Goal: Information Seeking & Learning: Learn about a topic

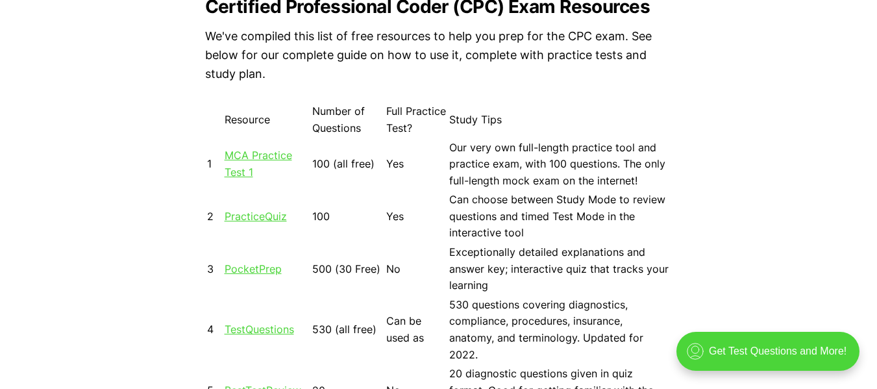
scroll to position [1143, 0]
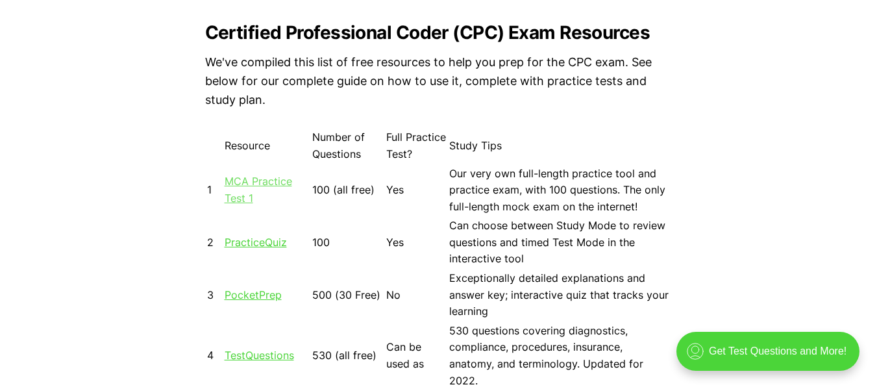
click at [266, 180] on link "MCA Practice Test 1" at bounding box center [259, 190] width 68 height 30
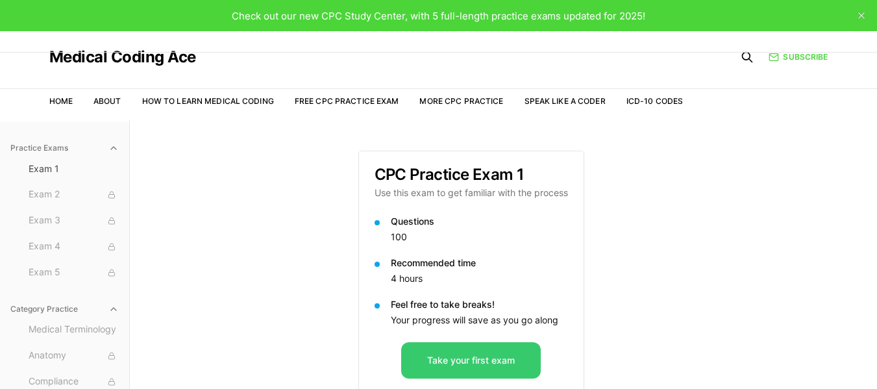
click at [454, 354] on button "Take your first exam" at bounding box center [471, 360] width 140 height 36
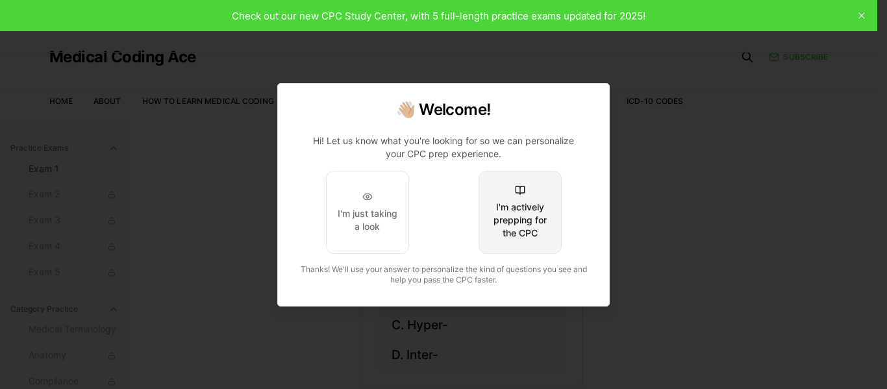
click at [519, 221] on div "I'm actively prepping for the CPC" at bounding box center [519, 220] width 61 height 39
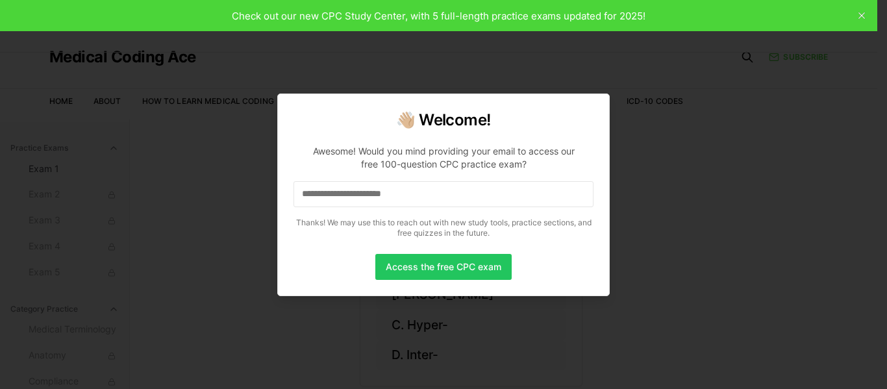
click at [490, 196] on input at bounding box center [443, 194] width 300 height 26
click at [450, 263] on button "Access the free CPC exam" at bounding box center [443, 267] width 136 height 26
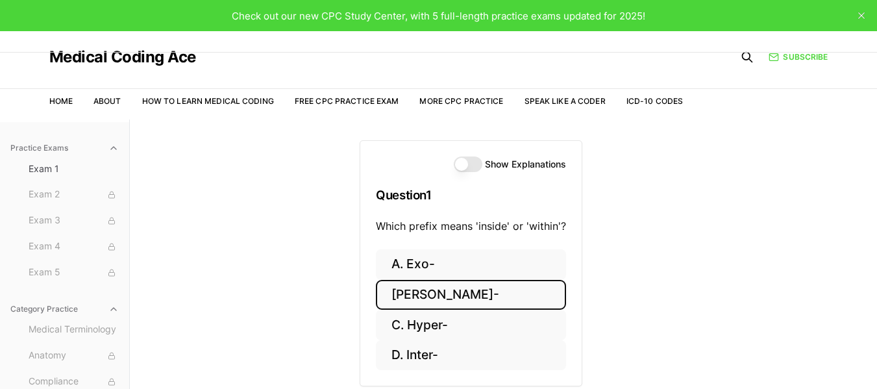
click at [447, 291] on button "B. Endo-" at bounding box center [471, 295] width 190 height 31
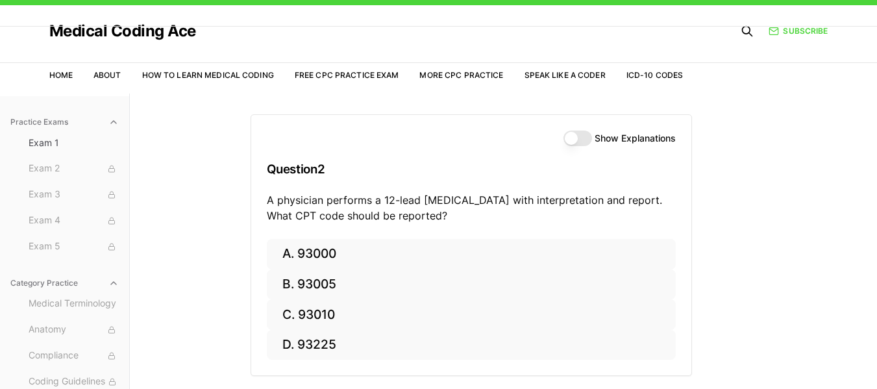
scroll to position [52, 0]
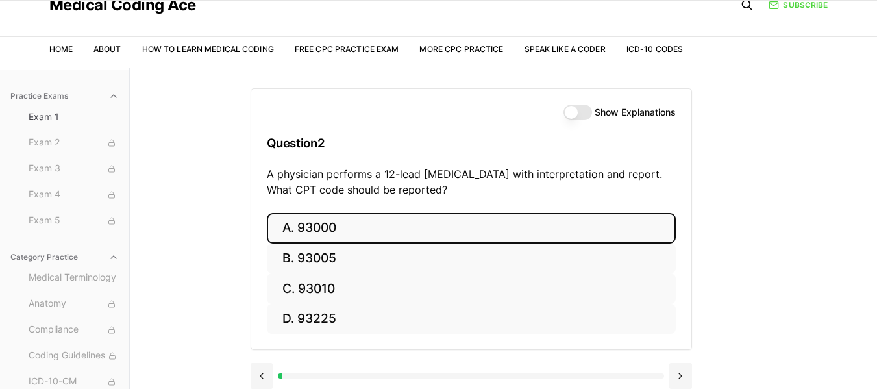
click at [475, 232] on button "A. 93000" at bounding box center [471, 228] width 409 height 31
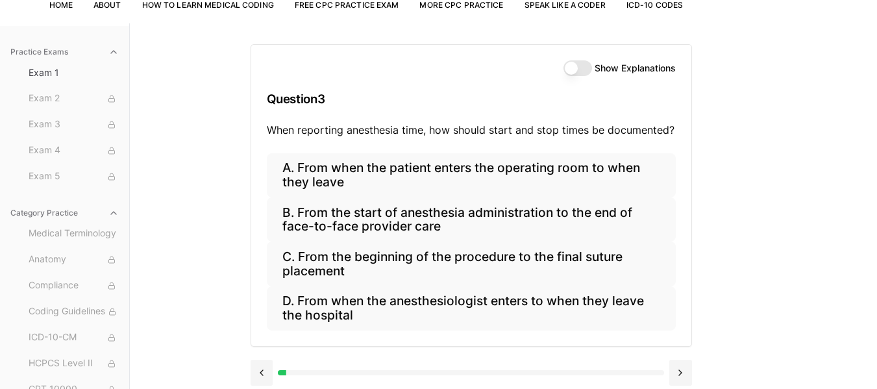
scroll to position [104, 0]
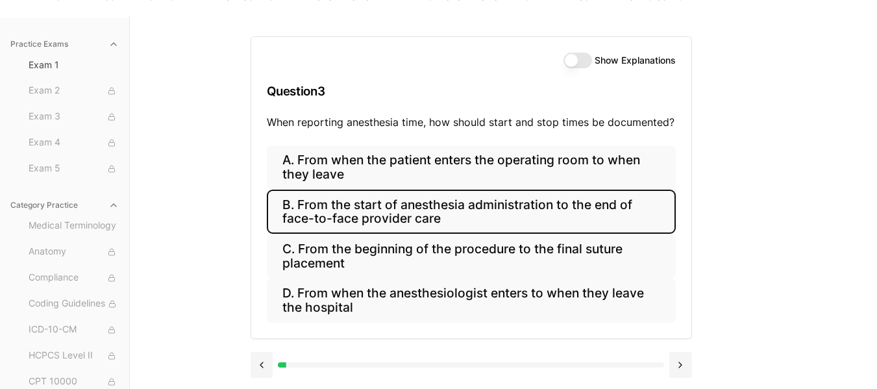
click at [602, 220] on button "B. From the start of anesthesia administration to the end of face-to-face provi…" at bounding box center [471, 212] width 409 height 44
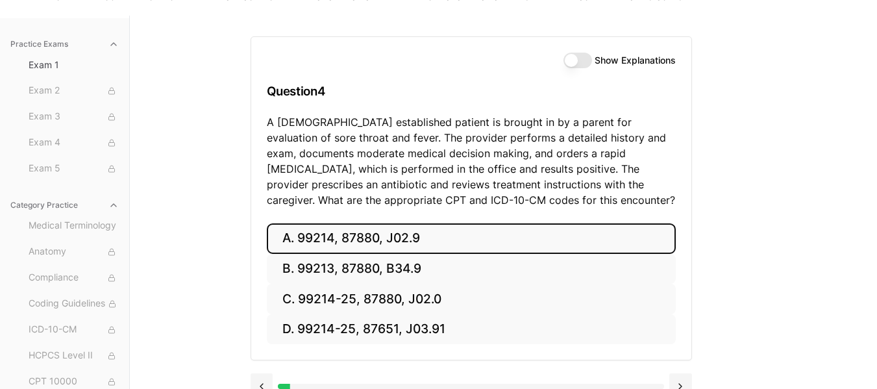
click at [421, 231] on button "A. 99214, 87880, J02.9" at bounding box center [471, 238] width 409 height 31
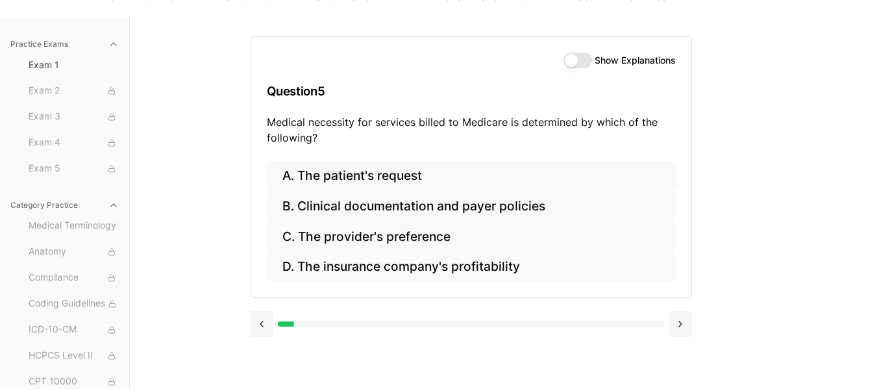
click at [581, 64] on button "Show Explanations" at bounding box center [577, 61] width 29 height 16
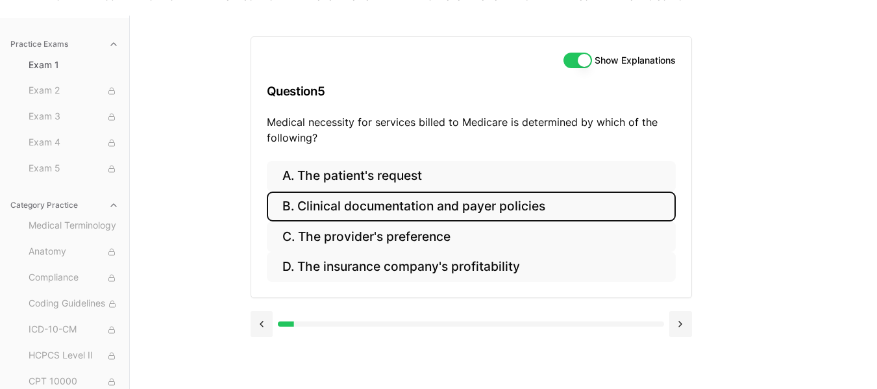
click at [415, 201] on button "B. Clinical documentation and payer policies" at bounding box center [471, 207] width 409 height 31
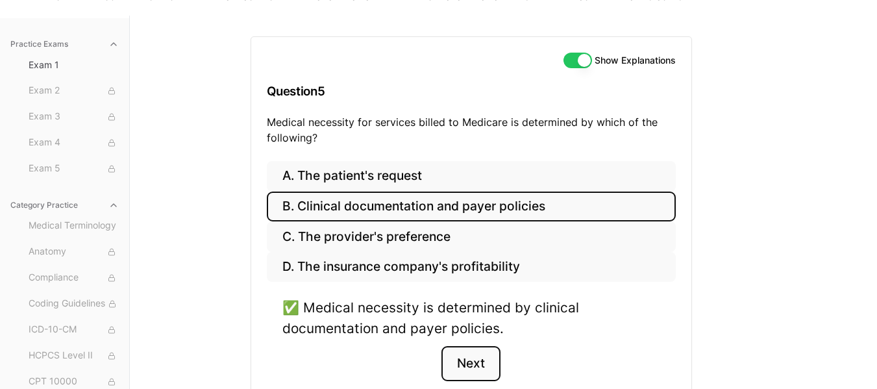
click at [475, 362] on button "Next" at bounding box center [470, 363] width 59 height 35
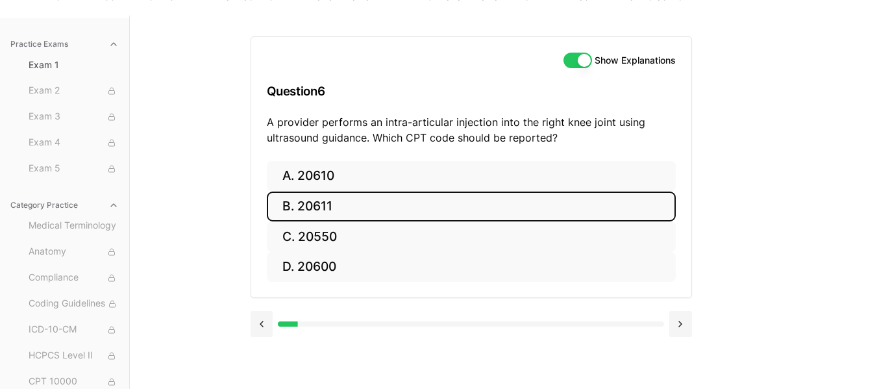
click at [317, 201] on button "B. 20611" at bounding box center [471, 207] width 409 height 31
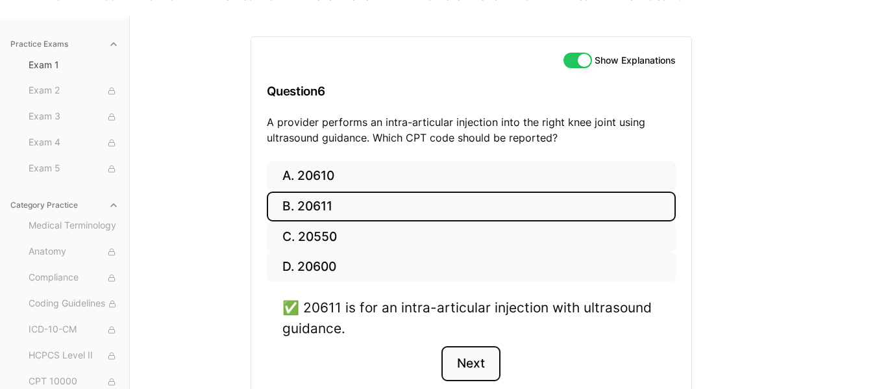
click at [478, 355] on button "Next" at bounding box center [470, 363] width 59 height 35
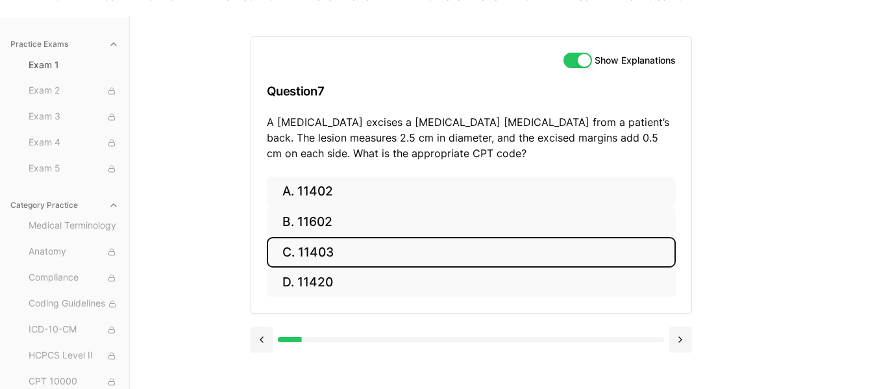
click at [333, 251] on button "C. 11403" at bounding box center [471, 252] width 409 height 31
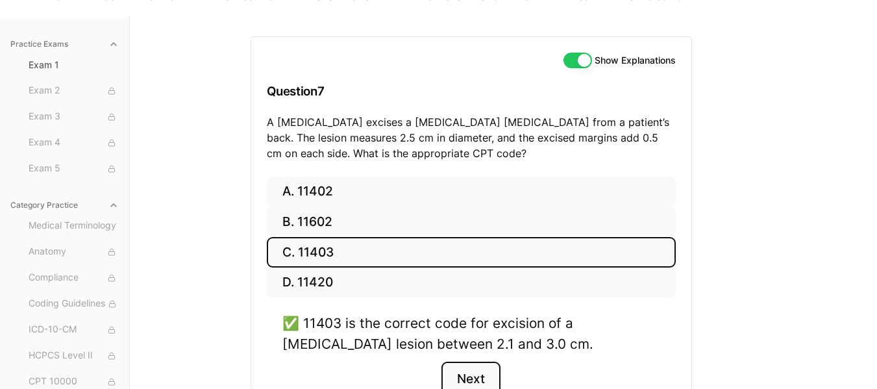
click at [475, 369] on button "Next" at bounding box center [470, 379] width 59 height 35
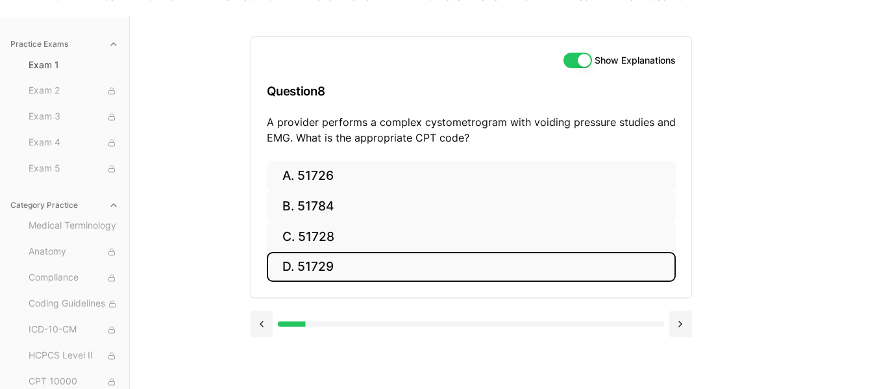
click at [361, 271] on button "D. 51729" at bounding box center [471, 267] width 409 height 31
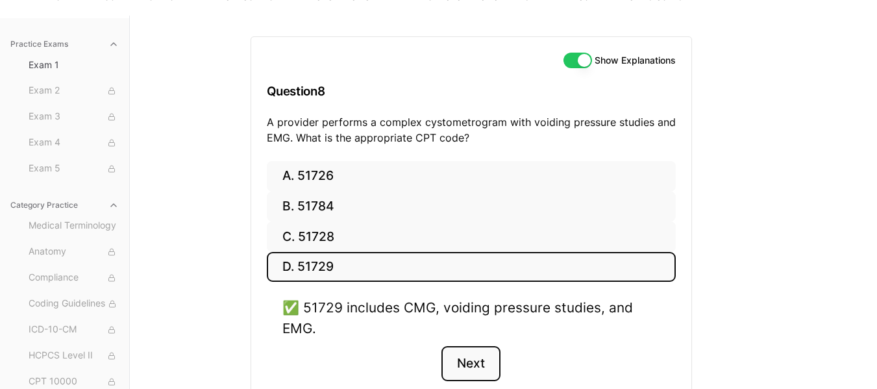
click at [464, 358] on button "Next" at bounding box center [470, 363] width 59 height 35
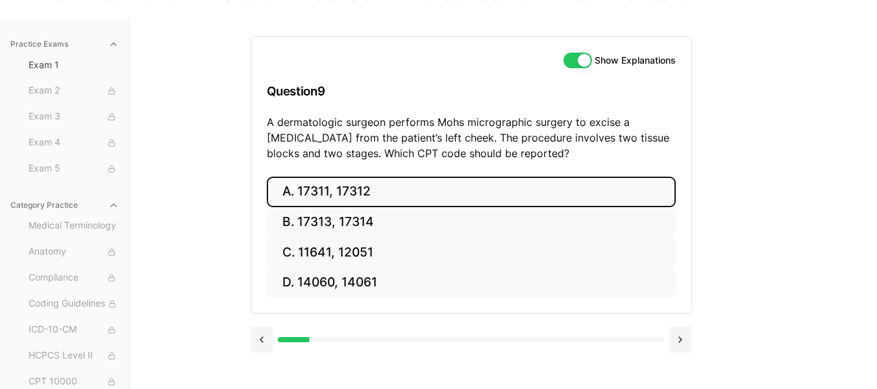
click at [364, 197] on button "A. 17311, 17312" at bounding box center [471, 192] width 409 height 31
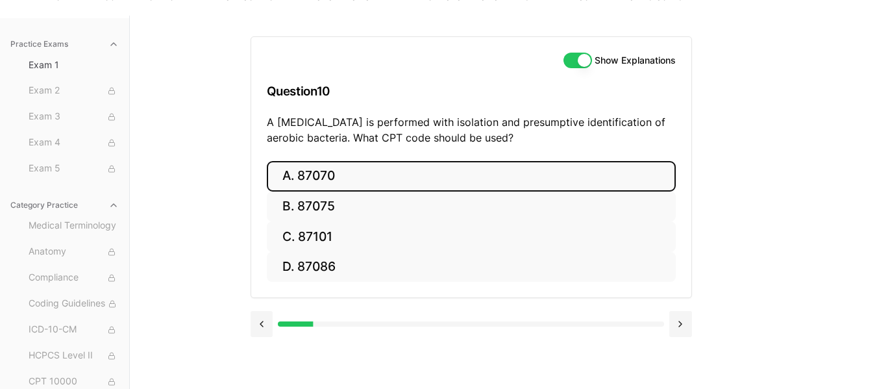
click at [324, 179] on button "A. 87070" at bounding box center [471, 176] width 409 height 31
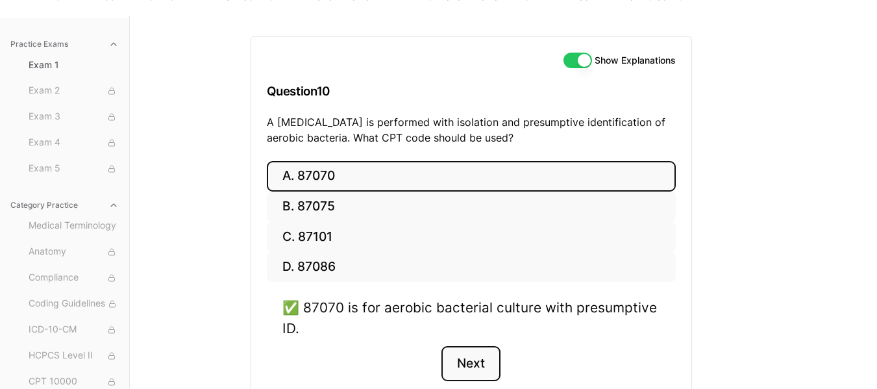
click at [474, 356] on button "Next" at bounding box center [470, 363] width 59 height 35
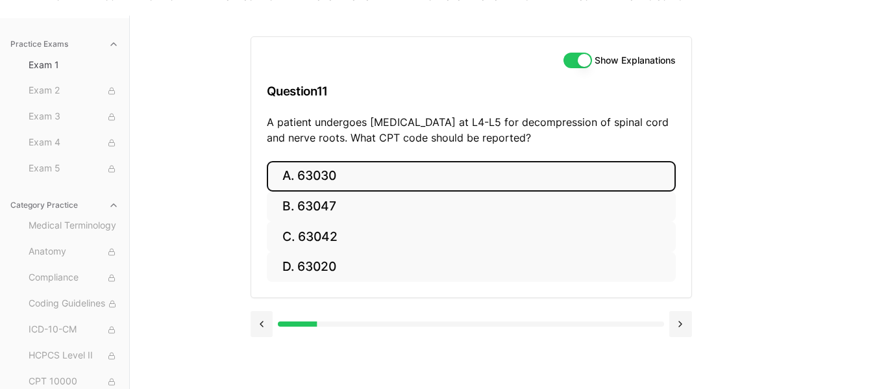
click at [334, 180] on button "A. 63030" at bounding box center [471, 176] width 409 height 31
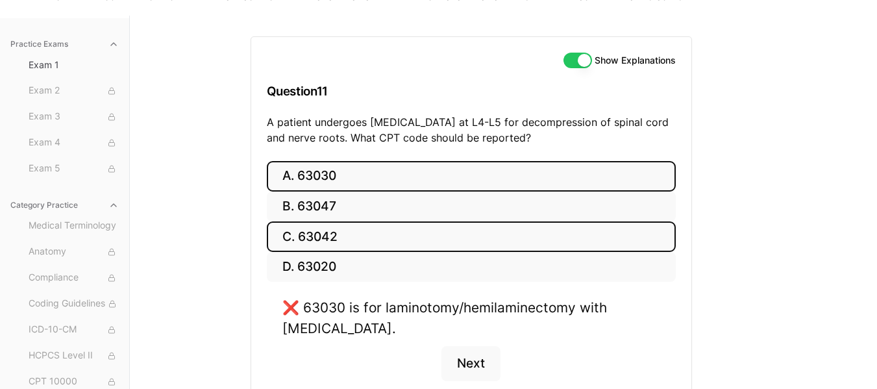
click at [330, 236] on button "C. 63042" at bounding box center [471, 236] width 409 height 31
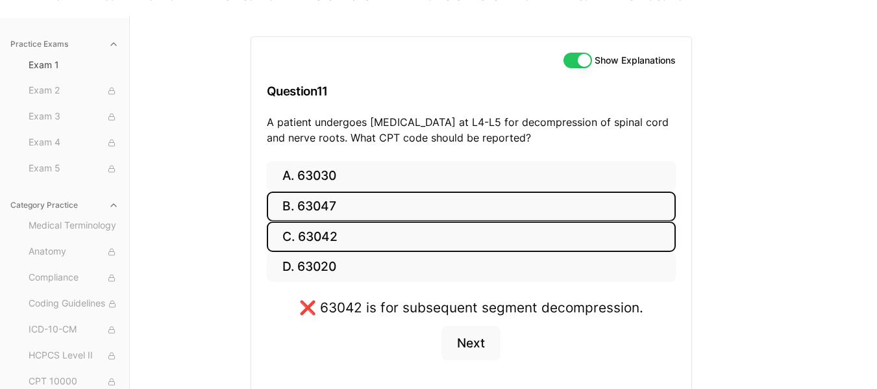
click at [326, 210] on button "B. 63047" at bounding box center [471, 207] width 409 height 31
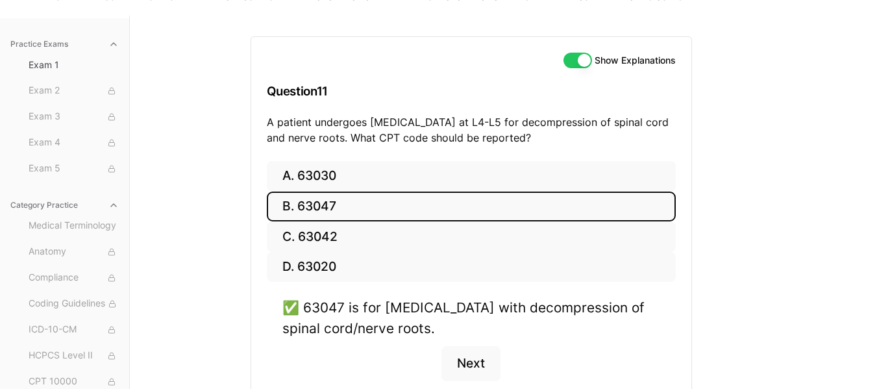
click at [326, 210] on button "B. 63047" at bounding box center [471, 207] width 409 height 31
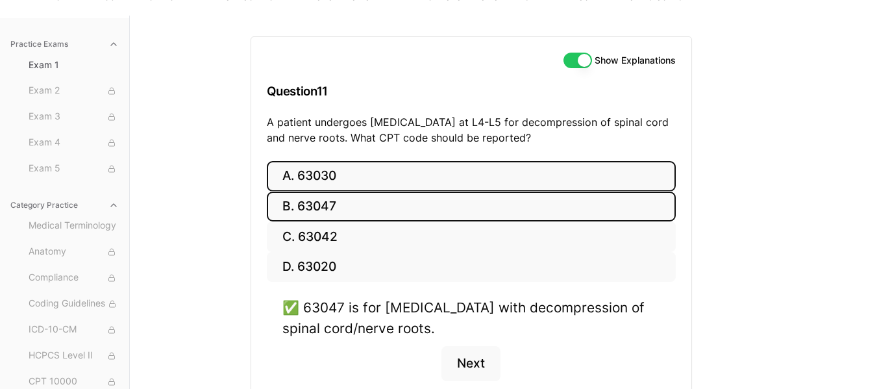
click at [326, 177] on button "A. 63030" at bounding box center [471, 176] width 409 height 31
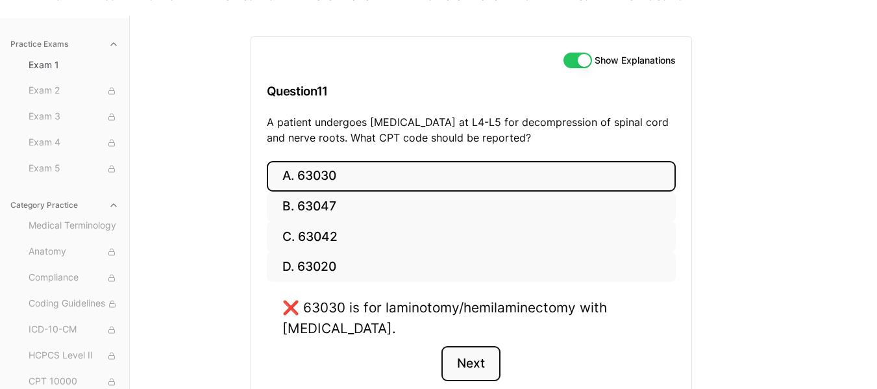
click at [473, 364] on button "Next" at bounding box center [470, 363] width 59 height 35
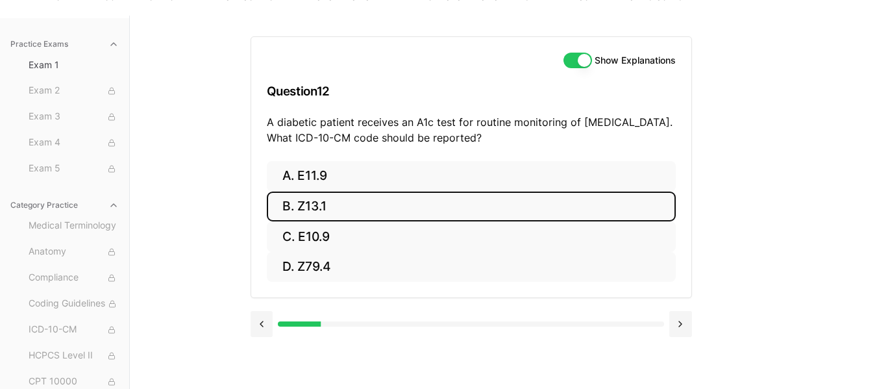
click at [339, 214] on button "B. Z13.1" at bounding box center [471, 207] width 409 height 31
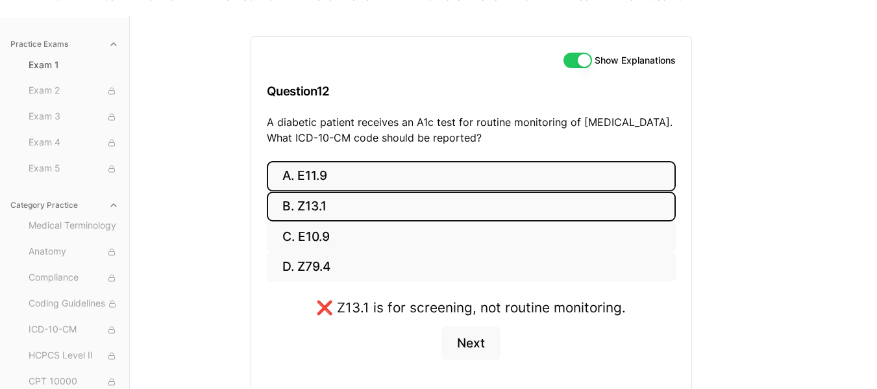
click at [338, 177] on button "A. E11.9" at bounding box center [471, 176] width 409 height 31
click at [409, 203] on button "B. Z13.1" at bounding box center [471, 207] width 409 height 31
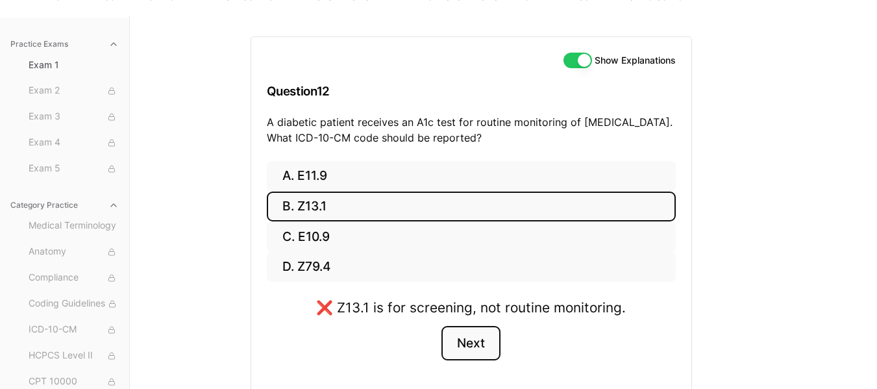
click at [465, 345] on button "Next" at bounding box center [470, 343] width 59 height 35
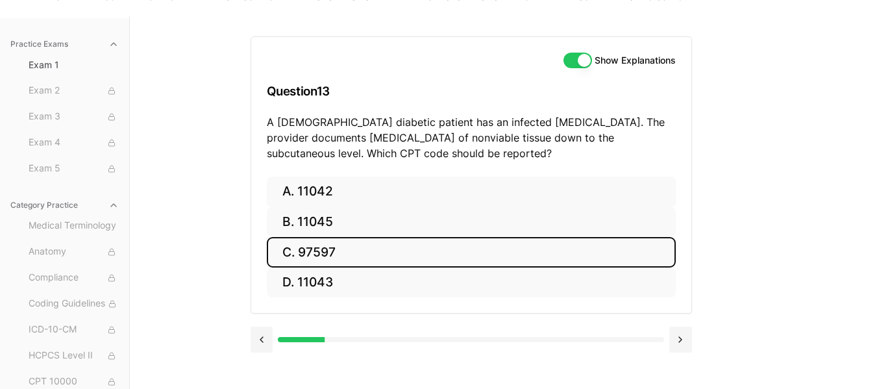
click at [341, 249] on button "C. 97597" at bounding box center [471, 252] width 409 height 31
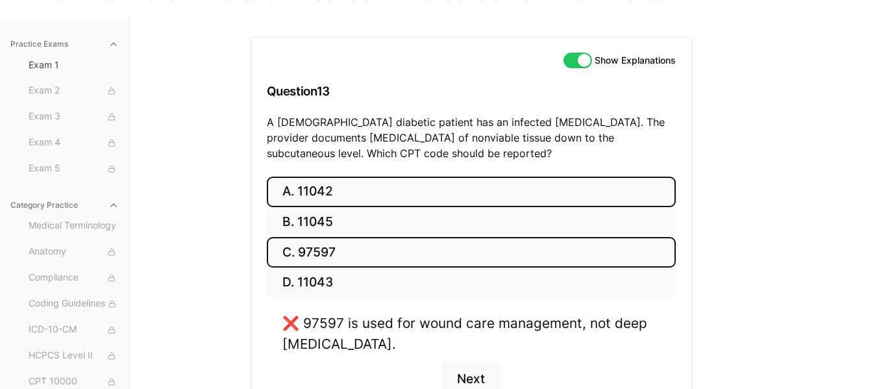
click at [347, 180] on button "A. 11042" at bounding box center [471, 192] width 409 height 31
click at [331, 251] on button "C. 97597" at bounding box center [471, 252] width 409 height 31
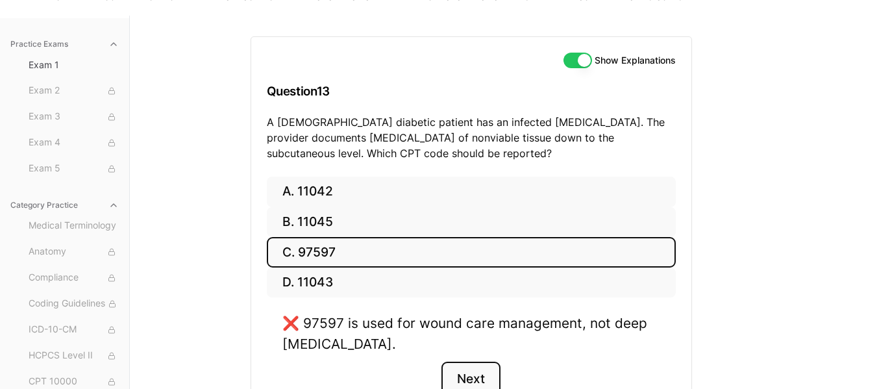
click at [466, 370] on button "Next" at bounding box center [470, 379] width 59 height 35
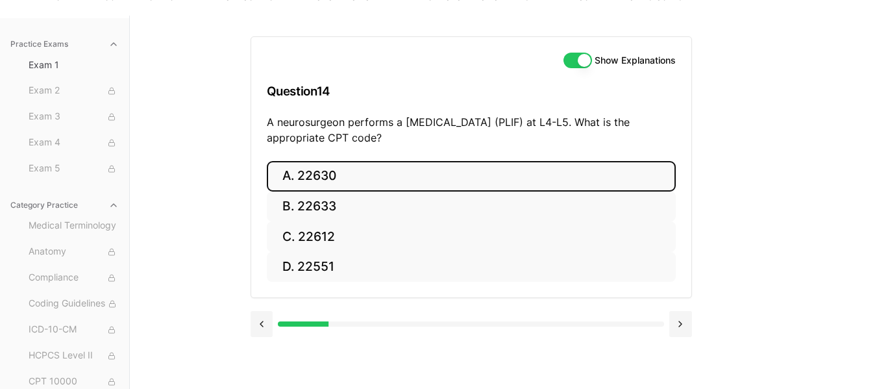
click at [297, 186] on button "A. 22630" at bounding box center [471, 176] width 409 height 31
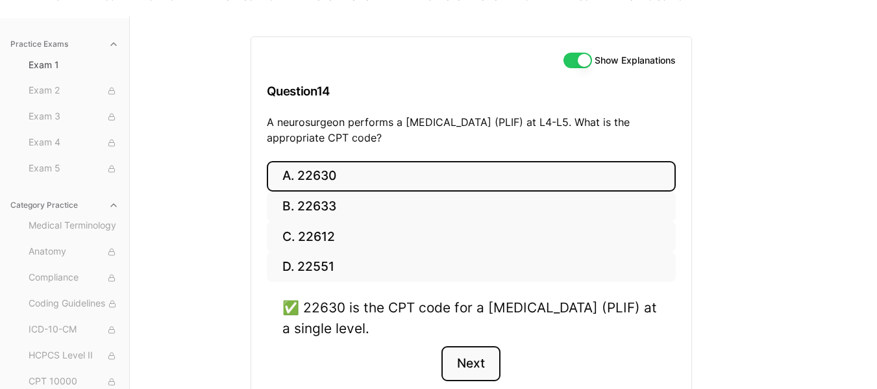
click at [469, 357] on button "Next" at bounding box center [470, 363] width 59 height 35
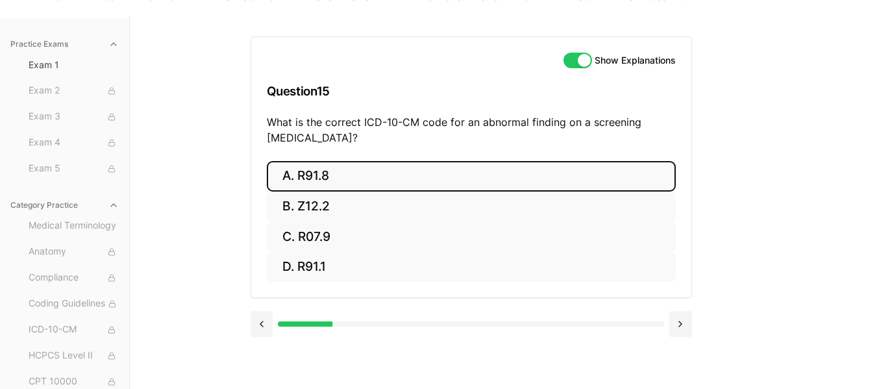
click at [311, 175] on button "A. R91.8" at bounding box center [471, 176] width 409 height 31
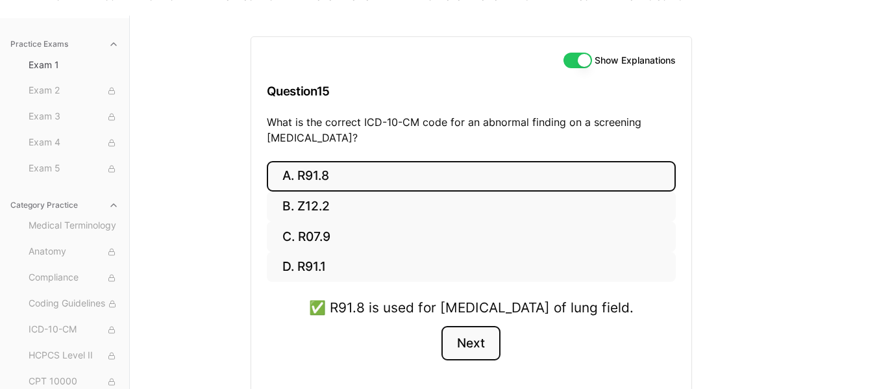
click at [484, 360] on button "Next" at bounding box center [470, 343] width 59 height 35
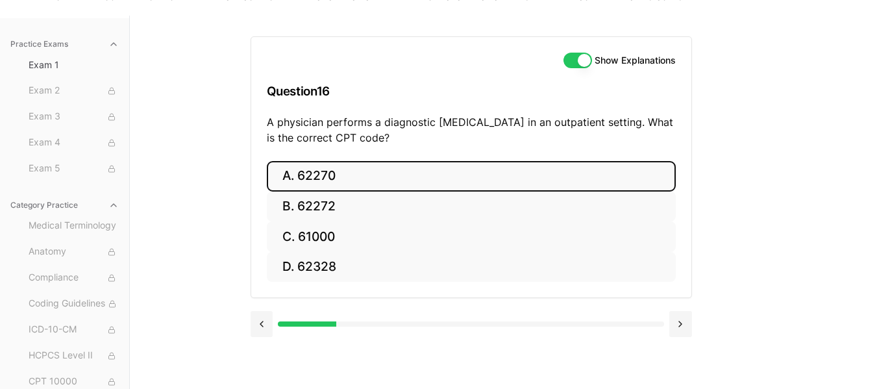
click at [333, 182] on button "A. 62270" at bounding box center [471, 176] width 409 height 31
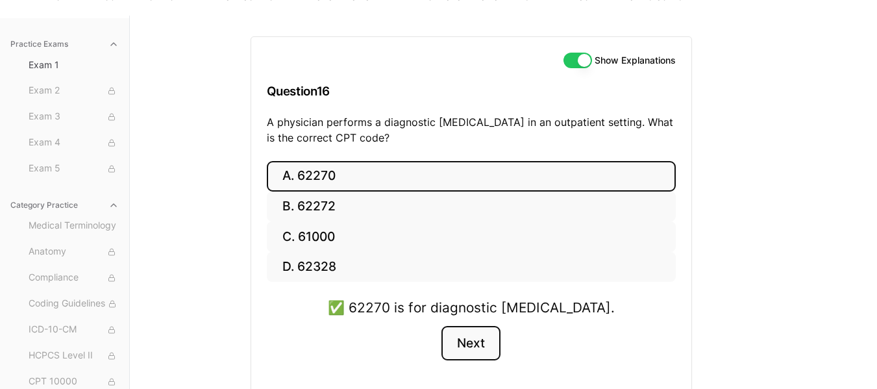
click at [475, 349] on button "Next" at bounding box center [470, 343] width 59 height 35
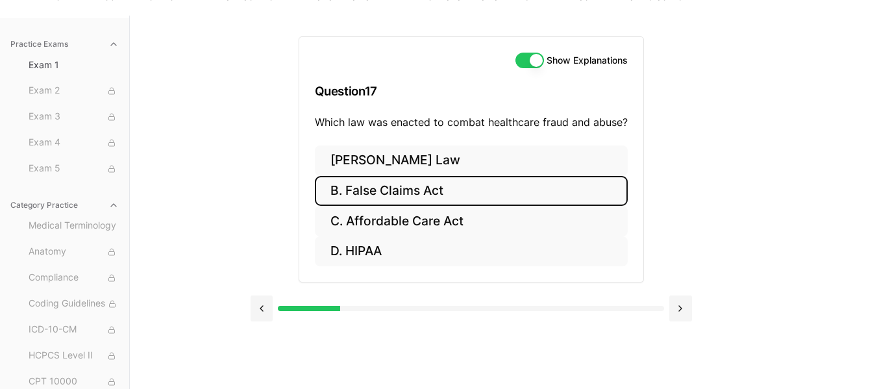
click at [408, 186] on button "B. False Claims Act" at bounding box center [471, 191] width 313 height 31
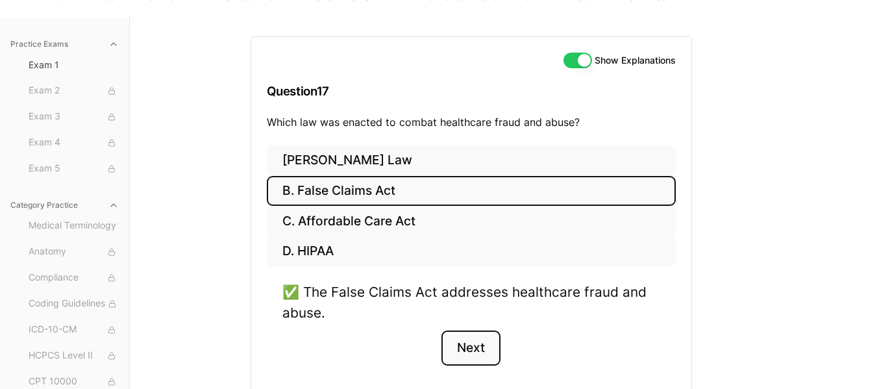
click at [468, 354] on button "Next" at bounding box center [470, 347] width 59 height 35
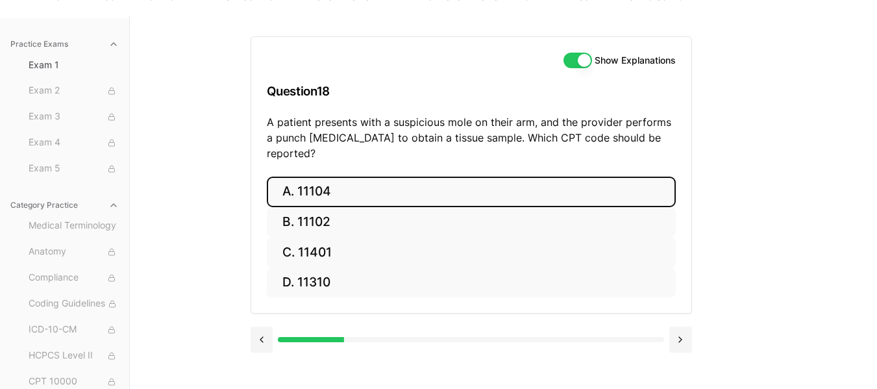
click at [326, 178] on button "A. 11104" at bounding box center [471, 192] width 409 height 31
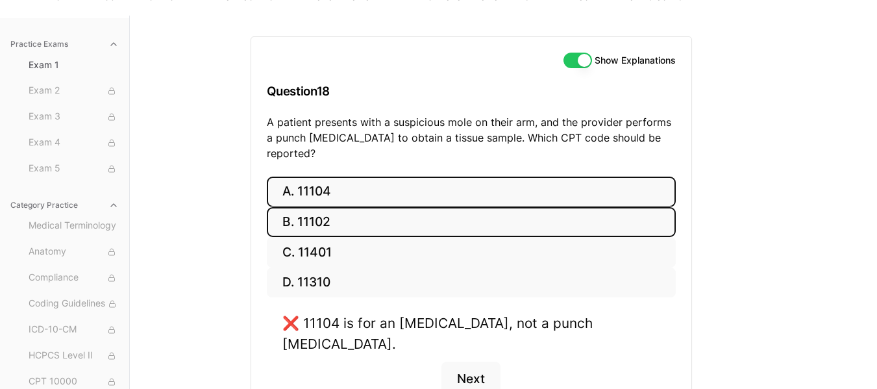
click at [421, 207] on button "B. 11102" at bounding box center [471, 222] width 409 height 31
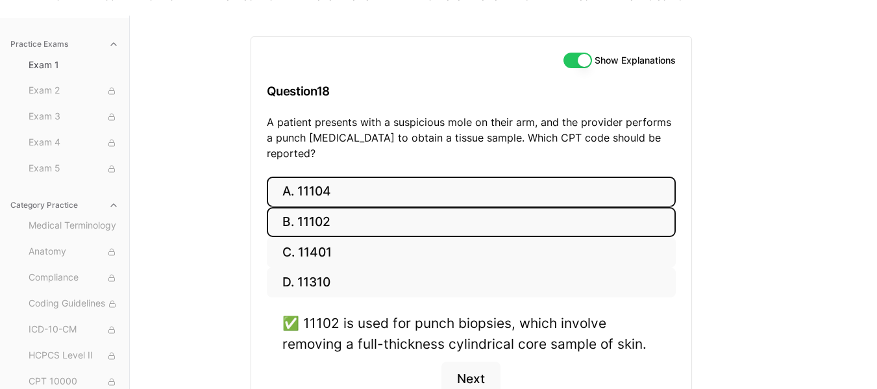
click at [430, 179] on button "A. 11104" at bounding box center [471, 192] width 409 height 31
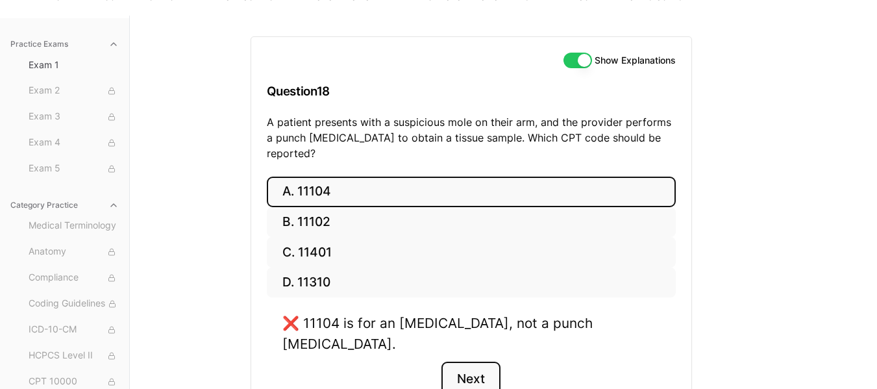
click at [465, 362] on button "Next" at bounding box center [470, 379] width 59 height 35
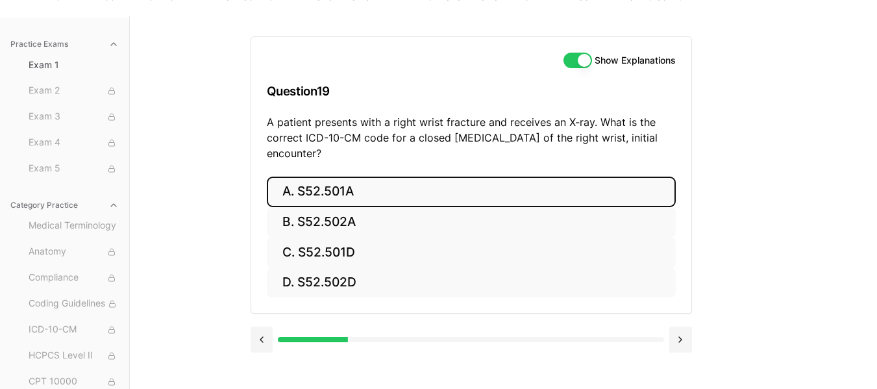
click at [393, 199] on button "A. S52.501A" at bounding box center [471, 192] width 409 height 31
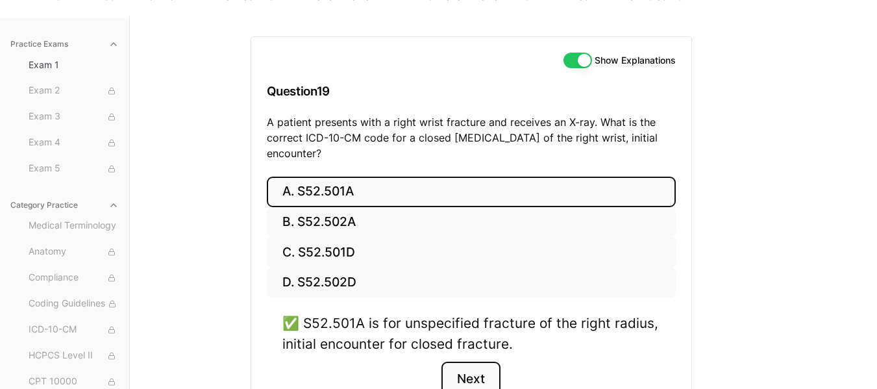
click at [468, 375] on button "Next" at bounding box center [470, 379] width 59 height 35
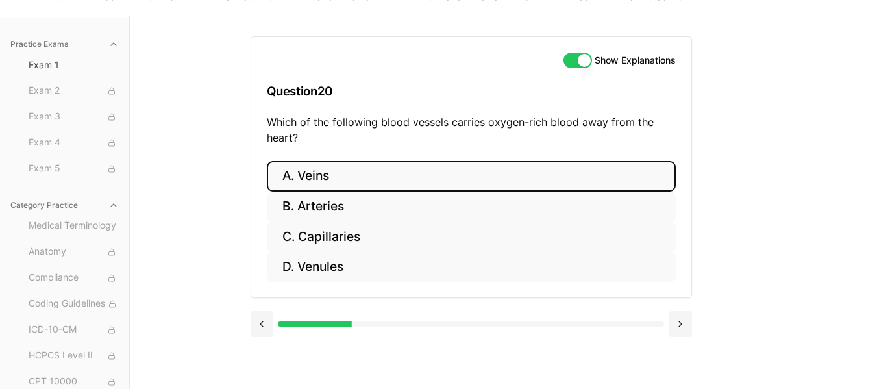
click at [332, 173] on button "A. Veins" at bounding box center [471, 176] width 409 height 31
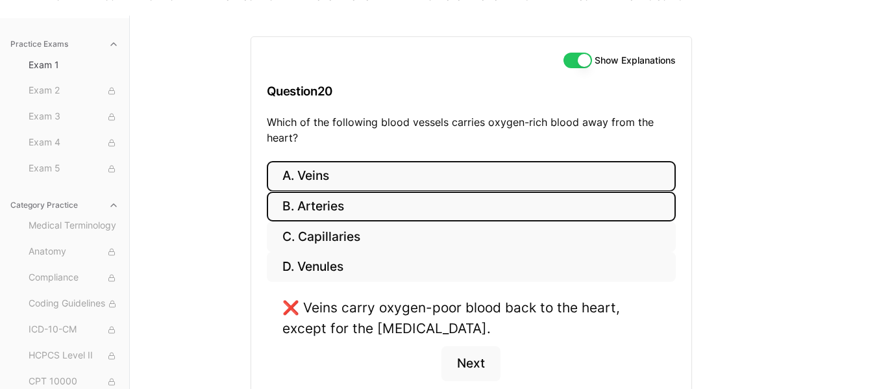
click at [327, 208] on button "B. Arteries" at bounding box center [471, 207] width 409 height 31
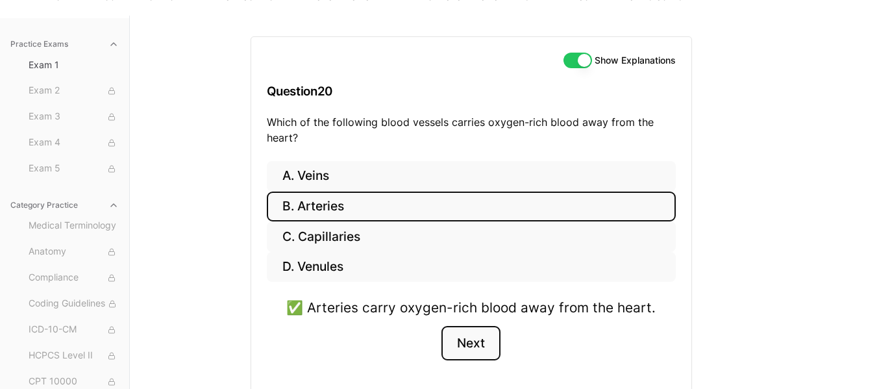
click at [460, 340] on button "Next" at bounding box center [470, 343] width 59 height 35
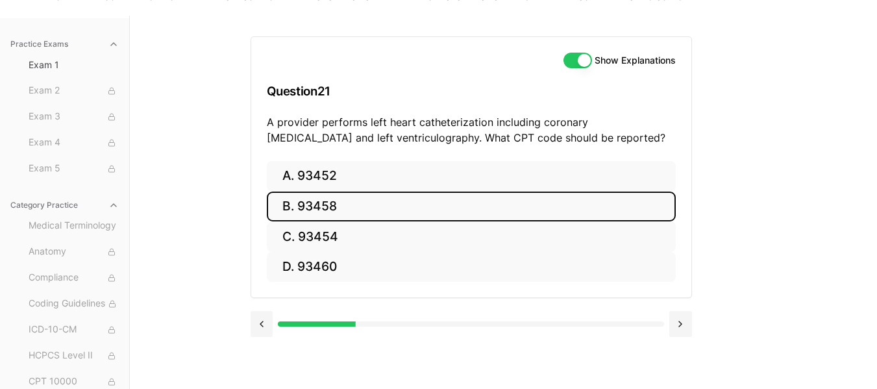
click at [346, 213] on button "B. 93458" at bounding box center [471, 207] width 409 height 31
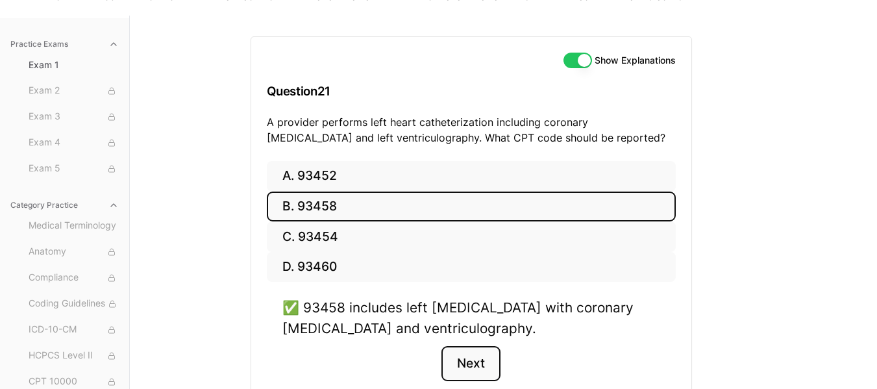
click at [473, 366] on button "Next" at bounding box center [470, 363] width 59 height 35
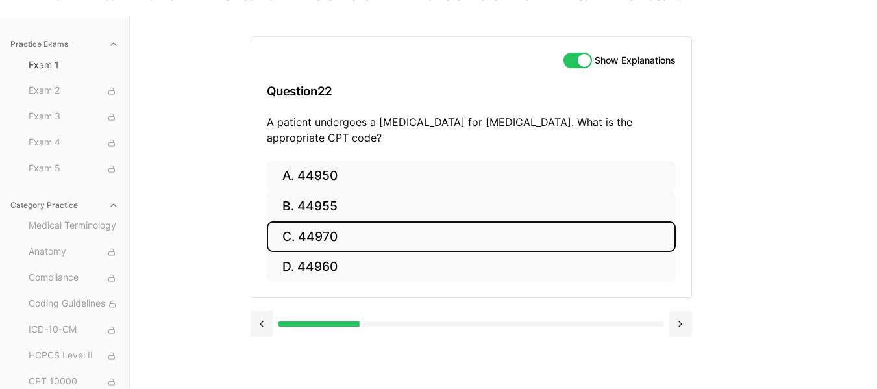
click at [326, 243] on button "C. 44970" at bounding box center [471, 236] width 409 height 31
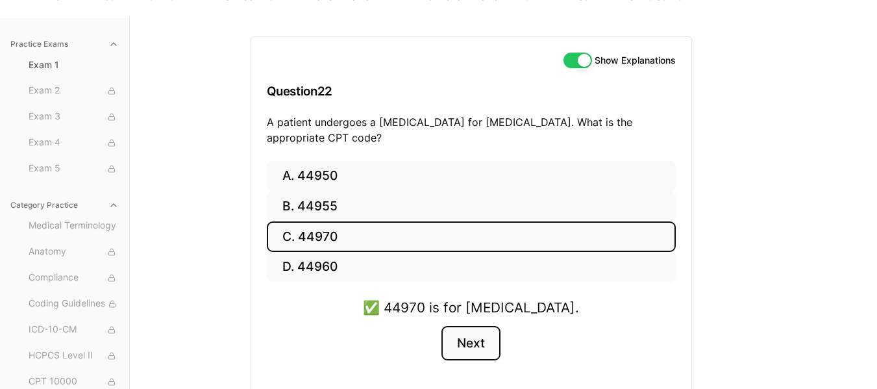
click at [466, 337] on button "Next" at bounding box center [470, 343] width 59 height 35
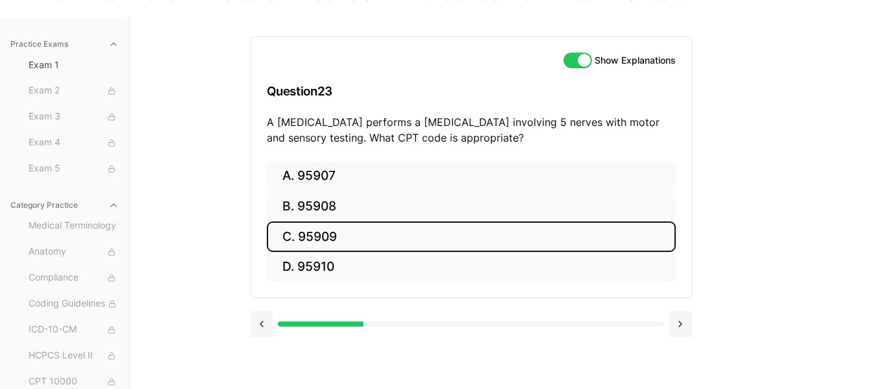
click at [326, 241] on button "C. 95909" at bounding box center [471, 236] width 409 height 31
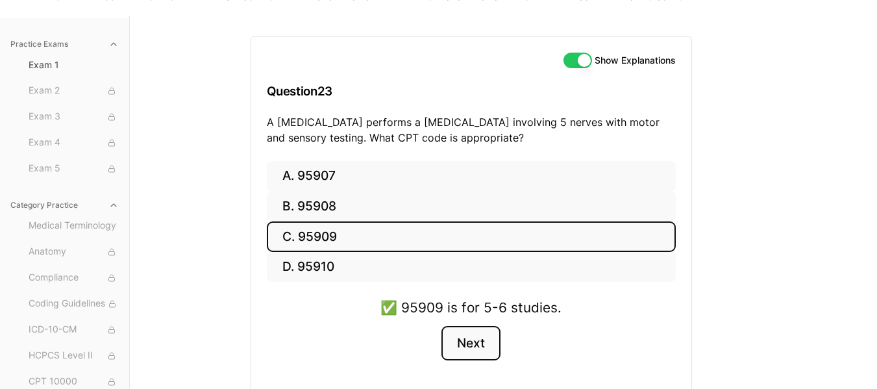
click at [467, 343] on button "Next" at bounding box center [470, 343] width 59 height 35
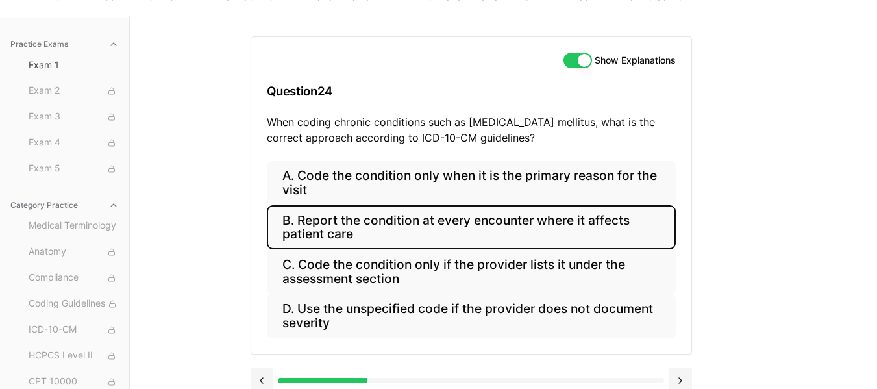
click at [488, 237] on button "B. Report the condition at every encounter where it affects patient care" at bounding box center [471, 227] width 409 height 44
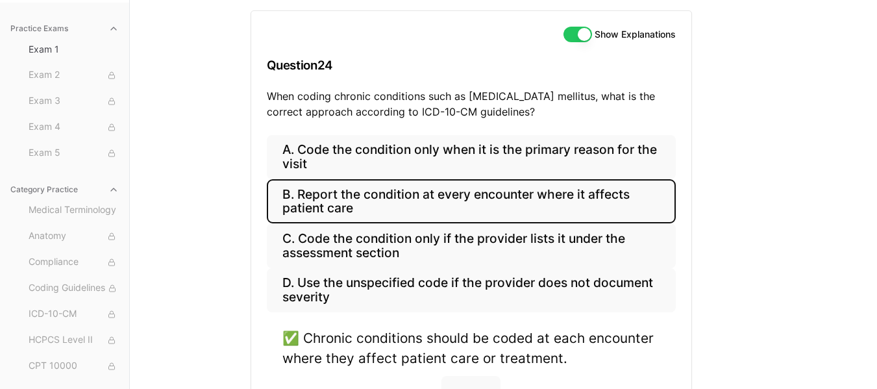
scroll to position [156, 0]
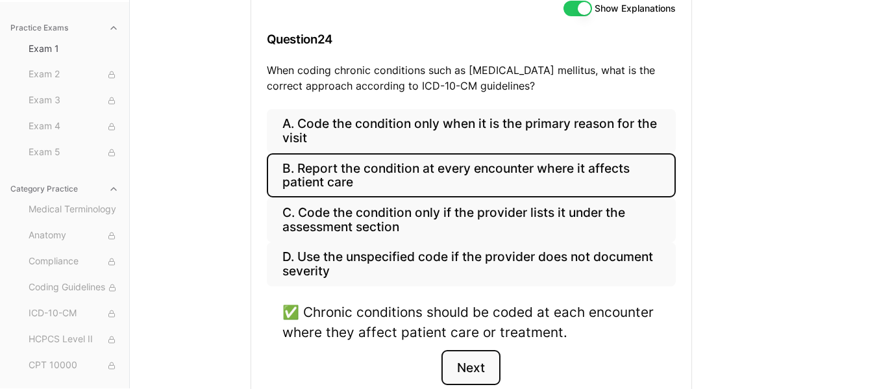
click at [479, 362] on button "Next" at bounding box center [470, 367] width 59 height 35
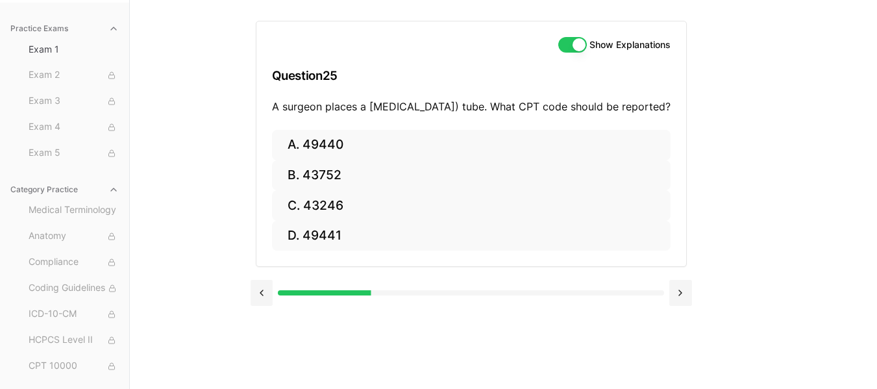
scroll to position [119, 0]
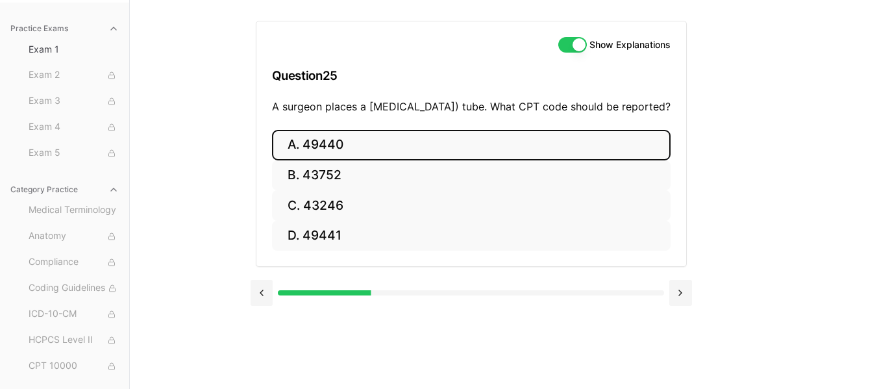
click at [342, 160] on button "A. 49440" at bounding box center [471, 145] width 399 height 31
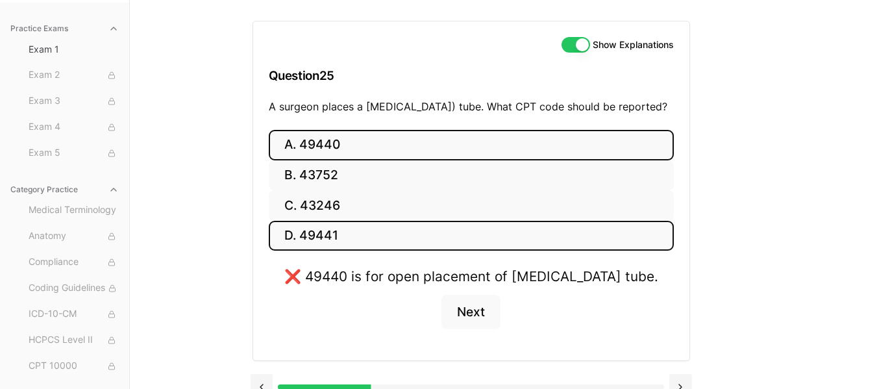
click at [336, 245] on button "D. 49441" at bounding box center [471, 236] width 405 height 31
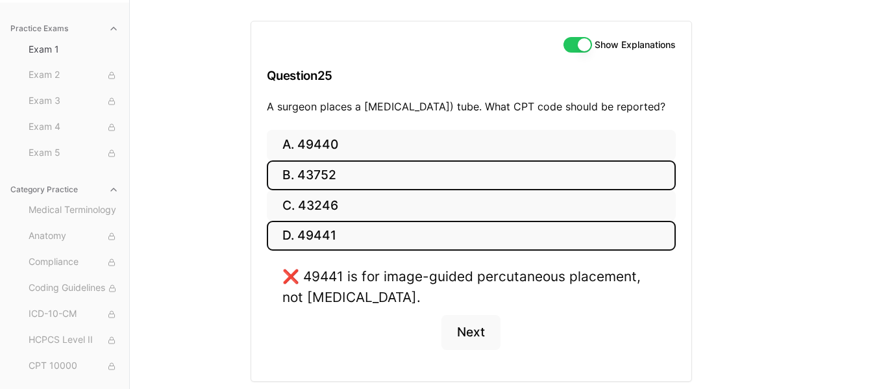
click at [336, 191] on button "B. 43752" at bounding box center [471, 175] width 409 height 31
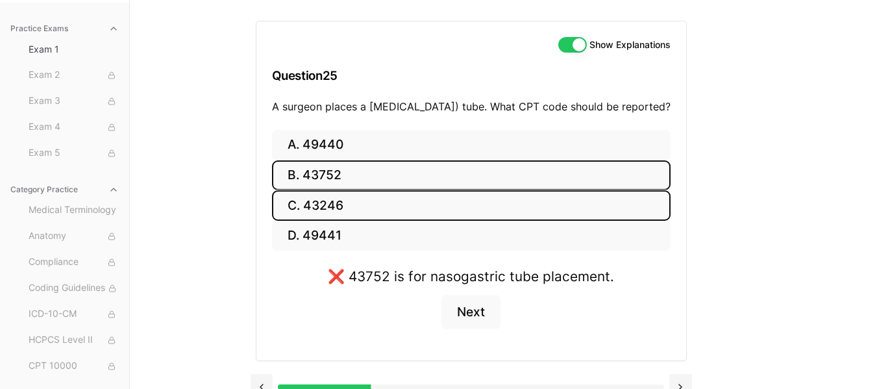
click at [336, 216] on button "C. 43246" at bounding box center [471, 205] width 399 height 31
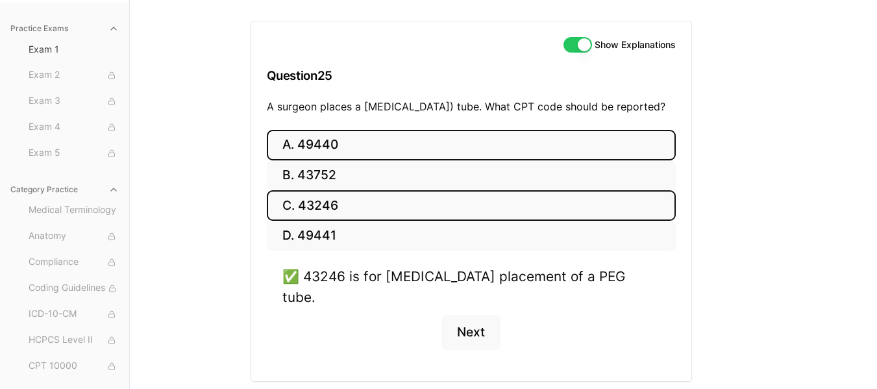
click at [371, 154] on button "A. 49440" at bounding box center [471, 145] width 409 height 31
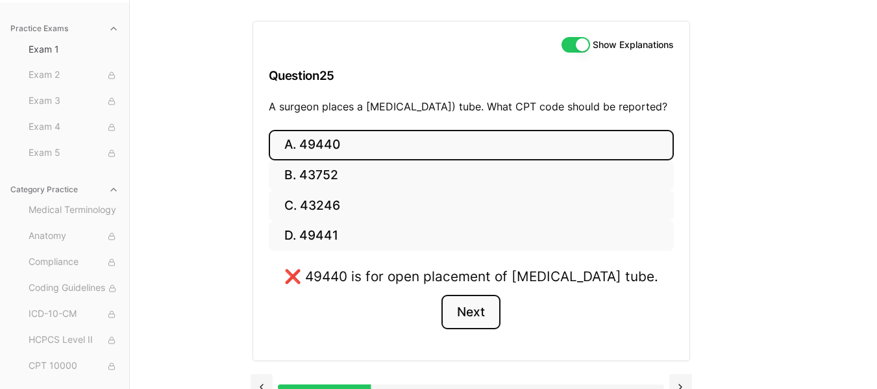
click at [471, 315] on button "Next" at bounding box center [470, 312] width 59 height 35
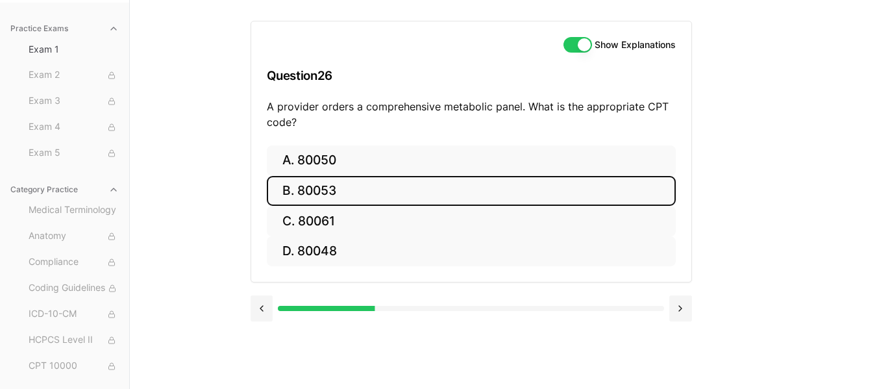
click at [346, 197] on button "B. 80053" at bounding box center [471, 191] width 409 height 31
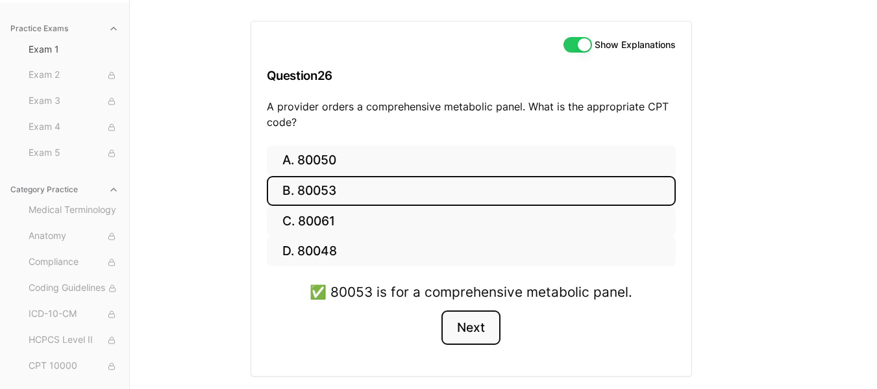
click at [467, 326] on button "Next" at bounding box center [470, 327] width 59 height 35
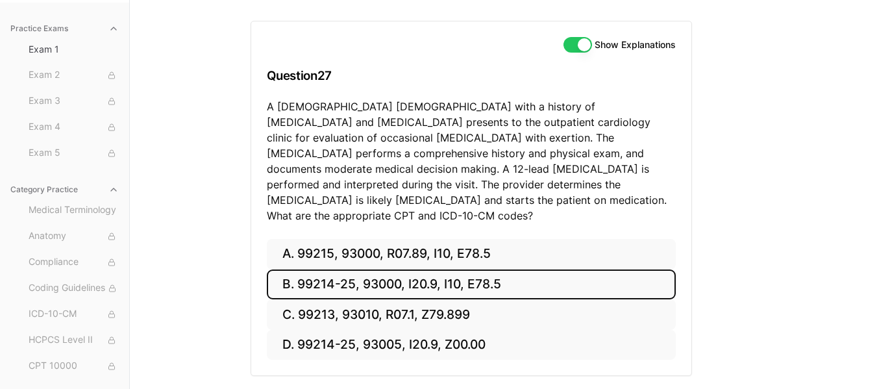
click at [475, 269] on button "B. 99214-25, 93000, I20.9, I10, E78.5" at bounding box center [471, 284] width 409 height 31
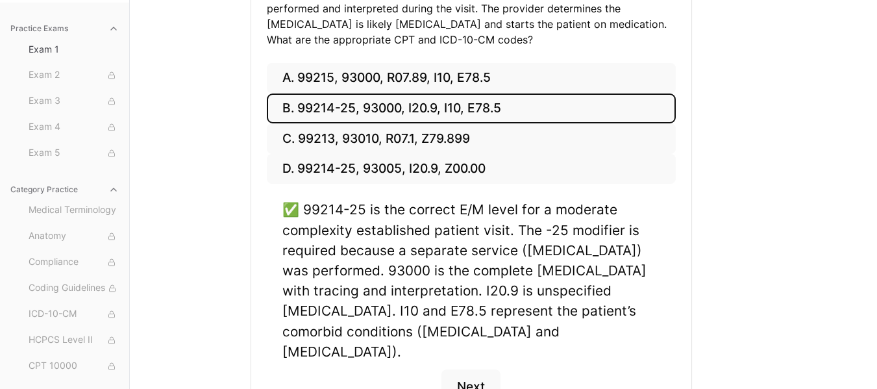
scroll to position [297, 0]
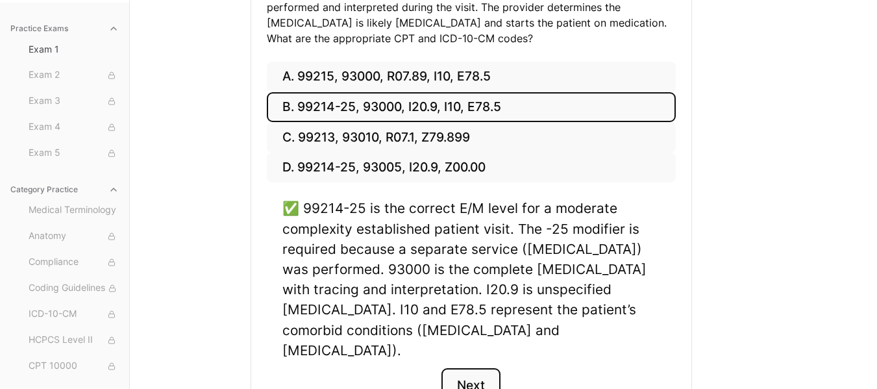
click at [470, 368] on button "Next" at bounding box center [470, 385] width 59 height 35
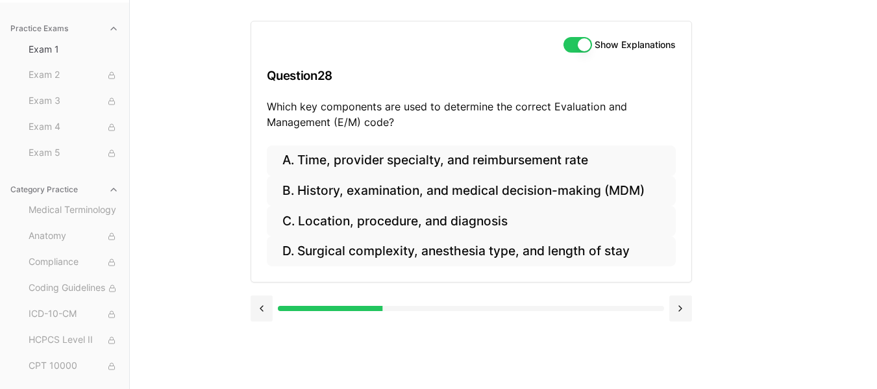
scroll to position [119, 0]
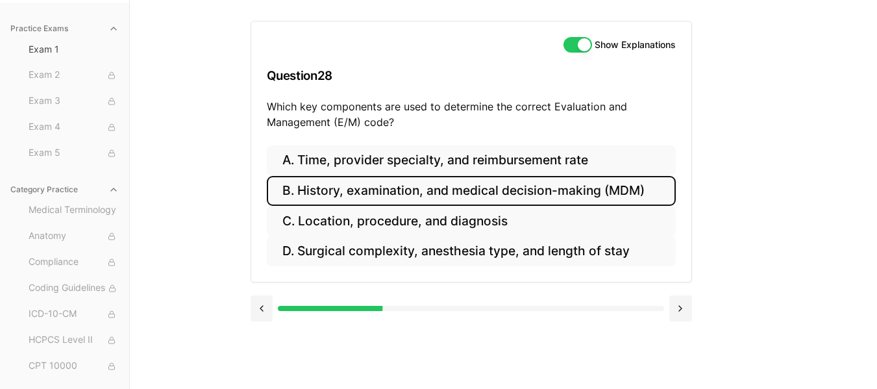
click at [623, 188] on button "B. History, examination, and medical decision-making (MDM)" at bounding box center [471, 191] width 409 height 31
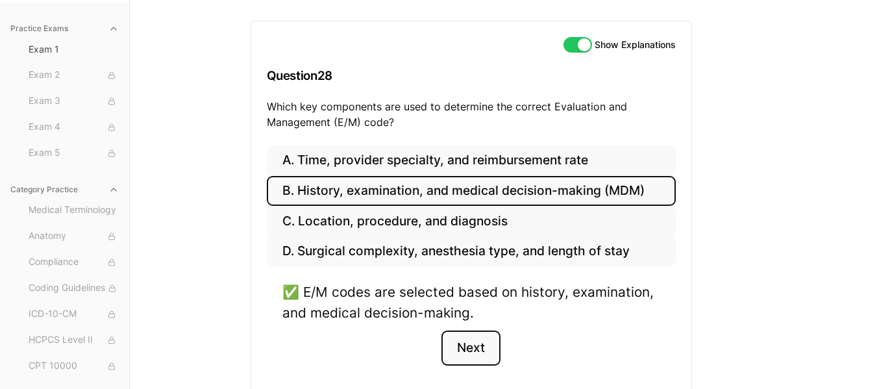
click at [478, 342] on button "Next" at bounding box center [470, 347] width 59 height 35
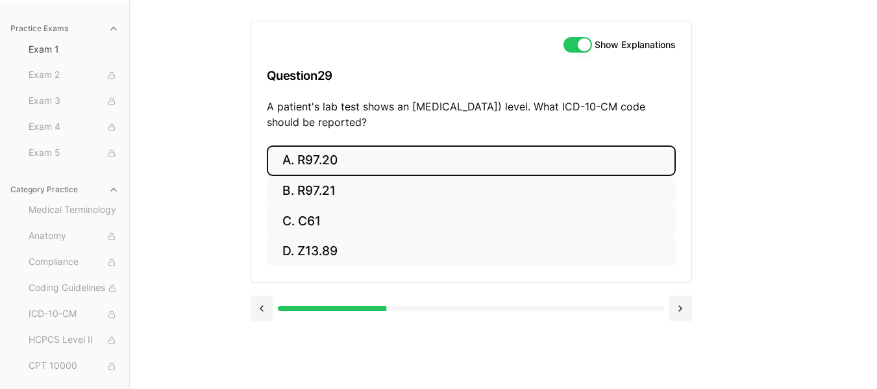
click at [370, 172] on button "A. R97.20" at bounding box center [471, 160] width 409 height 31
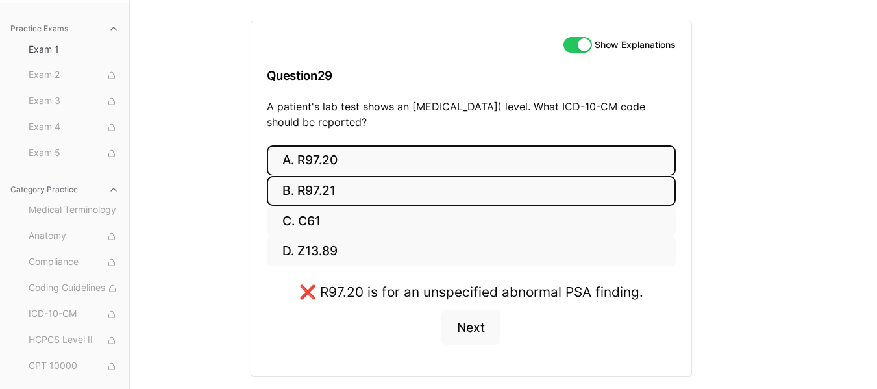
click at [369, 182] on button "B. R97.21" at bounding box center [471, 191] width 409 height 31
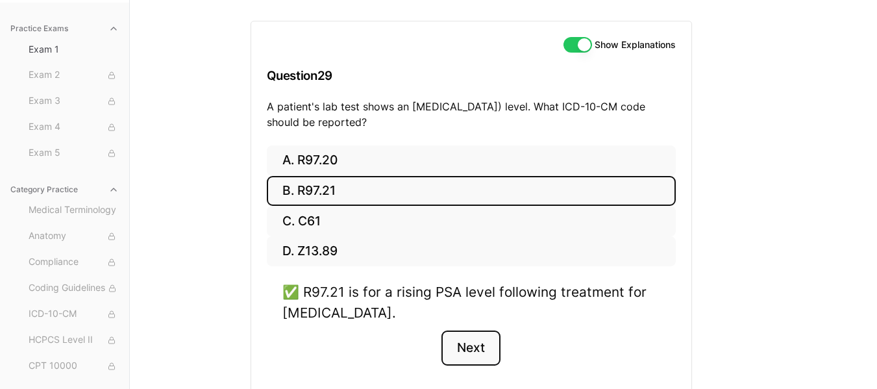
click at [473, 342] on button "Next" at bounding box center [470, 347] width 59 height 35
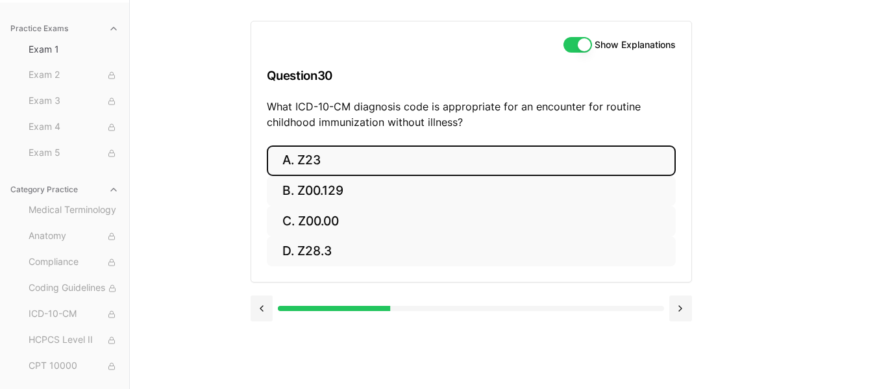
click at [430, 160] on button "A. Z23" at bounding box center [471, 160] width 409 height 31
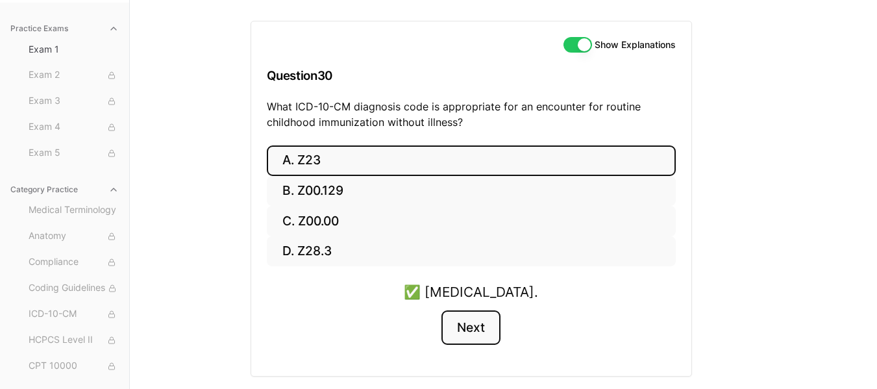
click at [481, 318] on button "Next" at bounding box center [470, 327] width 59 height 35
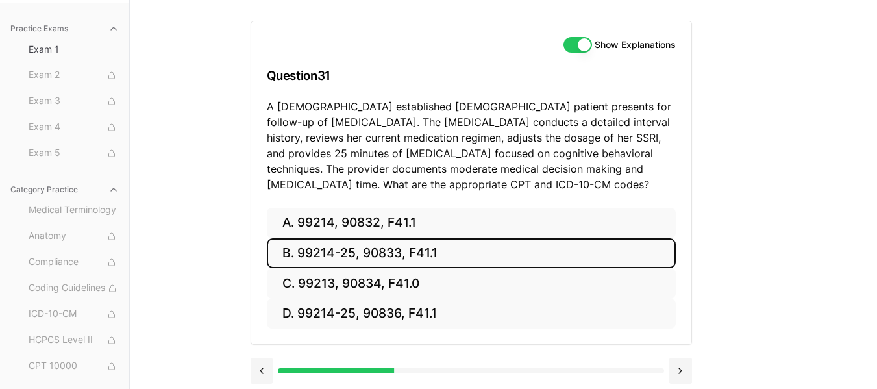
click at [462, 254] on button "B. 99214-25, 90833, F41.1" at bounding box center [471, 253] width 409 height 31
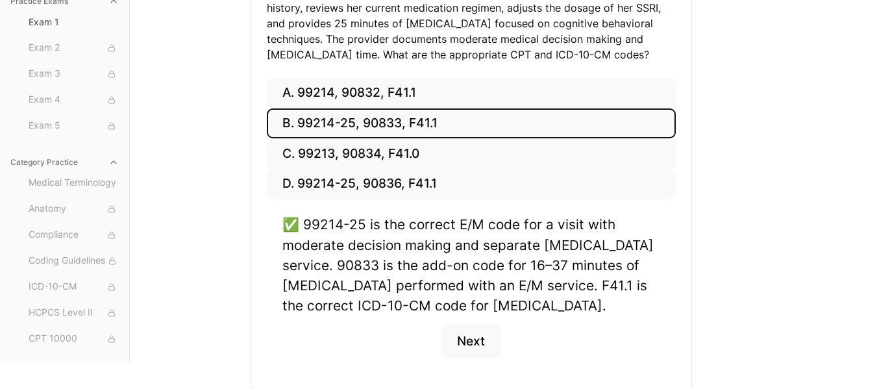
scroll to position [275, 0]
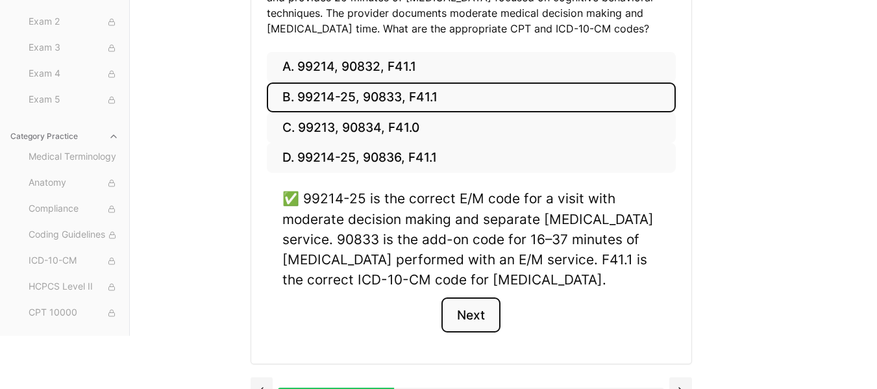
click at [483, 312] on button "Next" at bounding box center [470, 314] width 59 height 35
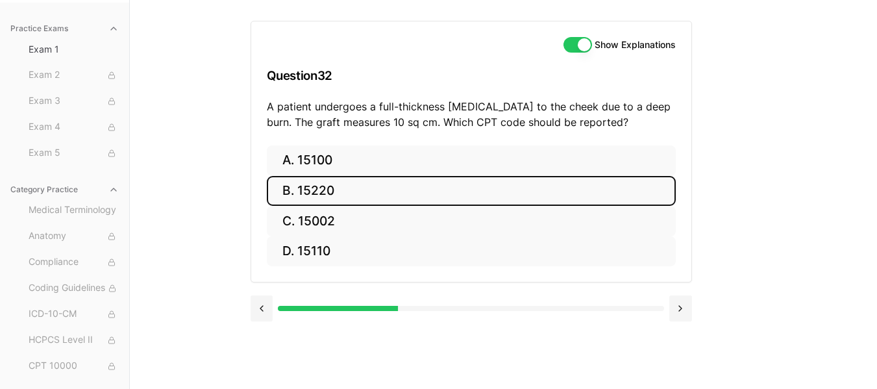
click at [340, 197] on button "B. 15220" at bounding box center [471, 191] width 409 height 31
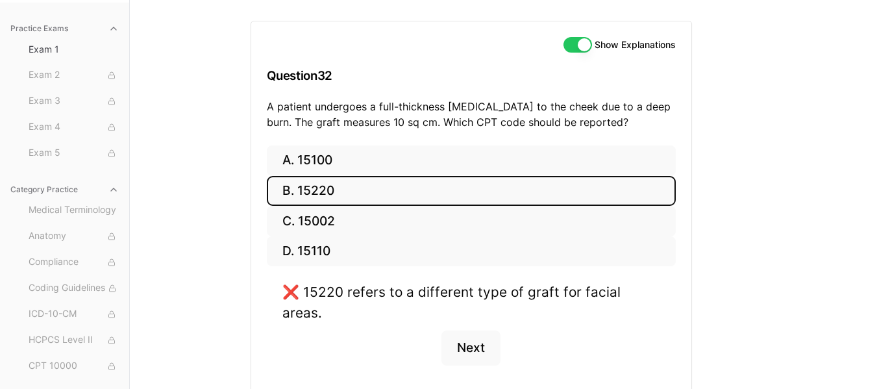
click at [765, 206] on div "Practice Exams Exam 1 Exam 2 Exam 3 Exam 4 Exam 5 Category Practice Medical Ter…" at bounding box center [438, 194] width 877 height 389
click at [475, 330] on button "Next" at bounding box center [470, 347] width 59 height 35
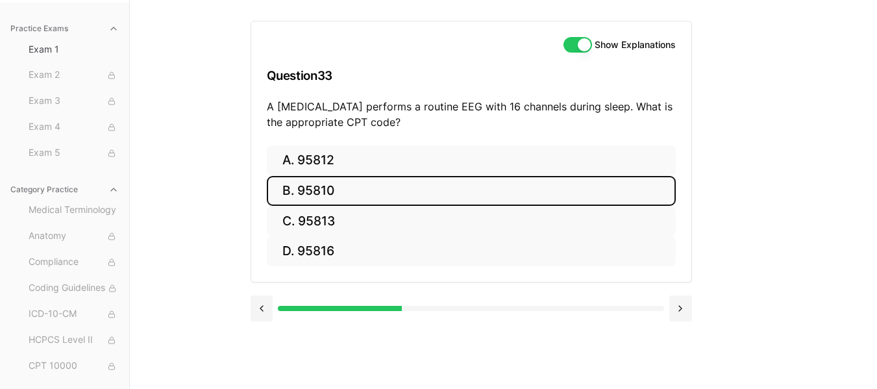
click at [332, 200] on button "B. 95810" at bounding box center [471, 191] width 409 height 31
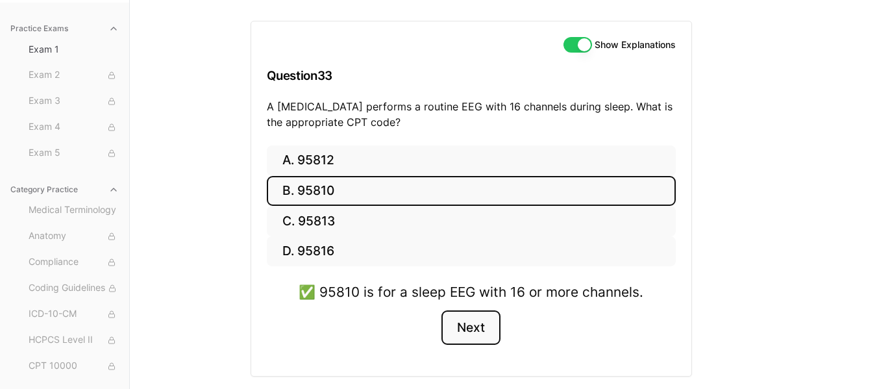
click at [469, 328] on button "Next" at bounding box center [470, 327] width 59 height 35
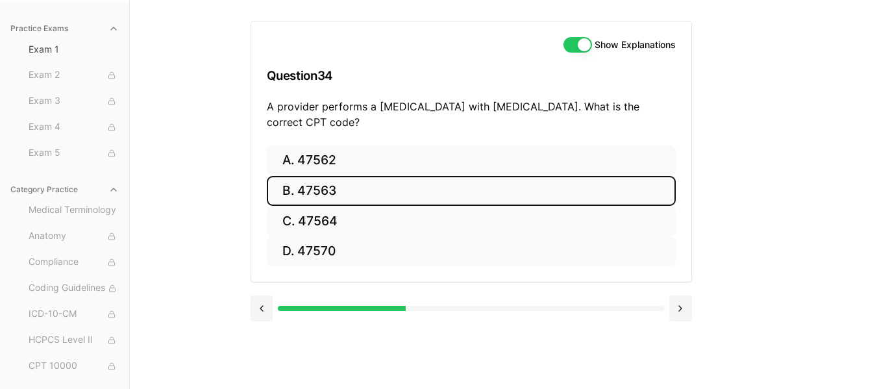
click at [341, 197] on button "B. 47563" at bounding box center [471, 191] width 409 height 31
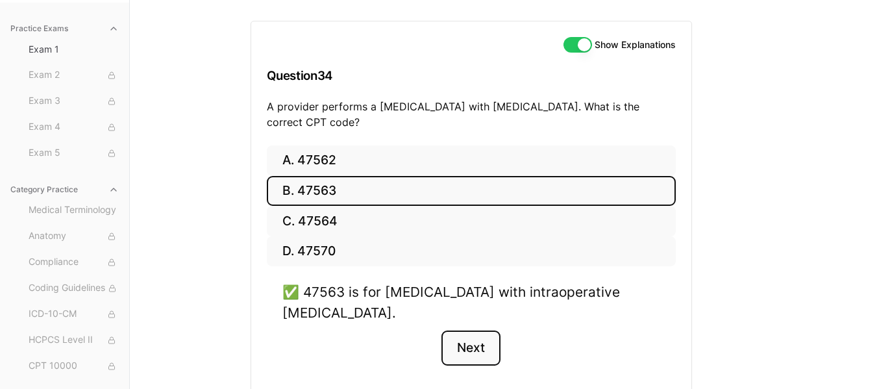
click at [465, 356] on button "Next" at bounding box center [470, 347] width 59 height 35
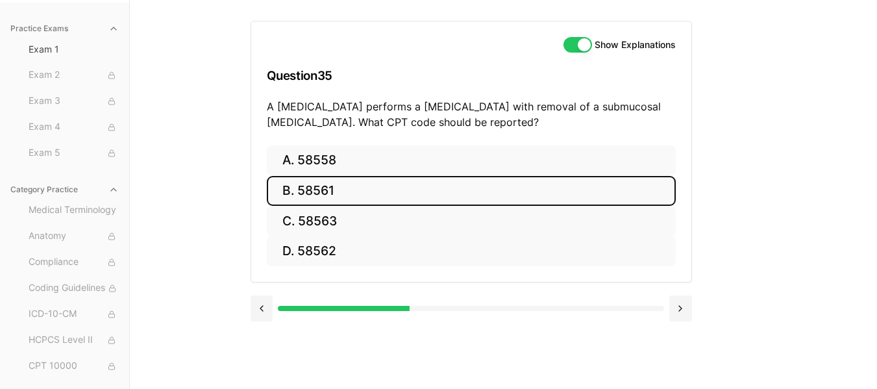
click at [348, 197] on button "B. 58561" at bounding box center [471, 191] width 409 height 31
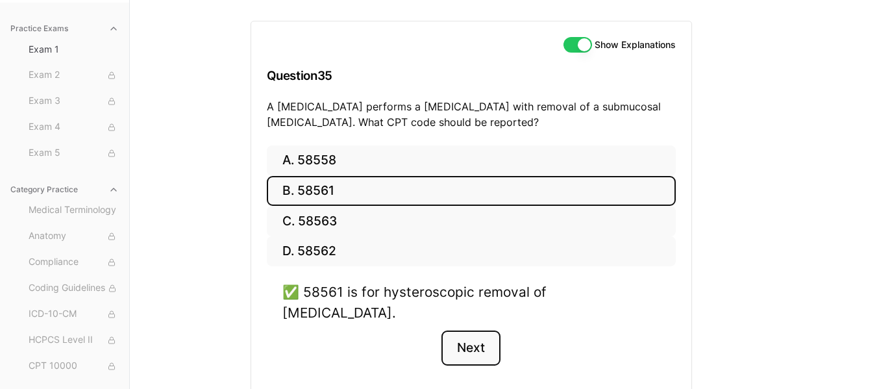
click at [469, 330] on button "Next" at bounding box center [470, 347] width 59 height 35
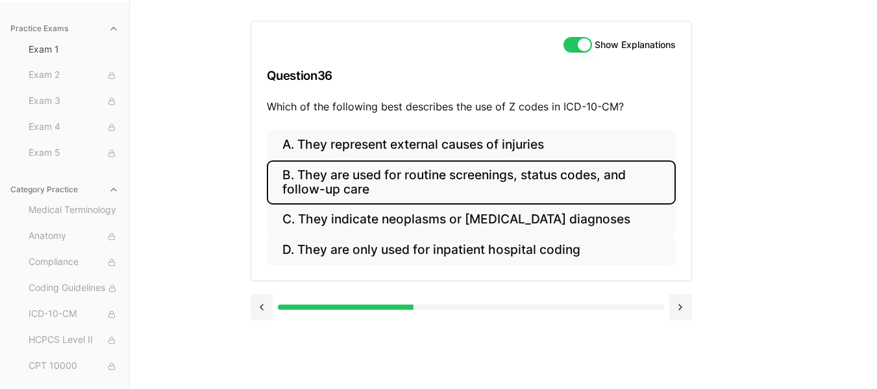
click at [499, 188] on button "B. They are used for routine screenings, status codes, and follow-up care" at bounding box center [471, 182] width 409 height 44
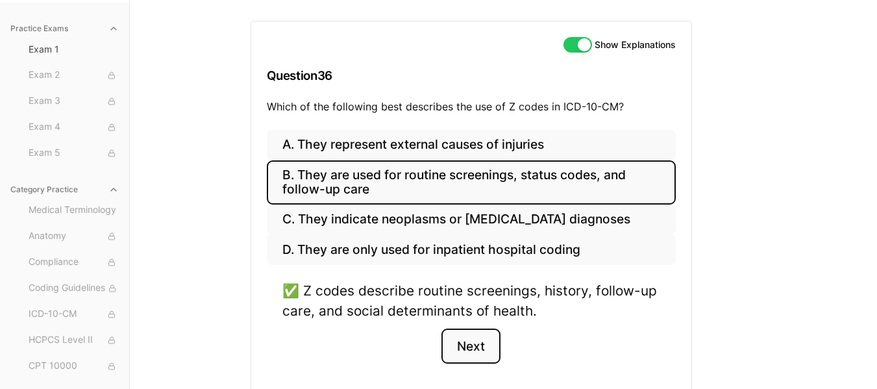
click at [473, 346] on button "Next" at bounding box center [470, 345] width 59 height 35
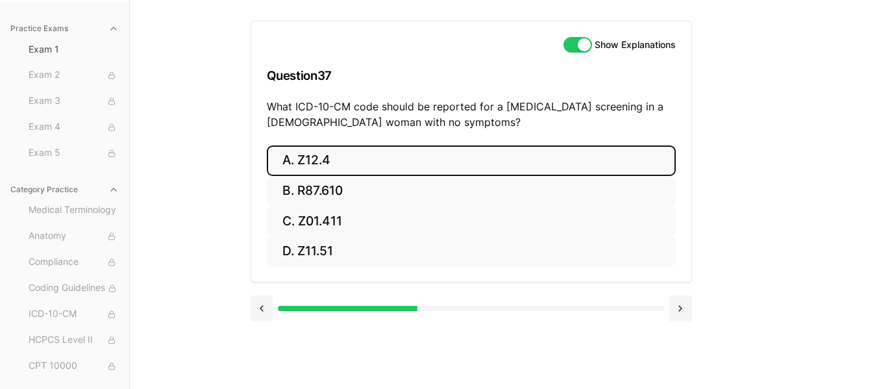
click at [479, 160] on button "A. Z12.4" at bounding box center [471, 160] width 409 height 31
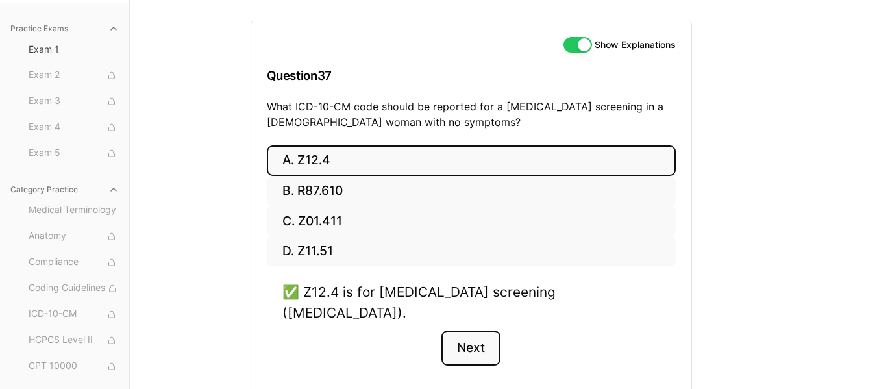
click at [479, 330] on button "Next" at bounding box center [470, 347] width 59 height 35
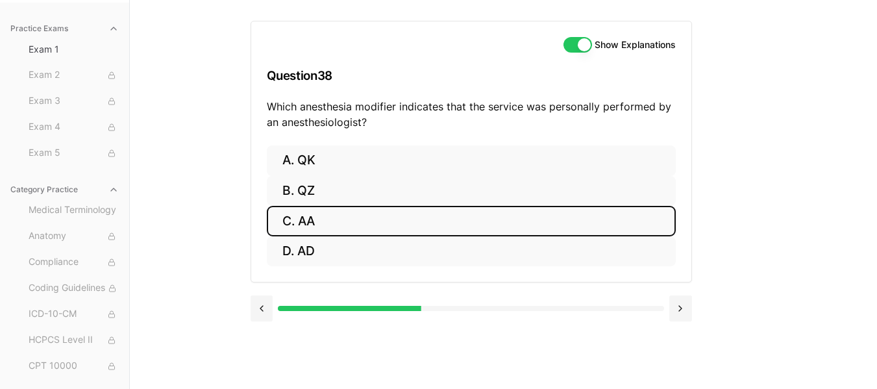
click at [376, 228] on button "C. AA" at bounding box center [471, 221] width 409 height 31
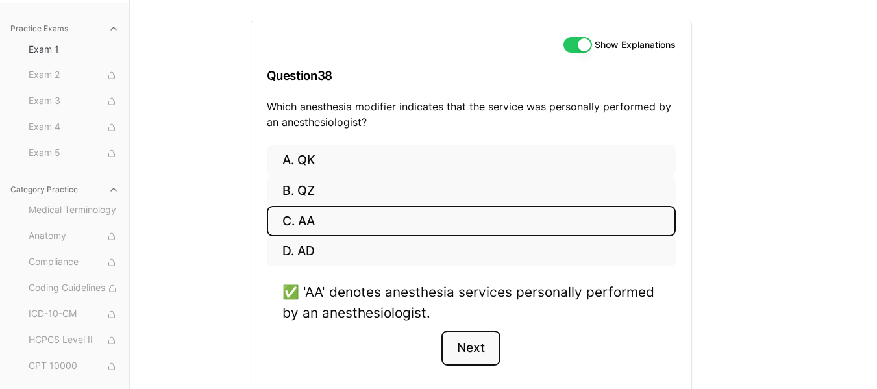
click at [463, 347] on button "Next" at bounding box center [470, 347] width 59 height 35
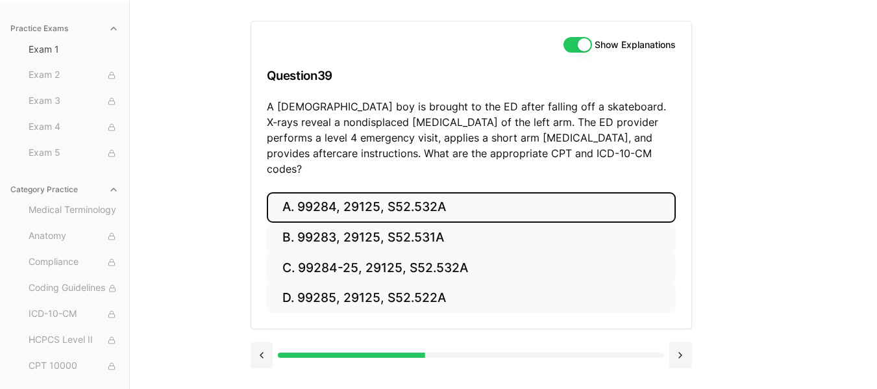
click at [430, 198] on button "A. 99284, 29125, S52.532A" at bounding box center [471, 207] width 409 height 31
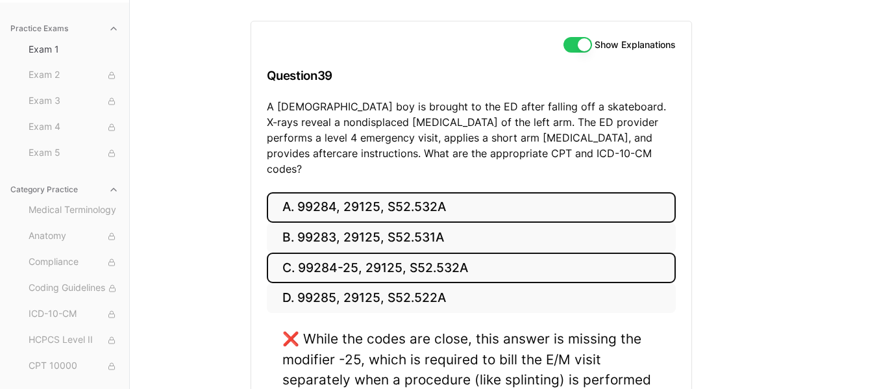
click at [425, 253] on button "C. 99284-25, 29125, S52.532A" at bounding box center [471, 268] width 409 height 31
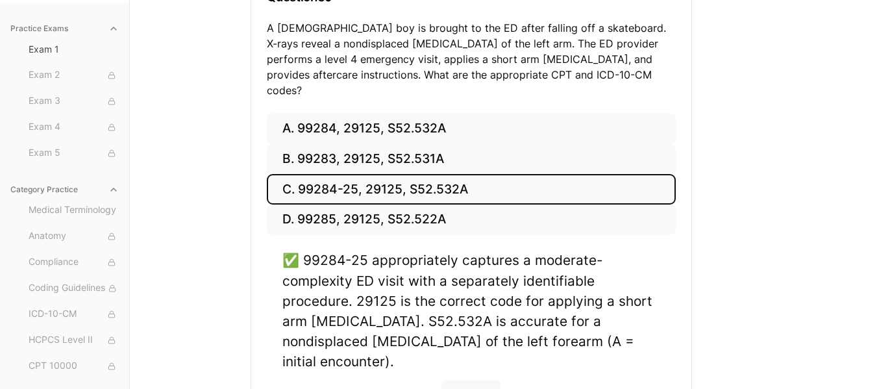
scroll to position [223, 0]
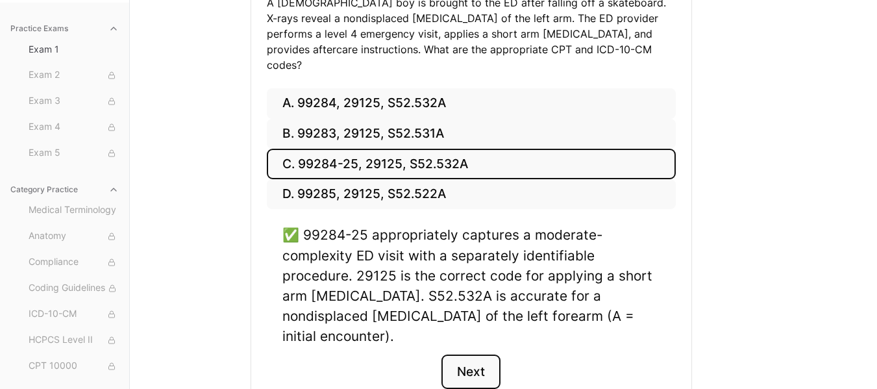
click at [471, 354] on button "Next" at bounding box center [470, 371] width 59 height 35
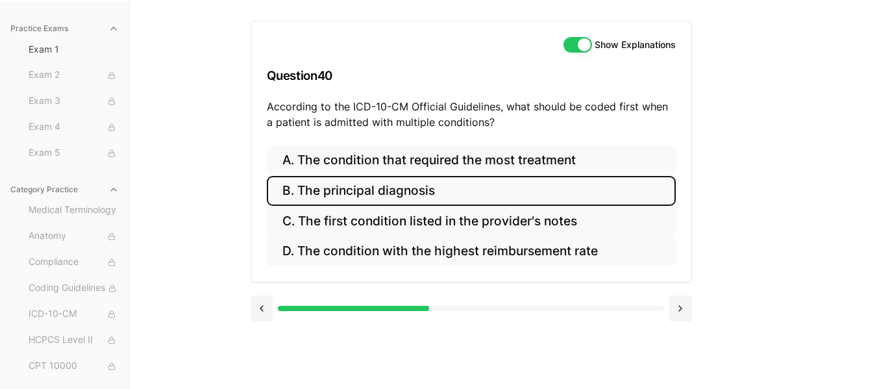
click at [495, 197] on button "B. The principal diagnosis" at bounding box center [471, 191] width 409 height 31
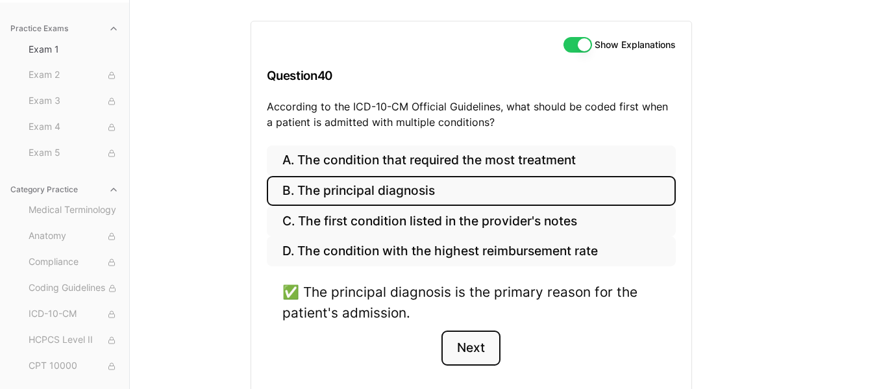
click at [462, 354] on button "Next" at bounding box center [470, 347] width 59 height 35
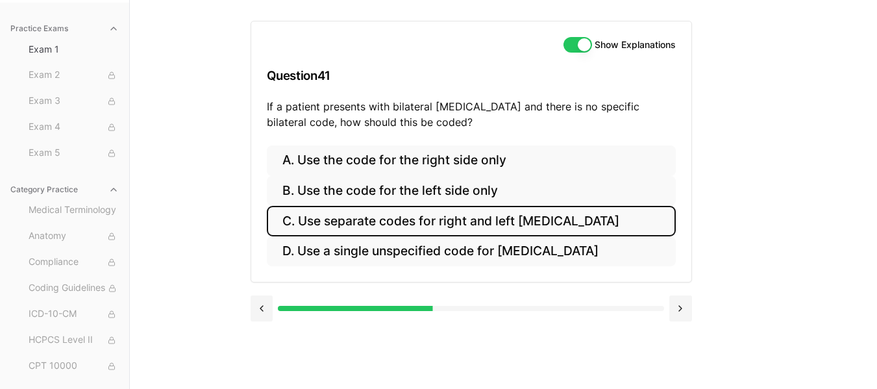
click at [501, 224] on button "C. Use separate codes for right and left otitis media" at bounding box center [471, 221] width 409 height 31
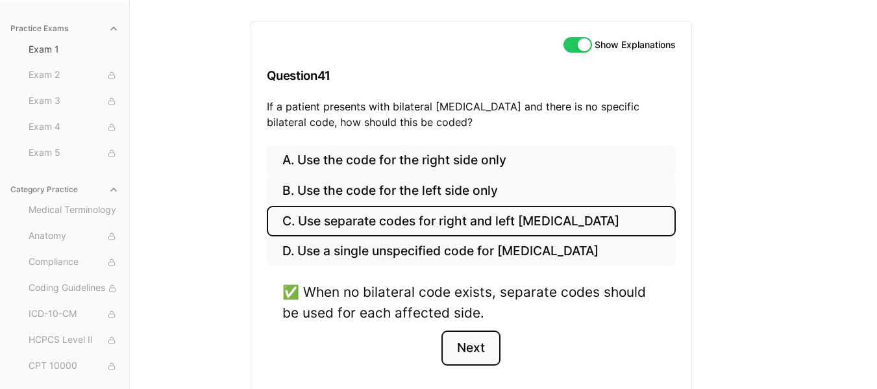
click at [486, 349] on button "Next" at bounding box center [470, 347] width 59 height 35
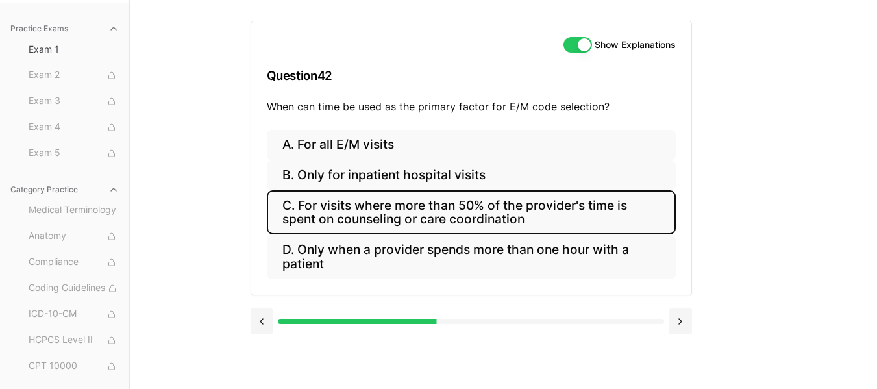
click at [510, 230] on button "C. For visits where more than 50% of the provider's time is spent on counseling…" at bounding box center [471, 212] width 409 height 44
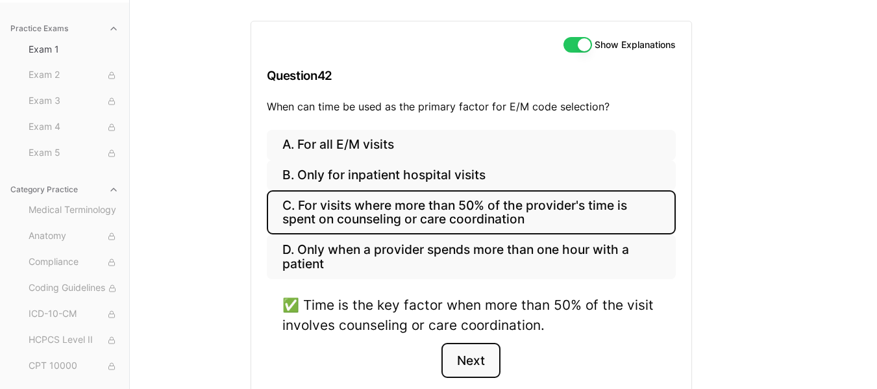
click at [494, 367] on button "Next" at bounding box center [470, 360] width 59 height 35
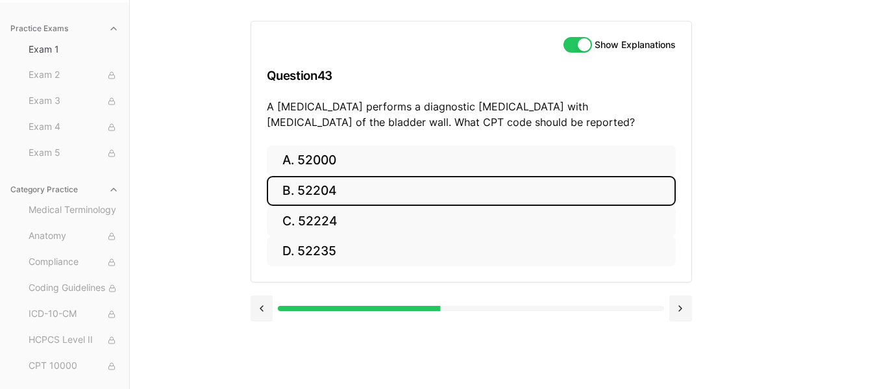
click at [321, 188] on button "B. 52204" at bounding box center [471, 191] width 409 height 31
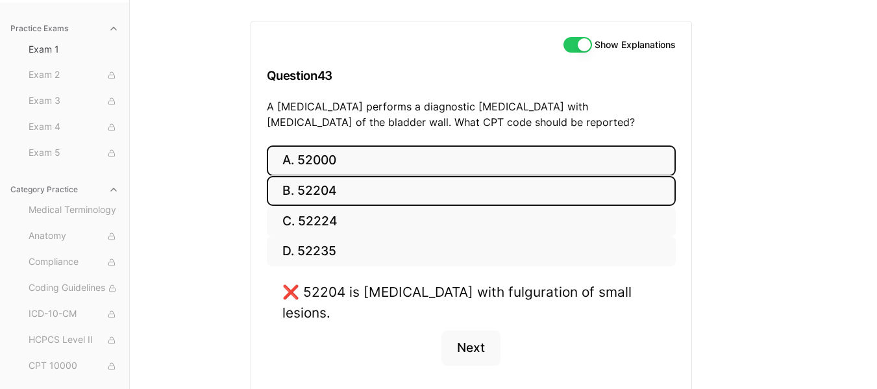
click at [332, 164] on button "A. 52000" at bounding box center [471, 160] width 409 height 31
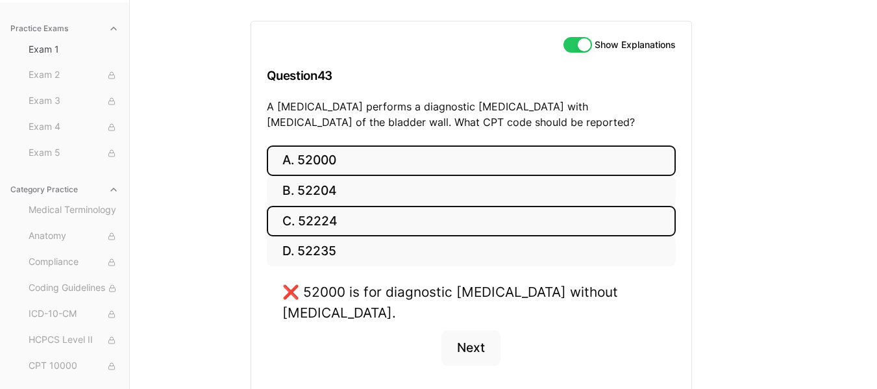
click at [322, 221] on button "C. 52224" at bounding box center [471, 221] width 409 height 31
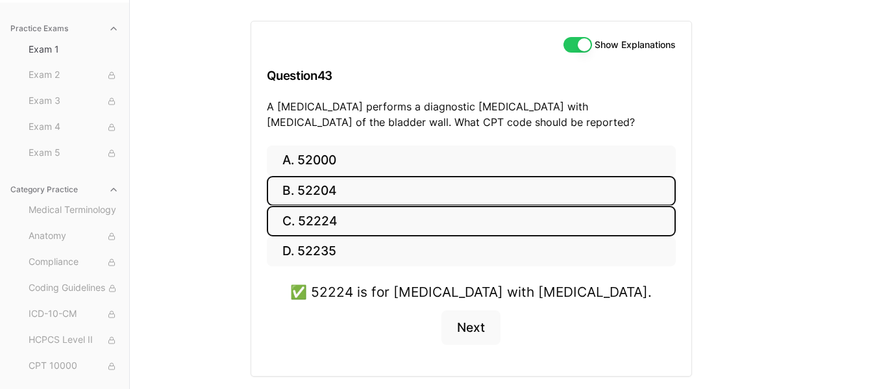
click at [329, 193] on button "B. 52204" at bounding box center [471, 191] width 409 height 31
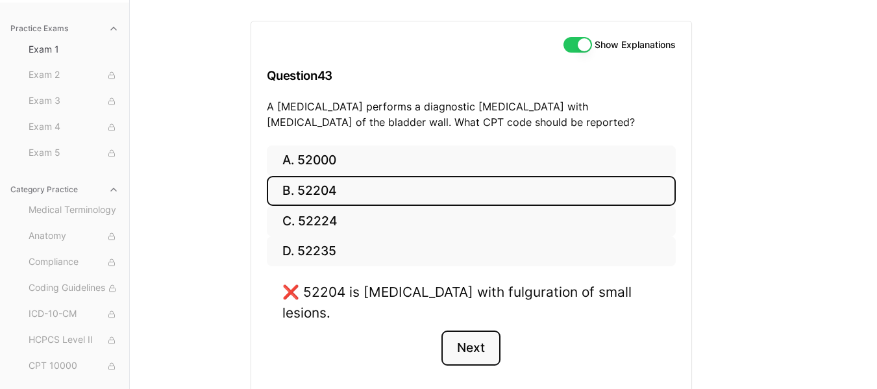
click at [473, 330] on button "Next" at bounding box center [470, 347] width 59 height 35
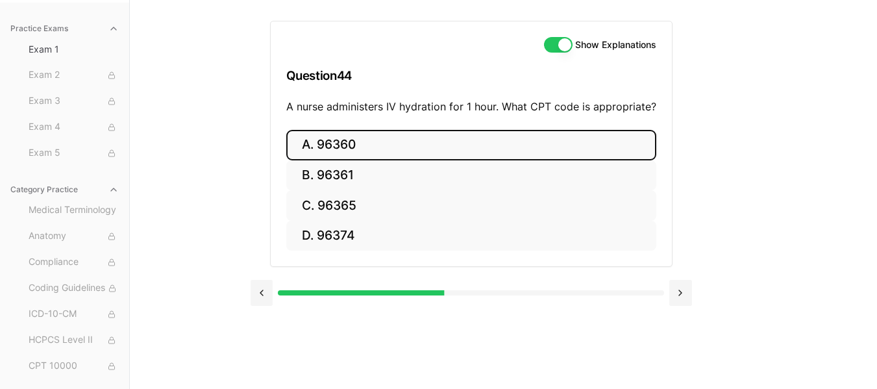
click at [337, 142] on button "A. 96360" at bounding box center [471, 145] width 370 height 31
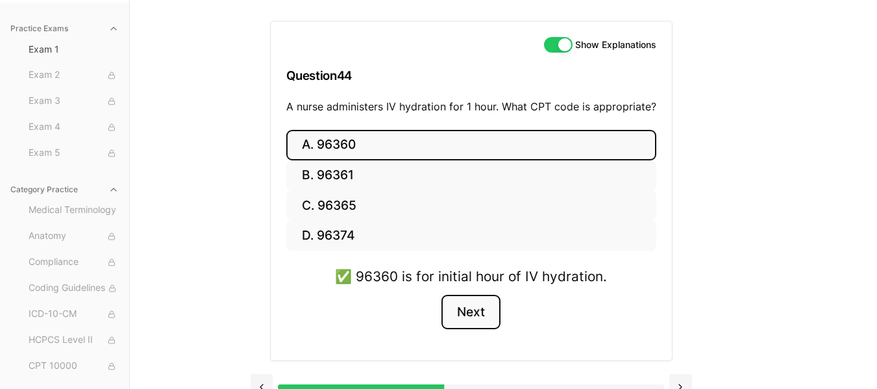
click at [476, 307] on button "Next" at bounding box center [470, 312] width 59 height 35
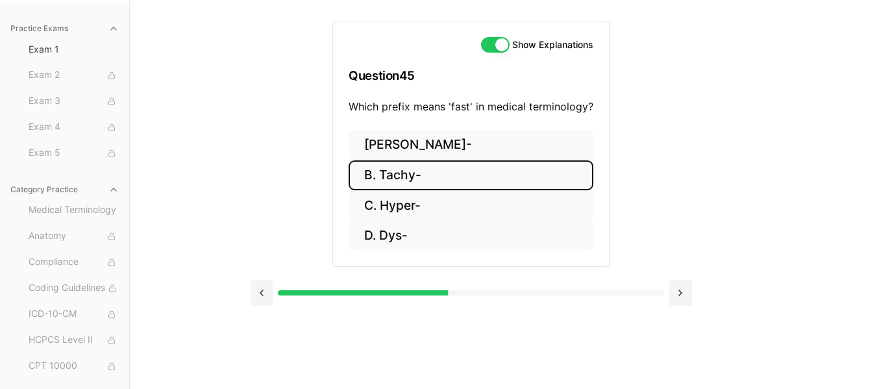
click at [399, 184] on button "B. Tachy-" at bounding box center [471, 175] width 245 height 31
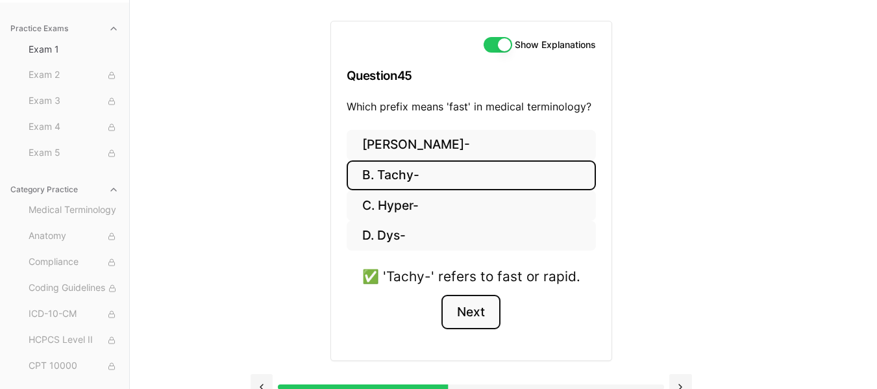
click at [470, 314] on button "Next" at bounding box center [470, 312] width 59 height 35
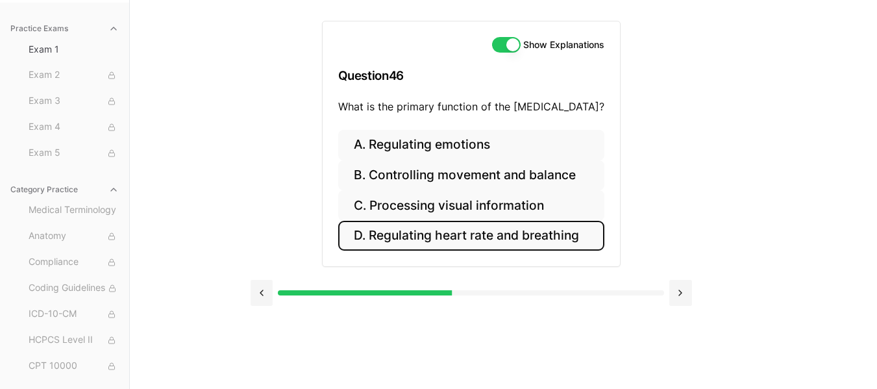
click at [465, 235] on button "D. Regulating heart rate and breathing" at bounding box center [471, 236] width 266 height 31
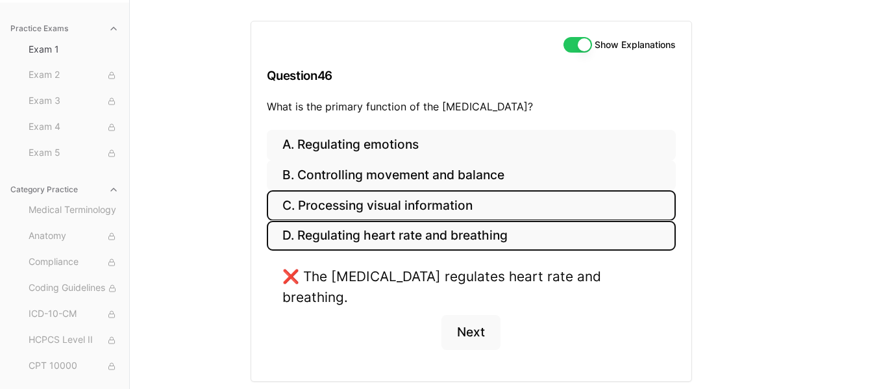
click at [465, 203] on button "C. Processing visual information" at bounding box center [471, 205] width 409 height 31
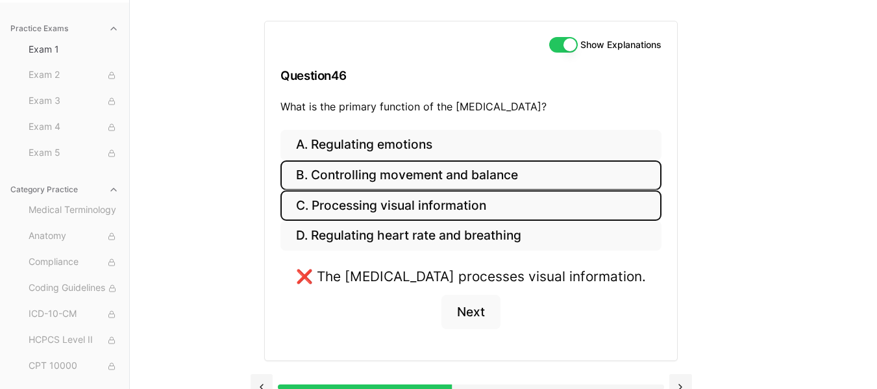
click at [478, 173] on button "B. Controlling movement and balance" at bounding box center [470, 175] width 381 height 31
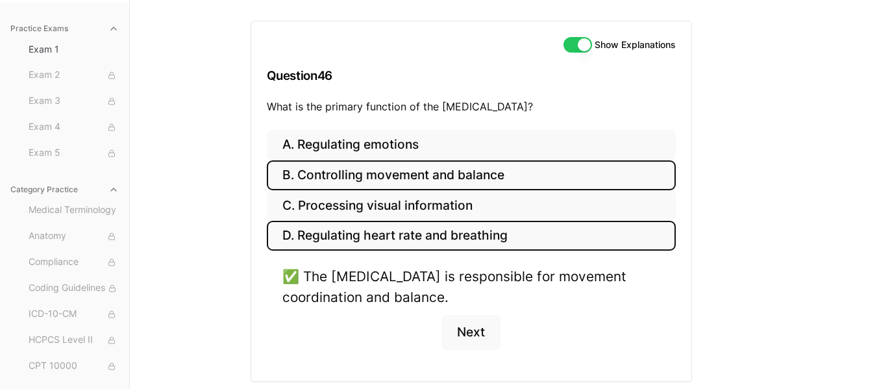
click at [452, 230] on button "D. Regulating heart rate and breathing" at bounding box center [471, 236] width 409 height 31
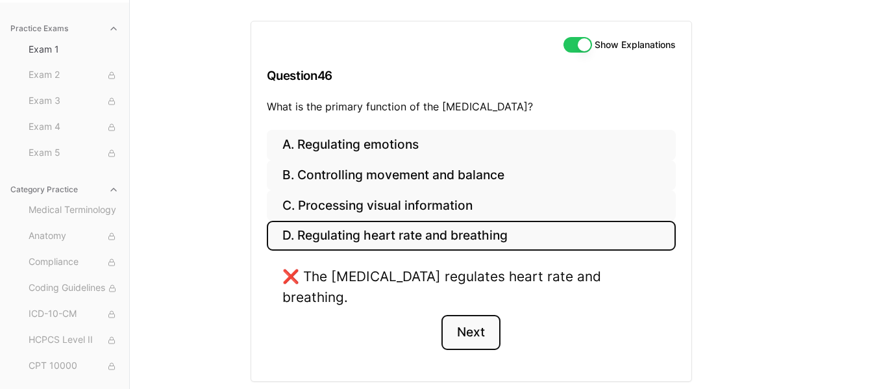
click at [468, 315] on button "Next" at bounding box center [470, 332] width 59 height 35
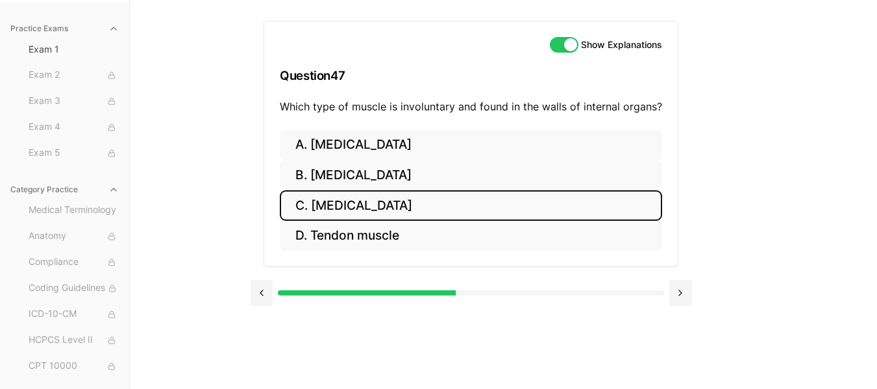
click at [406, 209] on button "C. Smooth muscle" at bounding box center [471, 205] width 382 height 31
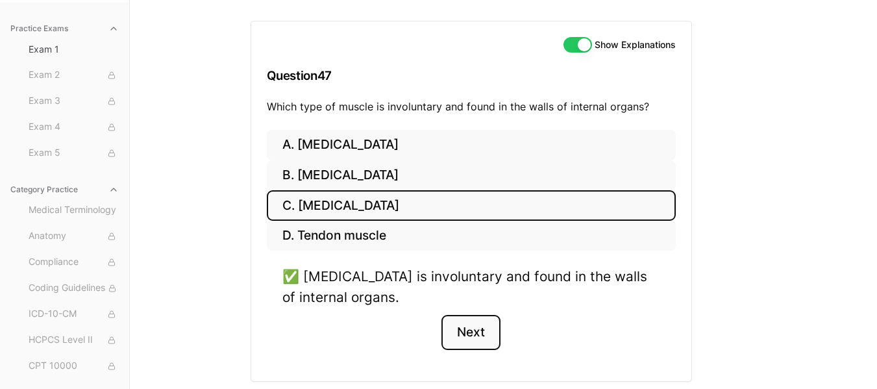
click at [474, 342] on button "Next" at bounding box center [470, 332] width 59 height 35
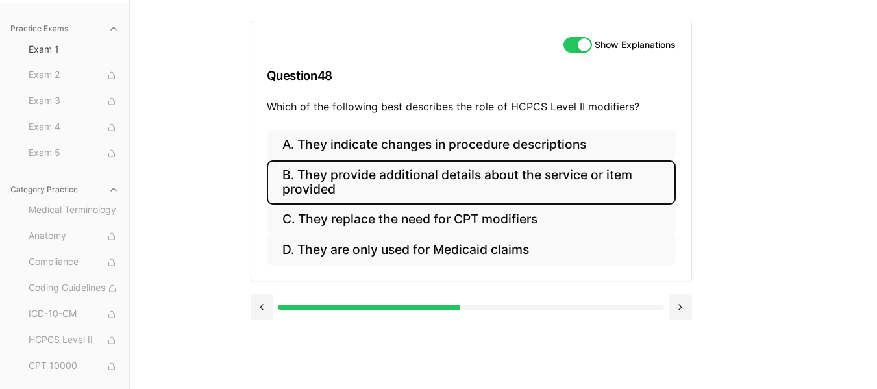
click at [474, 199] on button "B. They provide additional details about the service or item provided" at bounding box center [471, 182] width 409 height 44
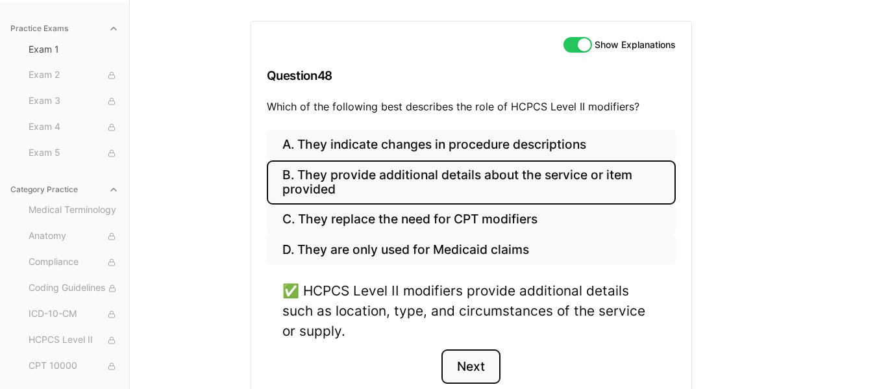
click at [476, 373] on button "Next" at bounding box center [470, 366] width 59 height 35
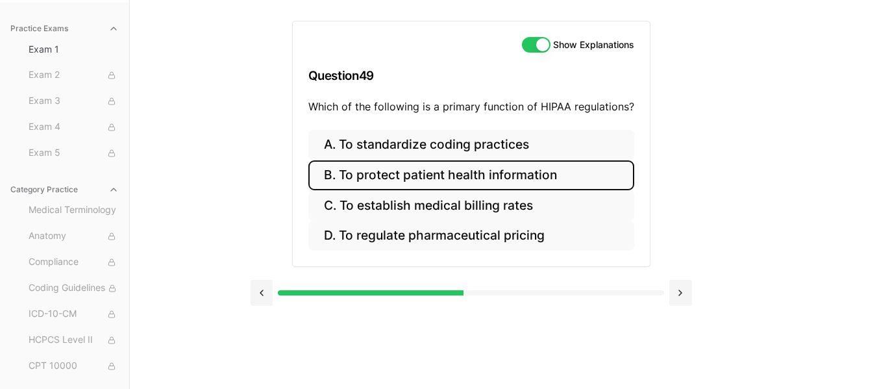
click at [458, 186] on button "B. To protect patient health information" at bounding box center [471, 175] width 326 height 31
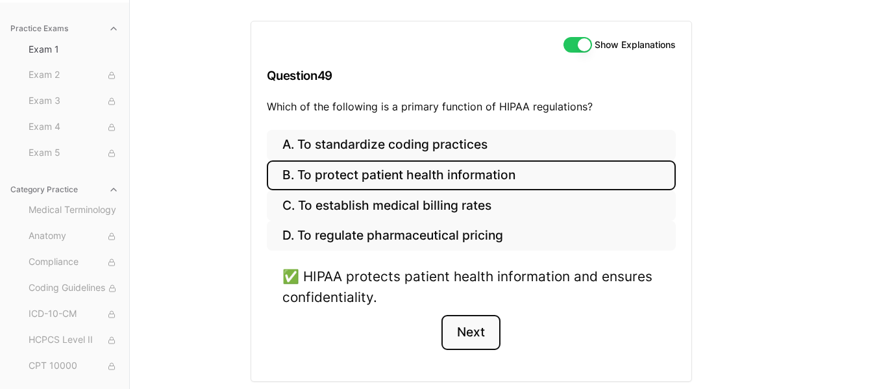
click at [465, 331] on button "Next" at bounding box center [470, 332] width 59 height 35
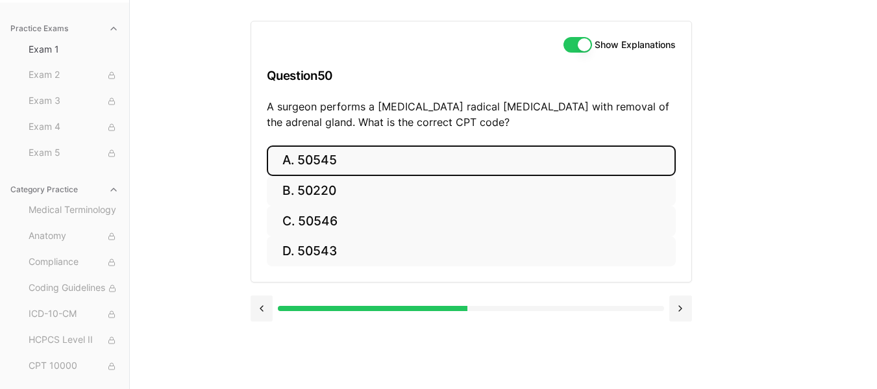
click at [343, 156] on button "A. 50545" at bounding box center [471, 160] width 409 height 31
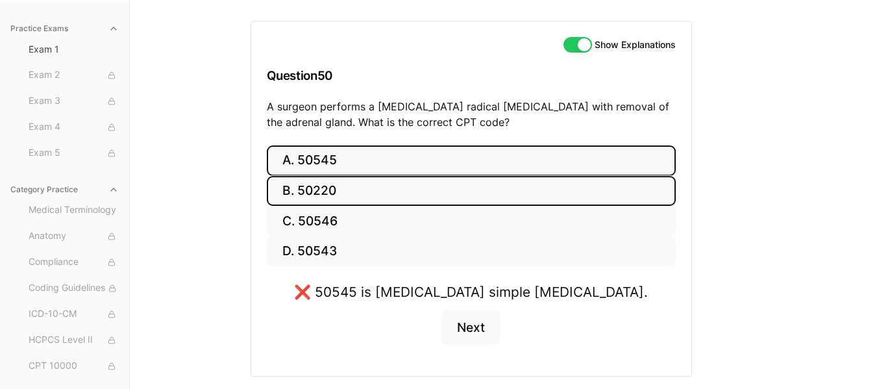
click at [341, 194] on button "B. 50220" at bounding box center [471, 191] width 409 height 31
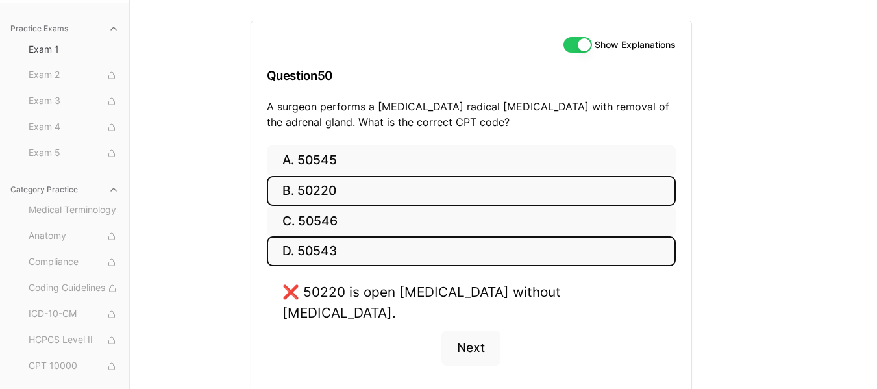
click at [336, 249] on button "D. 50543" at bounding box center [471, 251] width 409 height 31
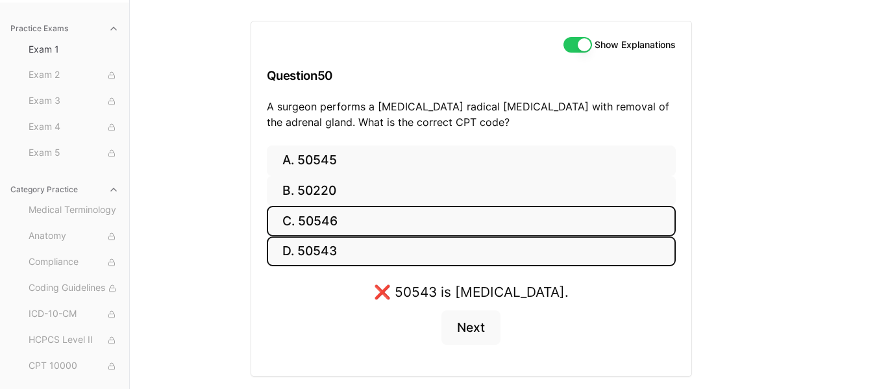
click at [344, 216] on button "C. 50546" at bounding box center [471, 221] width 409 height 31
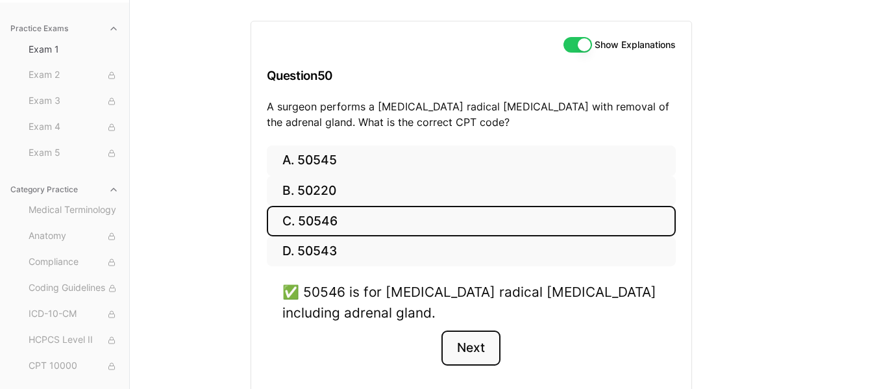
click at [474, 349] on button "Next" at bounding box center [470, 347] width 59 height 35
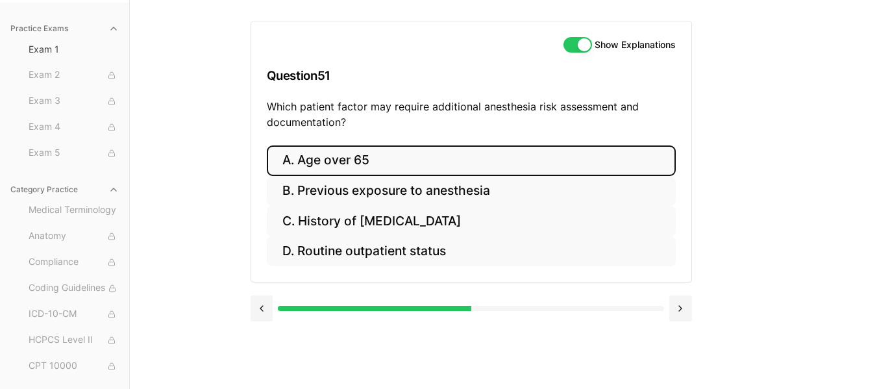
click at [386, 156] on button "A. Age over 65" at bounding box center [471, 160] width 409 height 31
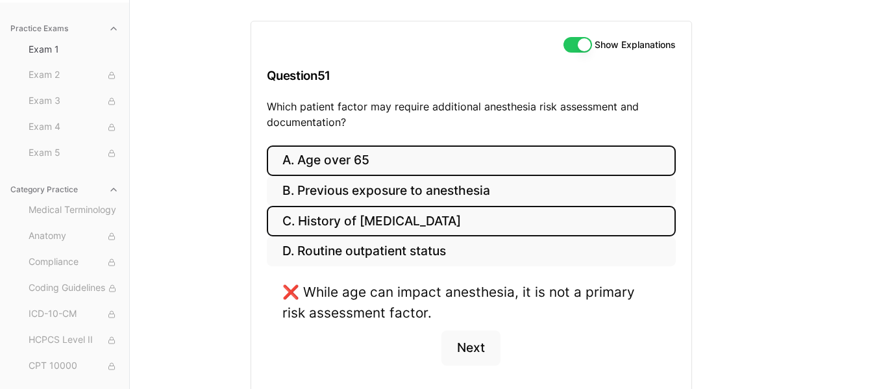
click at [385, 217] on button "C. History of obstructive sleep apnea" at bounding box center [471, 221] width 409 height 31
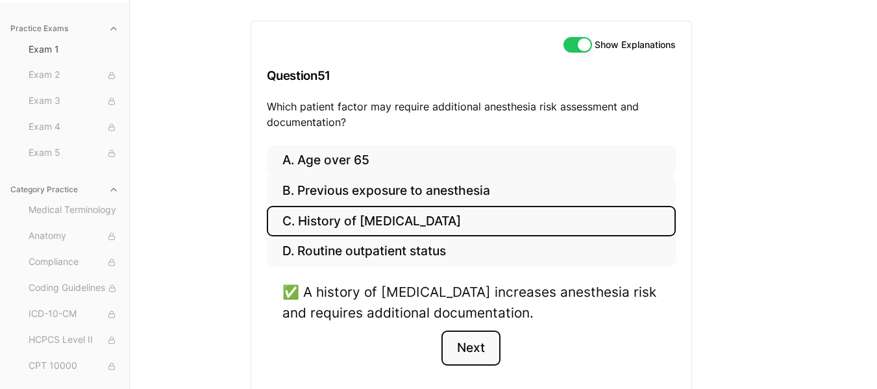
click at [469, 344] on button "Next" at bounding box center [470, 347] width 59 height 35
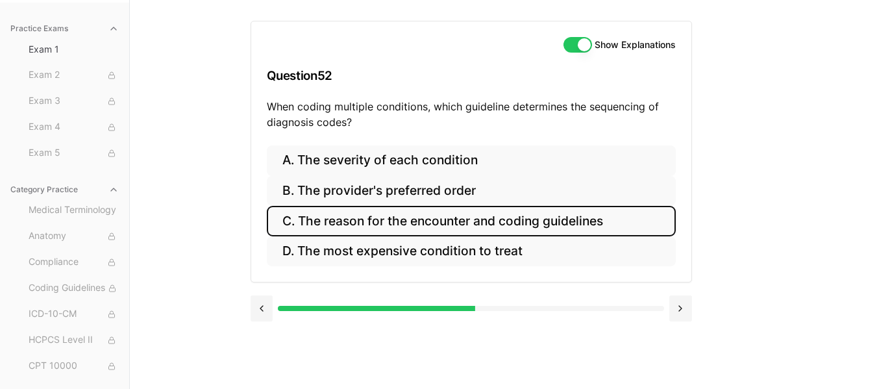
click at [464, 225] on button "C. The reason for the encounter and coding guidelines" at bounding box center [471, 221] width 409 height 31
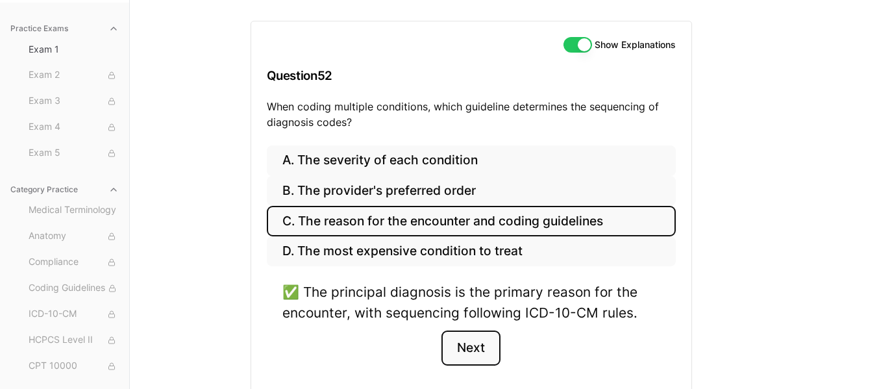
click at [478, 351] on button "Next" at bounding box center [470, 347] width 59 height 35
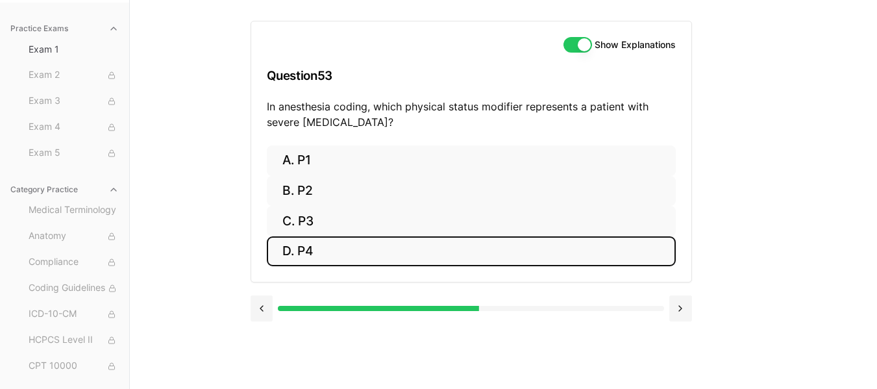
click at [314, 247] on button "D. P4" at bounding box center [471, 251] width 409 height 31
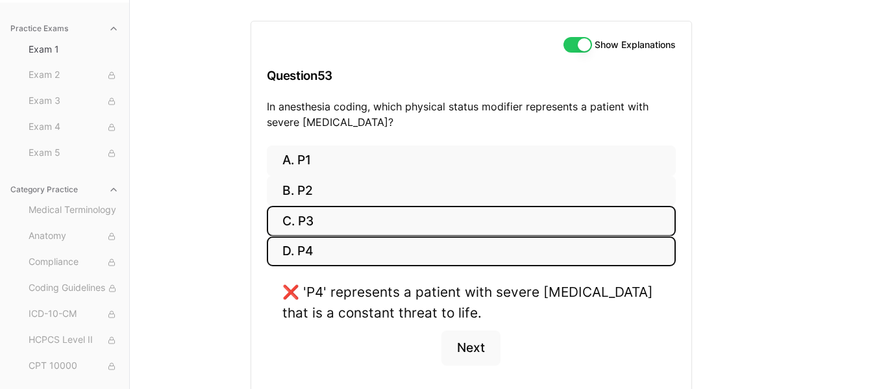
click at [314, 227] on button "C. P3" at bounding box center [471, 221] width 409 height 31
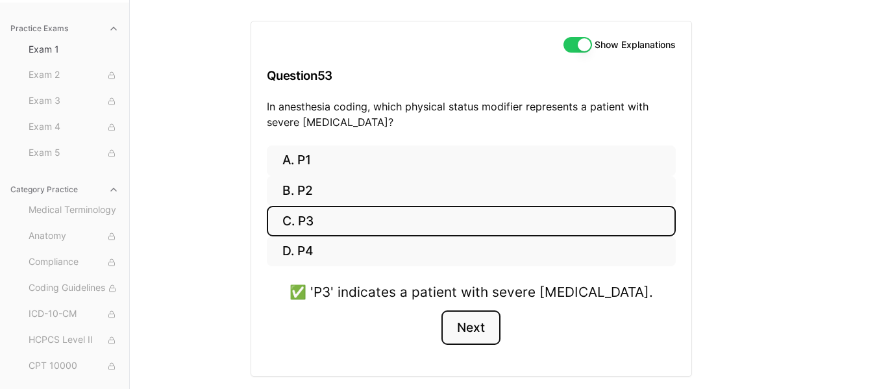
click at [471, 332] on button "Next" at bounding box center [470, 327] width 59 height 35
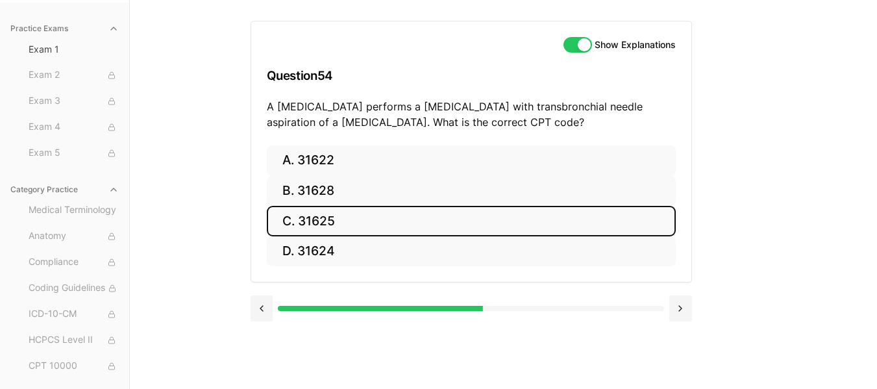
click at [324, 223] on button "C. 31625" at bounding box center [471, 221] width 409 height 31
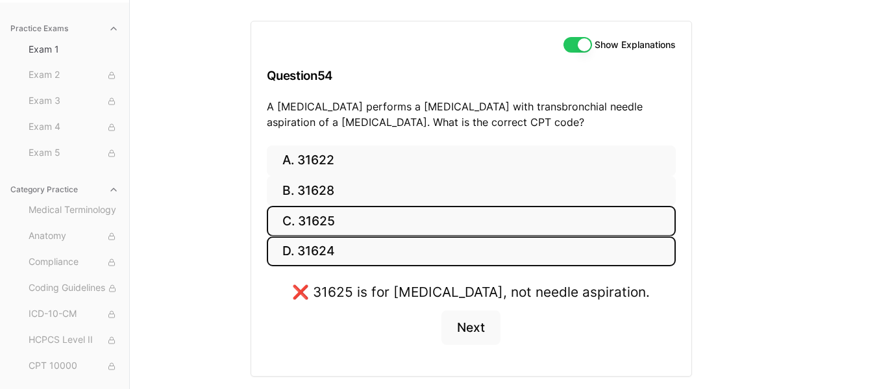
click at [333, 247] on button "D. 31624" at bounding box center [471, 251] width 409 height 31
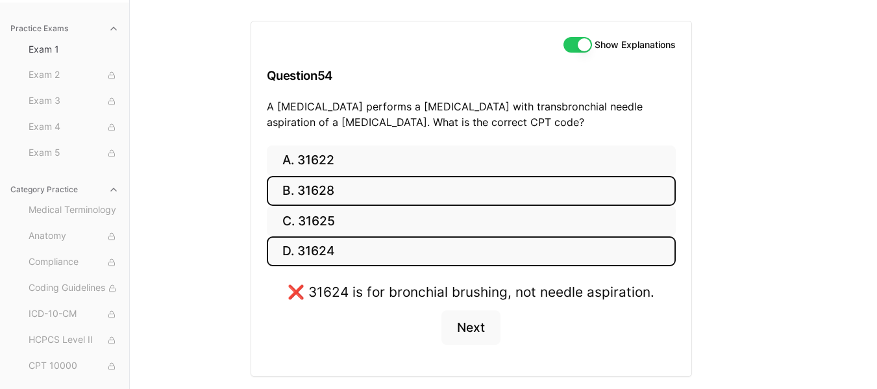
click at [341, 192] on button "B. 31628" at bounding box center [471, 191] width 409 height 31
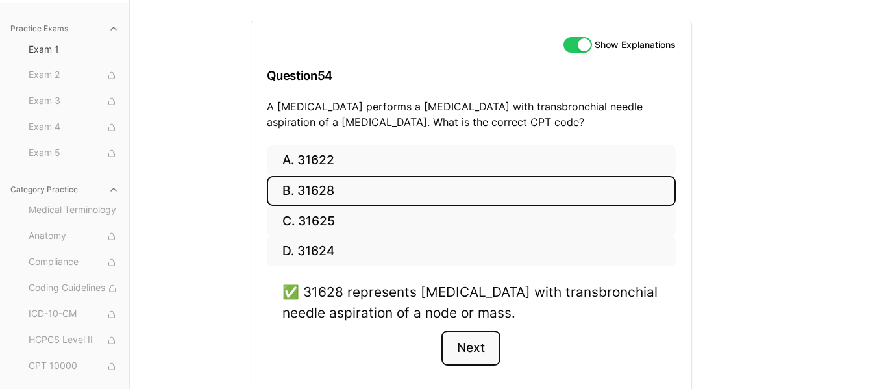
click at [452, 352] on button "Next" at bounding box center [470, 347] width 59 height 35
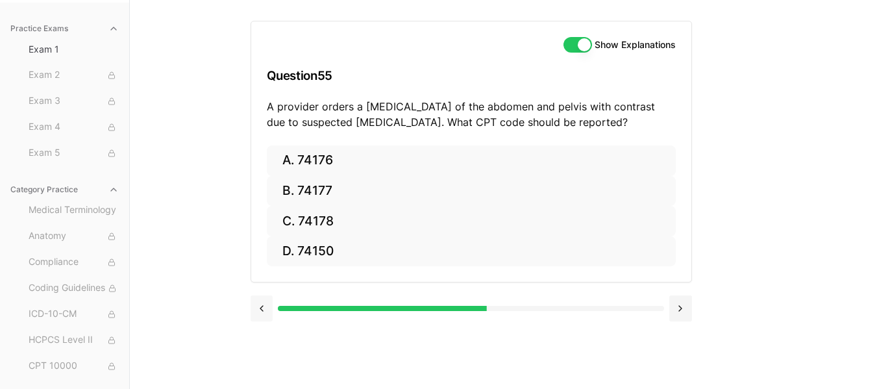
click at [265, 306] on button at bounding box center [262, 308] width 23 height 26
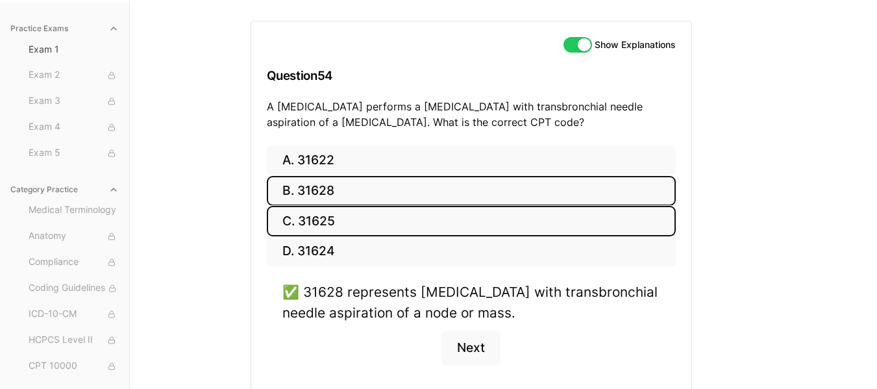
click at [361, 227] on button "C. 31625" at bounding box center [471, 221] width 409 height 31
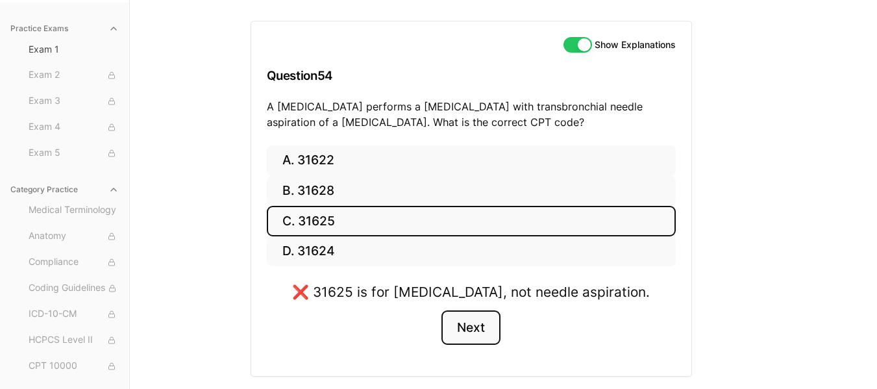
click at [478, 338] on button "Next" at bounding box center [470, 327] width 59 height 35
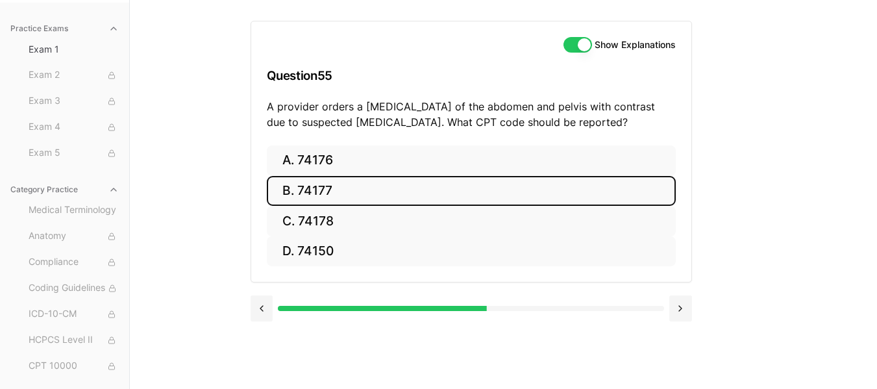
click at [314, 195] on button "B. 74177" at bounding box center [471, 191] width 409 height 31
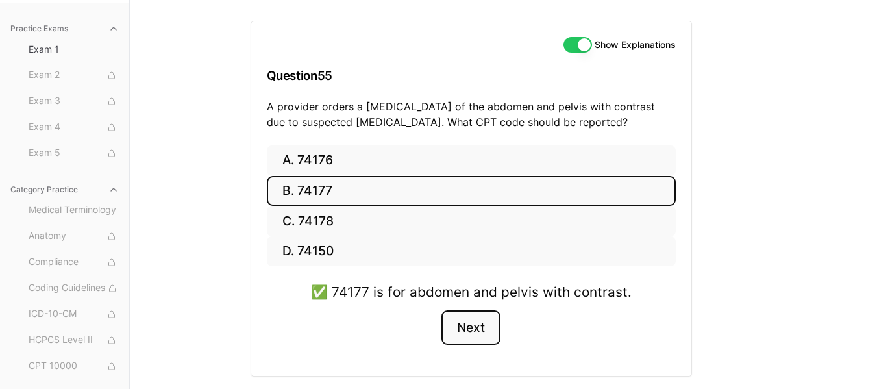
click at [475, 336] on button "Next" at bounding box center [470, 327] width 59 height 35
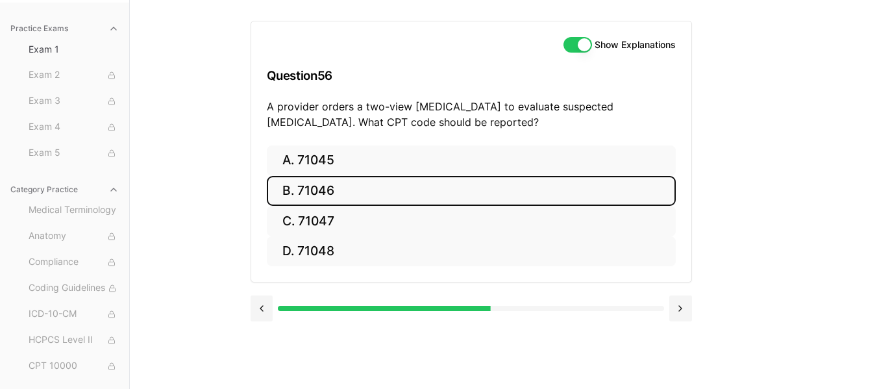
click at [333, 192] on button "B. 71046" at bounding box center [471, 191] width 409 height 31
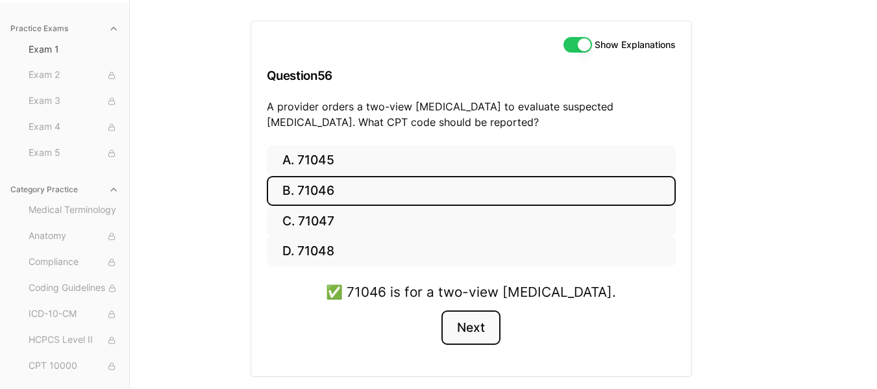
click at [461, 333] on button "Next" at bounding box center [470, 327] width 59 height 35
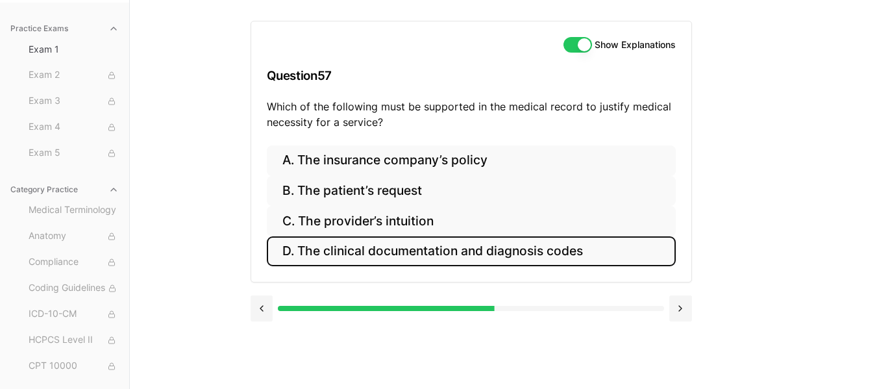
click at [473, 252] on button "D. The clinical documentation and diagnosis codes" at bounding box center [471, 251] width 409 height 31
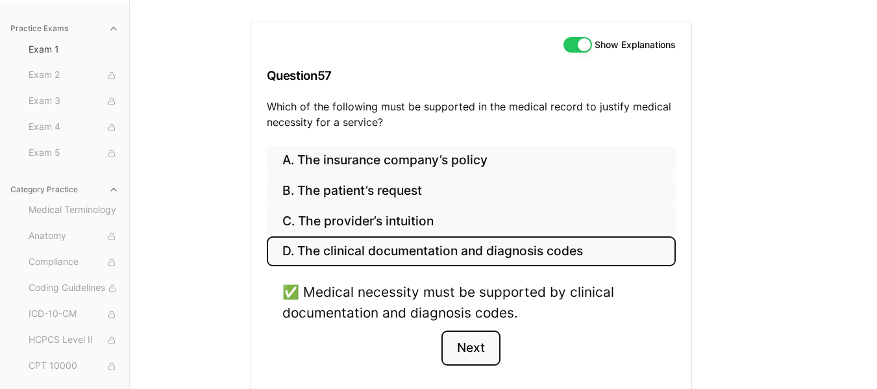
click at [474, 340] on button "Next" at bounding box center [470, 347] width 59 height 35
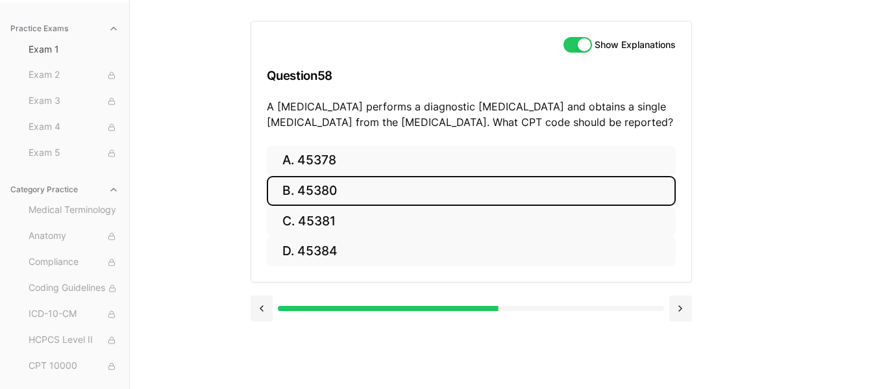
click at [333, 193] on button "B. 45380" at bounding box center [471, 191] width 409 height 31
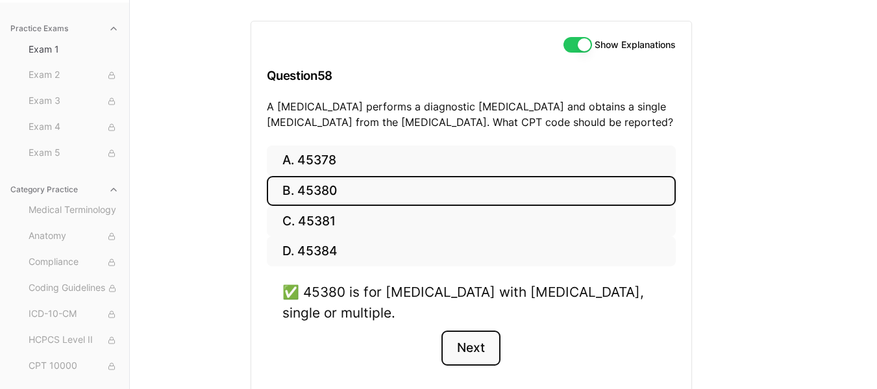
click at [477, 348] on button "Next" at bounding box center [470, 347] width 59 height 35
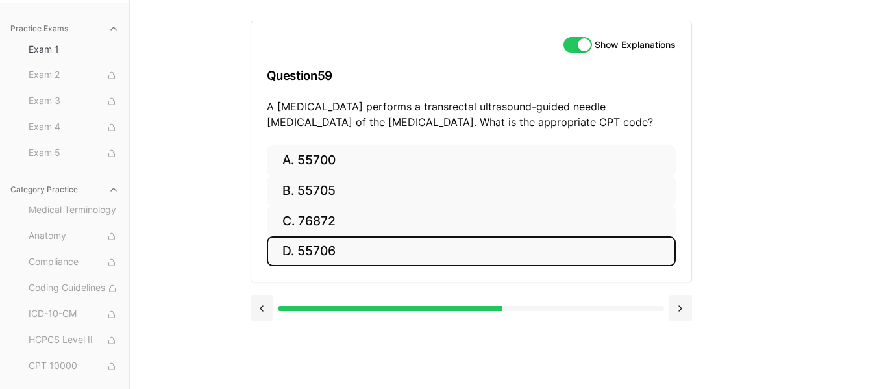
click at [417, 249] on button "D. 55706" at bounding box center [471, 251] width 409 height 31
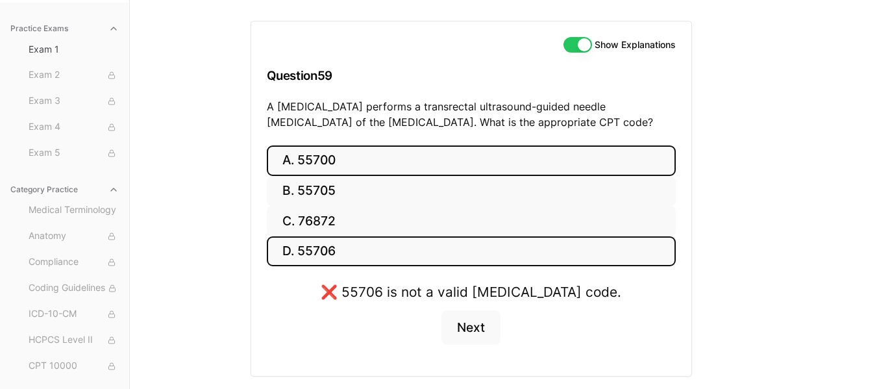
click at [373, 149] on button "A. 55700" at bounding box center [471, 160] width 409 height 31
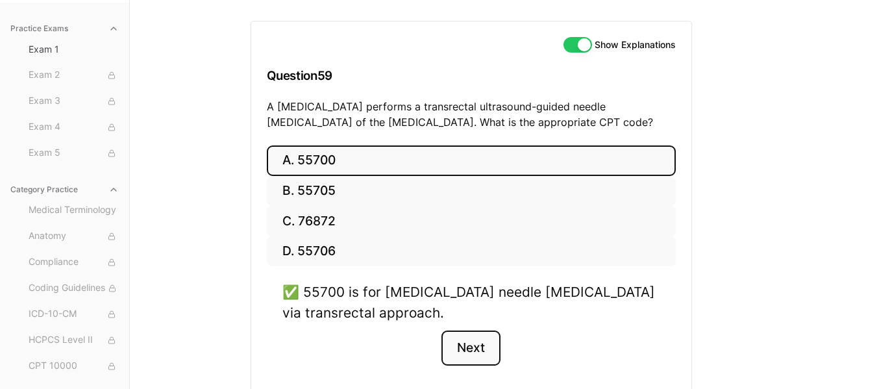
click at [475, 346] on button "Next" at bounding box center [470, 347] width 59 height 35
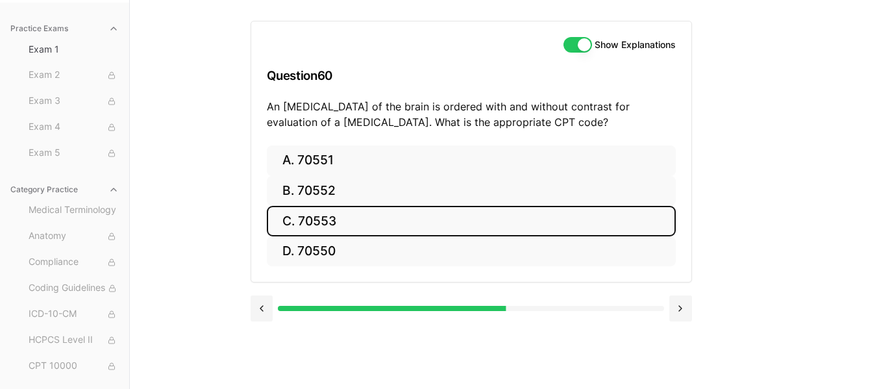
click at [350, 221] on button "C. 70553" at bounding box center [471, 221] width 409 height 31
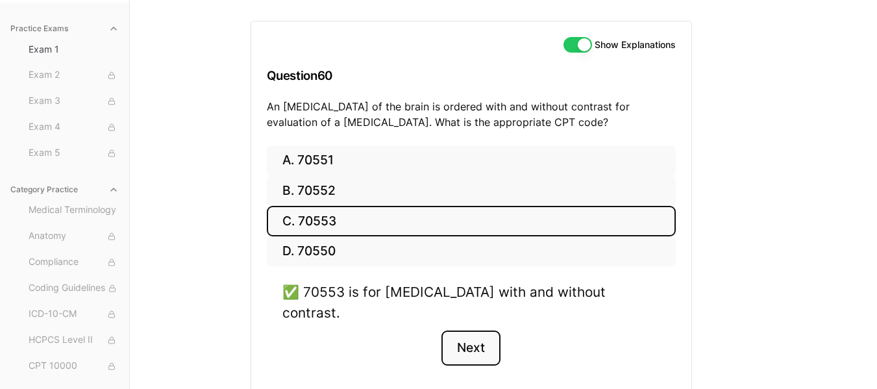
click at [475, 330] on button "Next" at bounding box center [470, 347] width 59 height 35
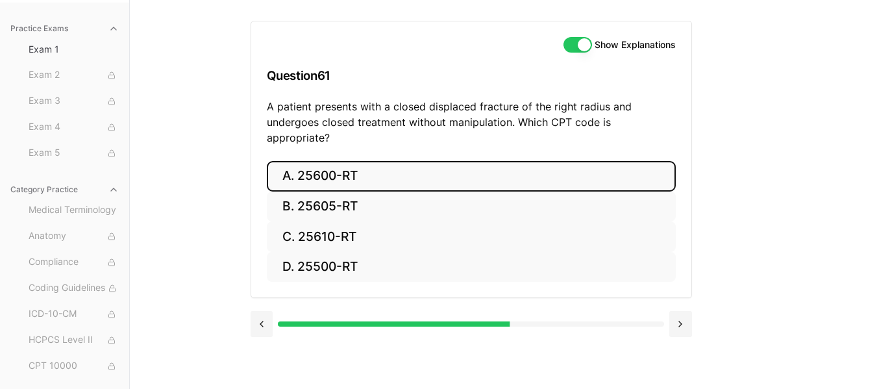
click at [391, 170] on button "A. 25600-RT" at bounding box center [471, 176] width 409 height 31
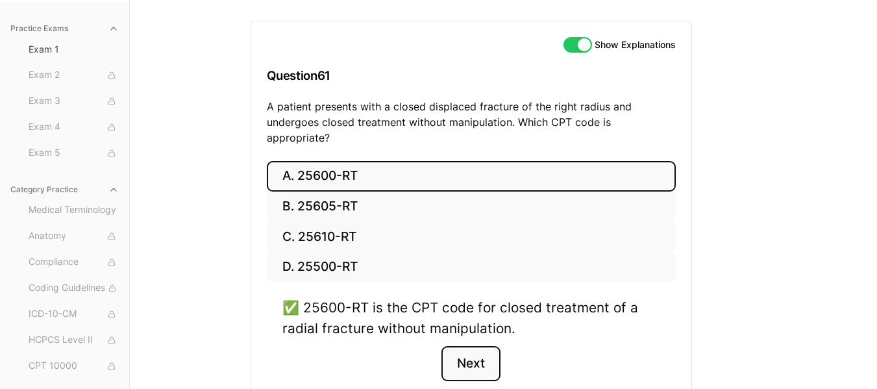
click at [490, 358] on button "Next" at bounding box center [470, 363] width 59 height 35
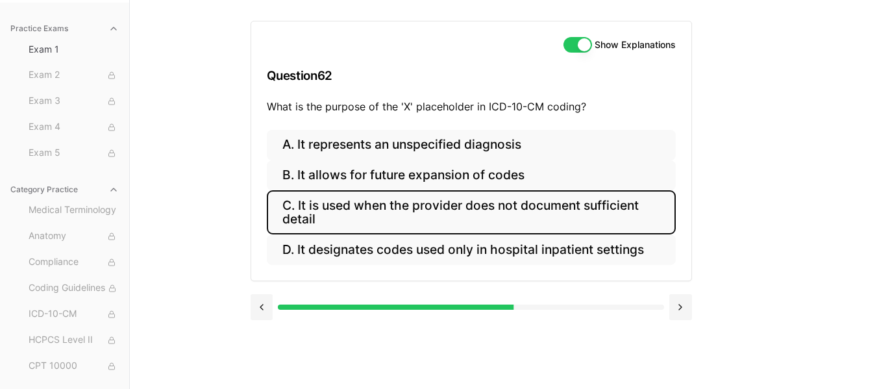
click at [489, 212] on button "C. It is used when the provider does not document sufficient detail" at bounding box center [471, 212] width 409 height 44
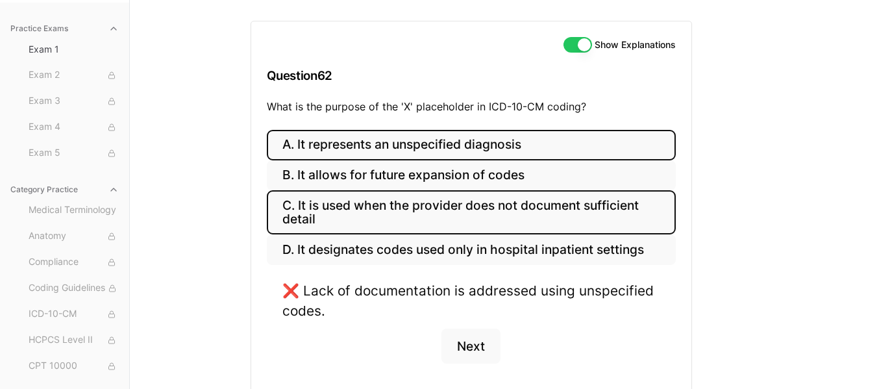
click at [484, 137] on button "A. It represents an unspecified diagnosis" at bounding box center [471, 145] width 409 height 31
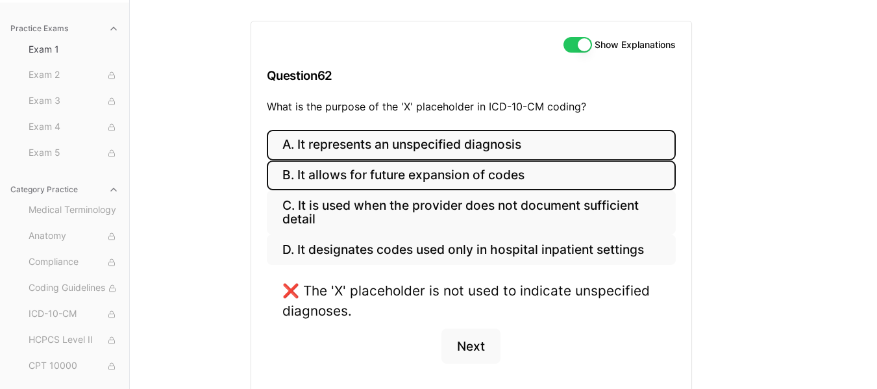
click at [484, 167] on button "B. It allows for future expansion of codes" at bounding box center [471, 175] width 409 height 31
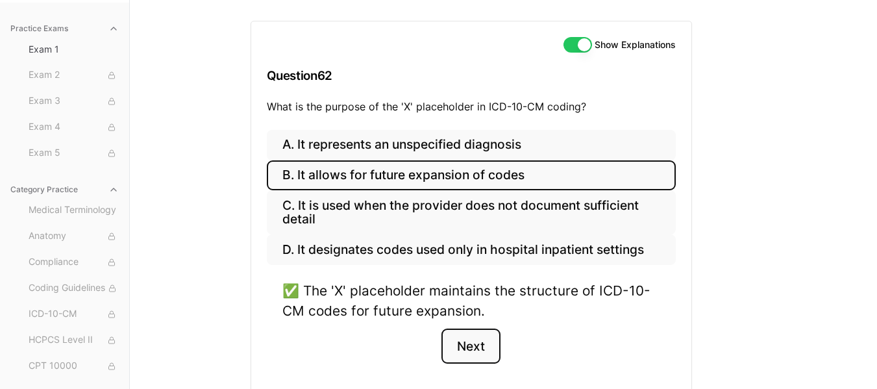
click at [473, 345] on button "Next" at bounding box center [470, 345] width 59 height 35
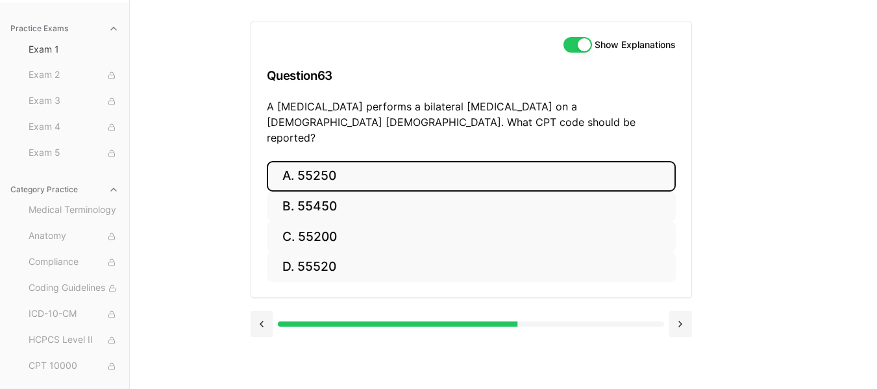
click at [331, 162] on button "A. 55250" at bounding box center [471, 176] width 409 height 31
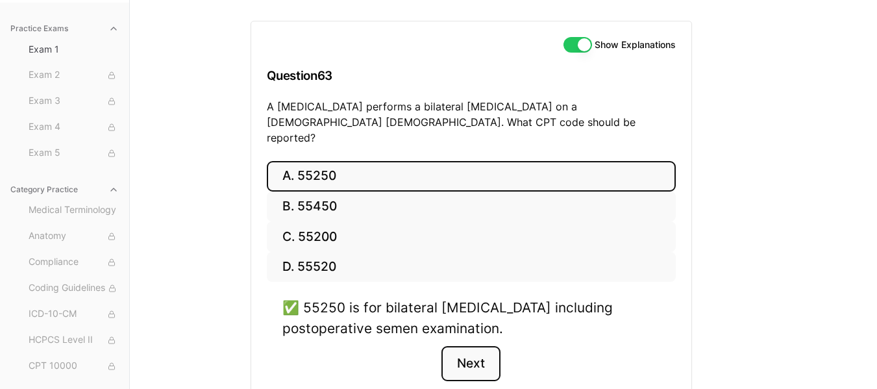
click at [469, 346] on button "Next" at bounding box center [470, 363] width 59 height 35
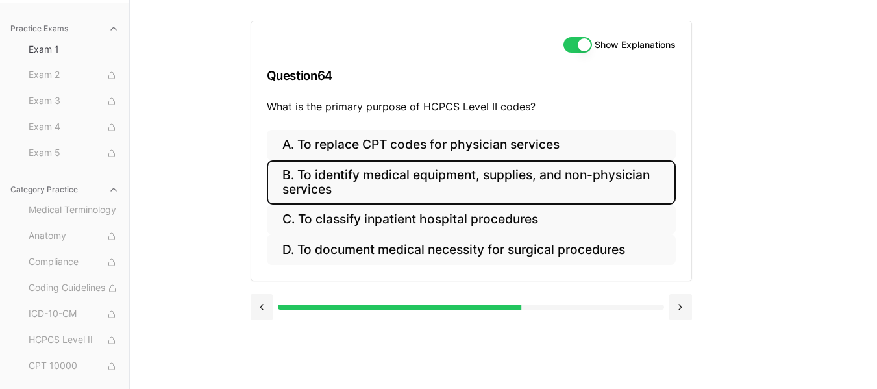
click at [459, 184] on button "B. To identify medical equipment, supplies, and non-physician services" at bounding box center [471, 182] width 409 height 44
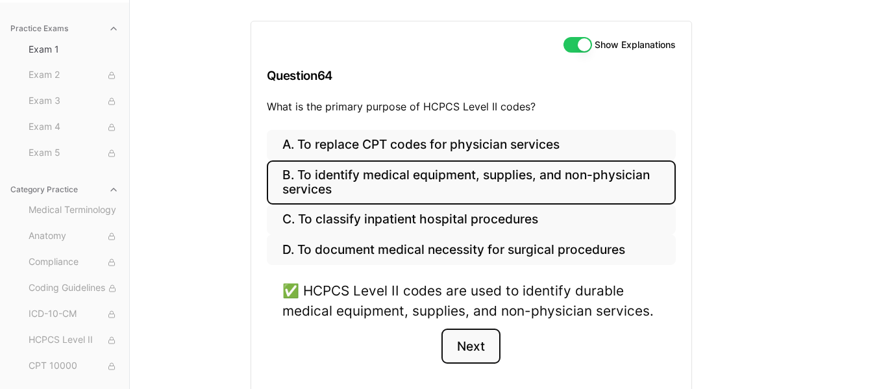
click at [483, 351] on button "Next" at bounding box center [470, 345] width 59 height 35
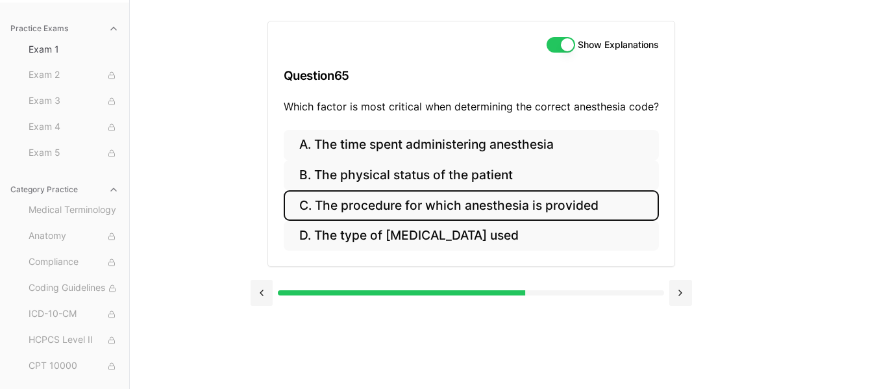
click at [497, 208] on button "C. The procedure for which anesthesia is provided" at bounding box center [471, 205] width 375 height 31
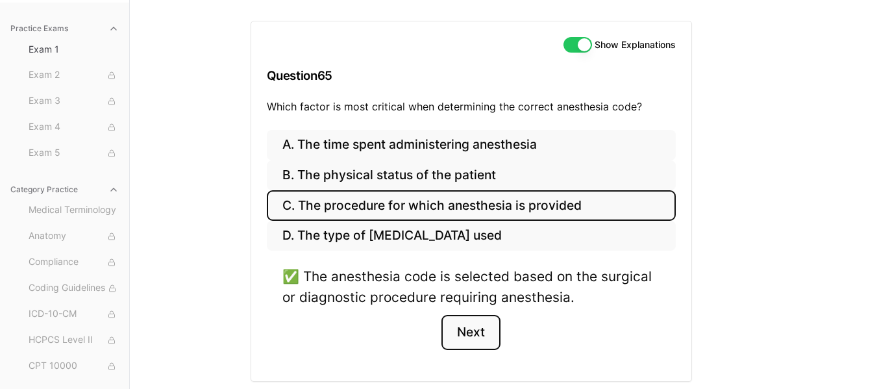
click at [478, 340] on button "Next" at bounding box center [470, 332] width 59 height 35
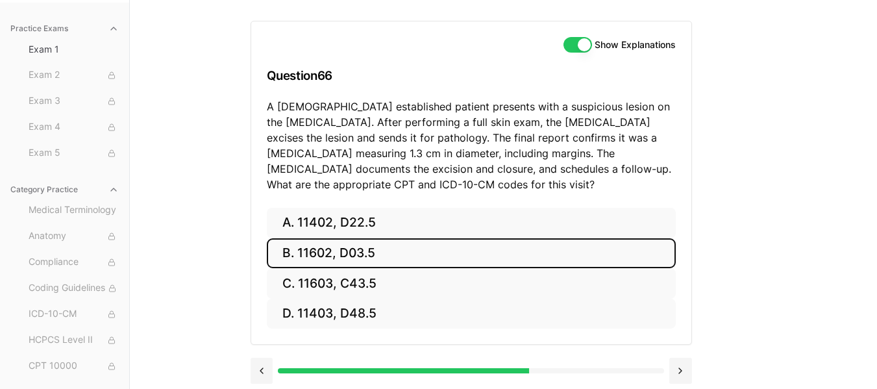
click at [369, 260] on button "B. 11602, D03.5" at bounding box center [471, 253] width 409 height 31
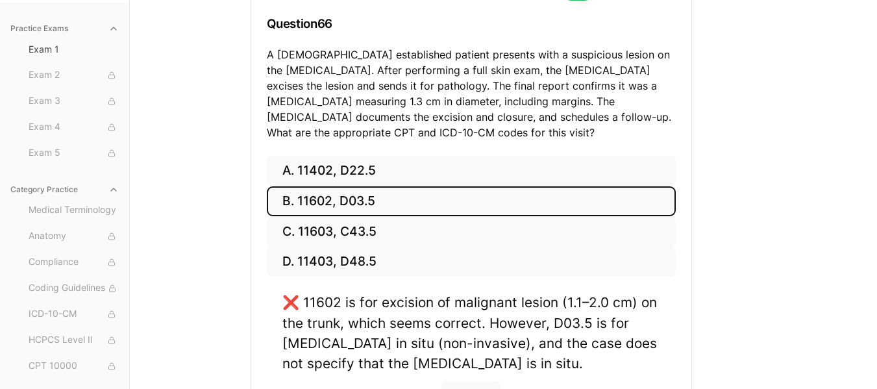
scroll to position [197, 0]
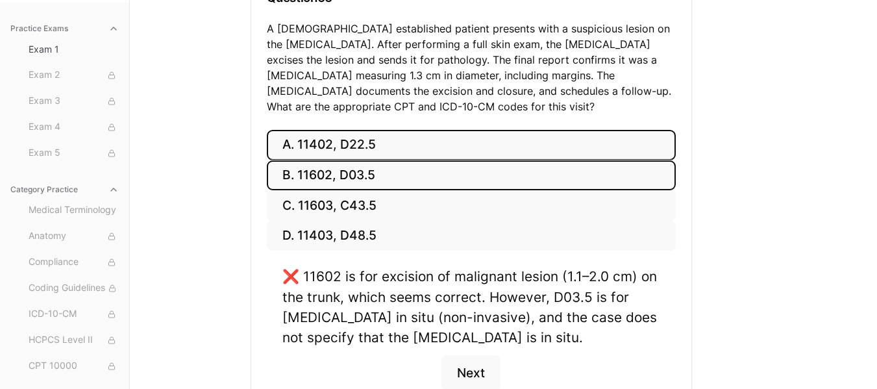
click at [536, 142] on button "A. 11402, D22.5" at bounding box center [471, 145] width 409 height 31
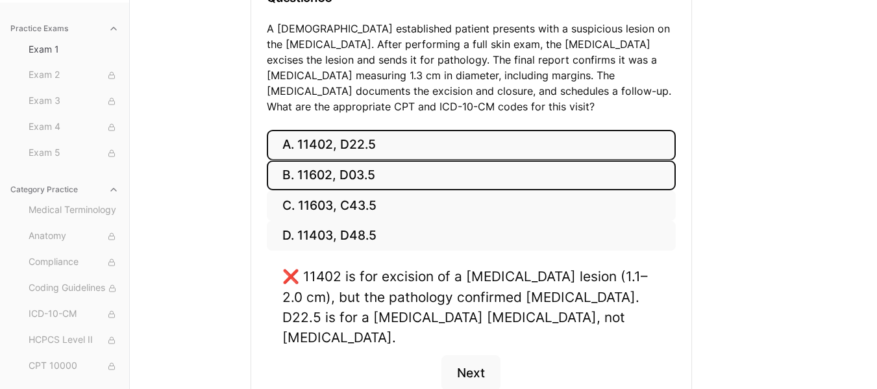
click at [515, 165] on button "B. 11602, D03.5" at bounding box center [471, 175] width 409 height 31
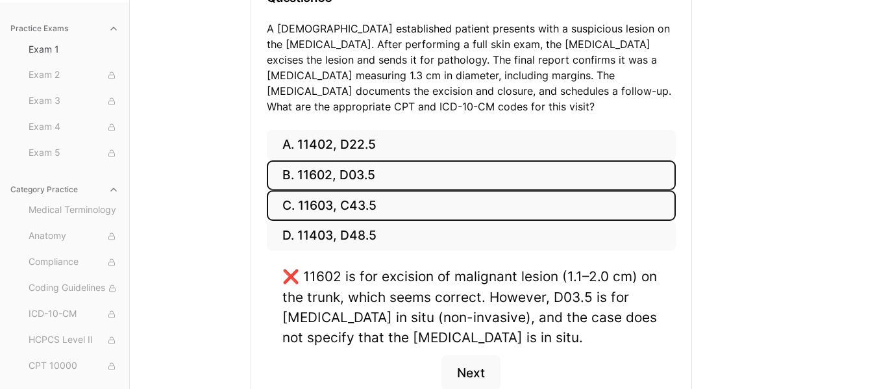
click at [514, 203] on button "C. 11603, C43.5" at bounding box center [471, 205] width 409 height 31
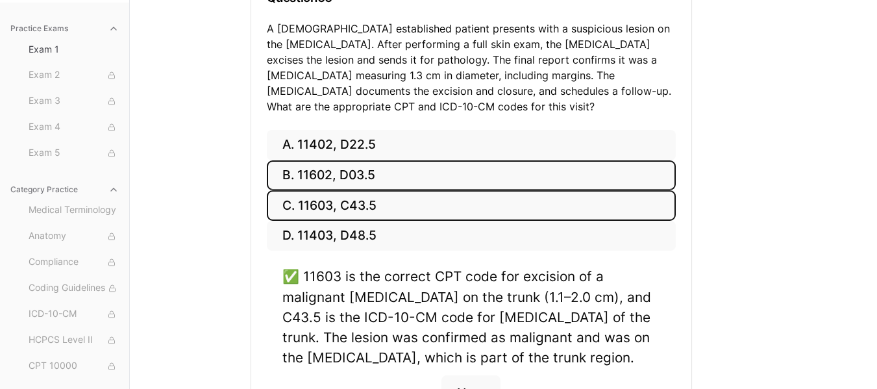
click at [513, 164] on button "B. 11602, D03.5" at bounding box center [471, 175] width 409 height 31
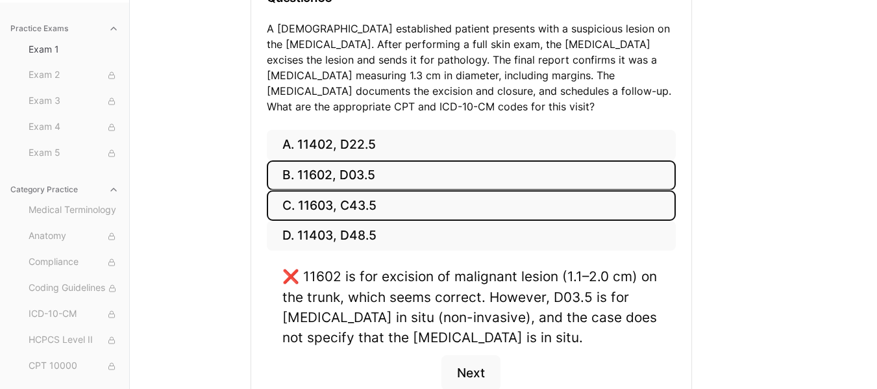
click at [429, 200] on button "C. 11603, C43.5" at bounding box center [471, 205] width 409 height 31
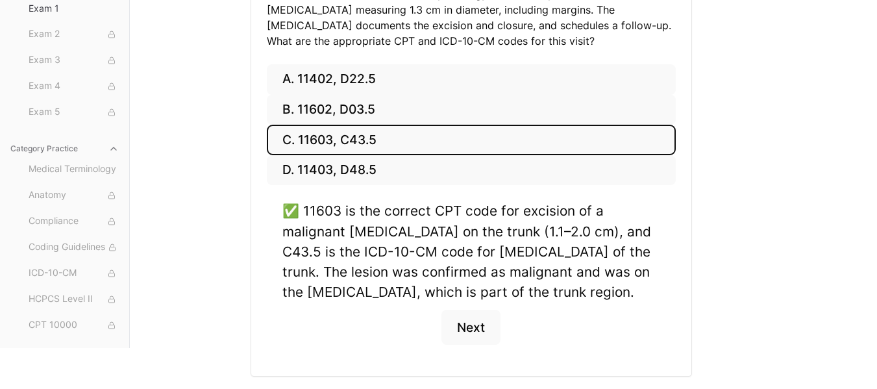
scroll to position [275, 0]
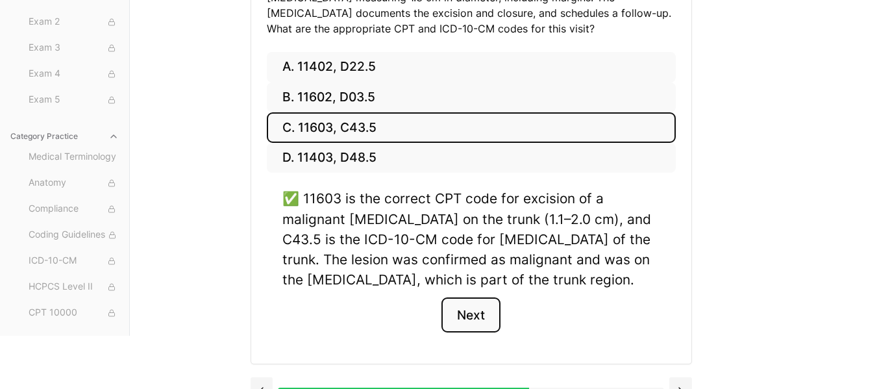
click at [482, 319] on button "Next" at bounding box center [470, 314] width 59 height 35
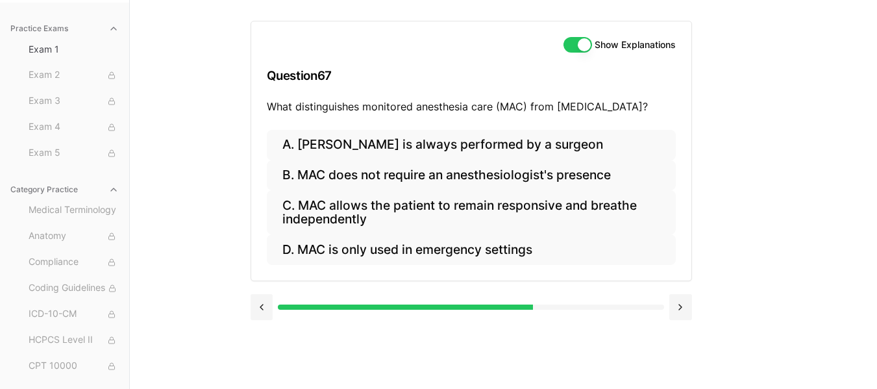
scroll to position [119, 0]
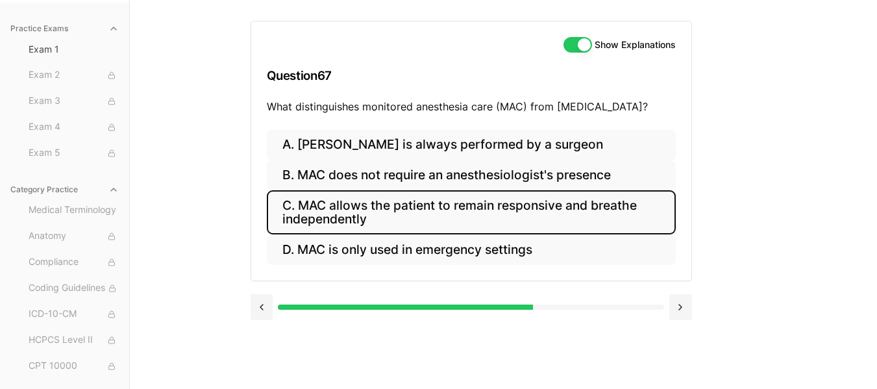
click at [393, 213] on button "C. MAC allows the patient to remain responsive and breathe independently" at bounding box center [471, 212] width 409 height 44
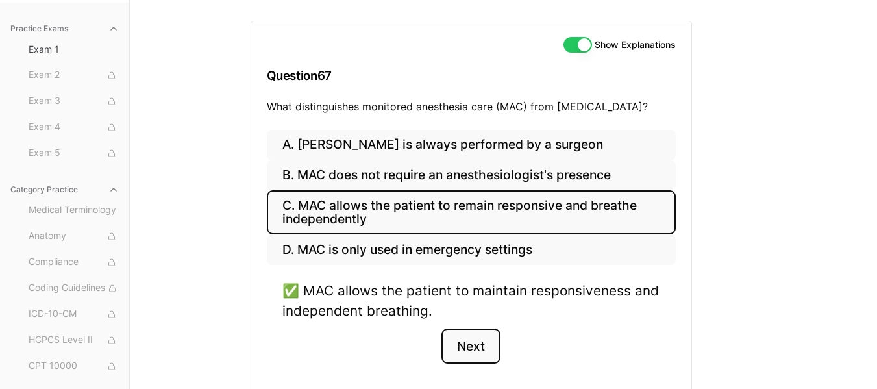
click at [467, 347] on button "Next" at bounding box center [470, 345] width 59 height 35
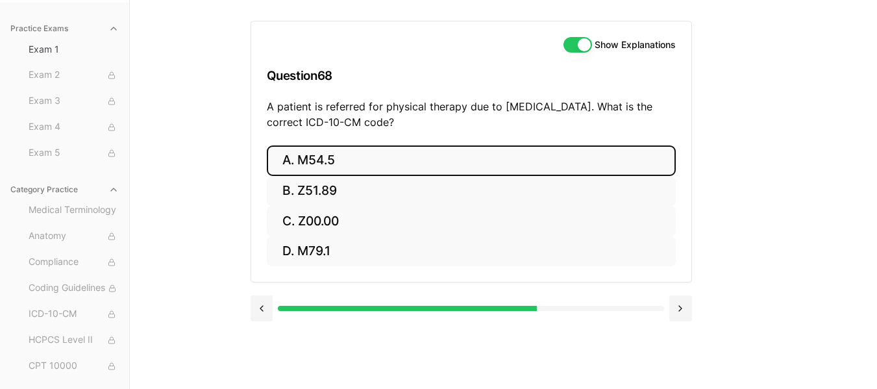
click at [375, 162] on button "A. M54.5" at bounding box center [471, 160] width 409 height 31
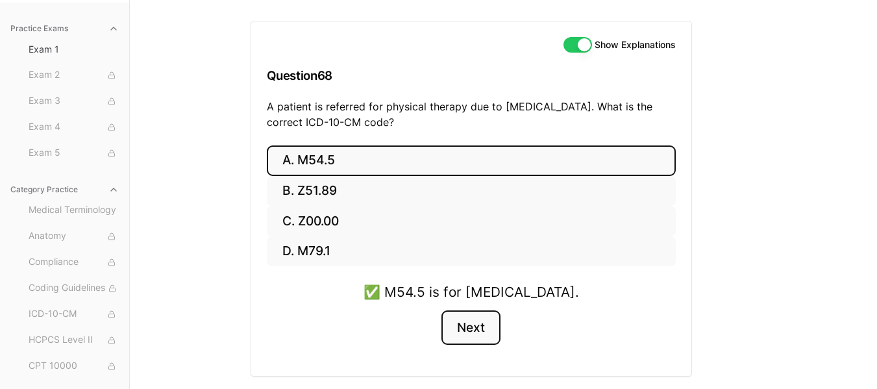
click at [476, 327] on button "Next" at bounding box center [470, 327] width 59 height 35
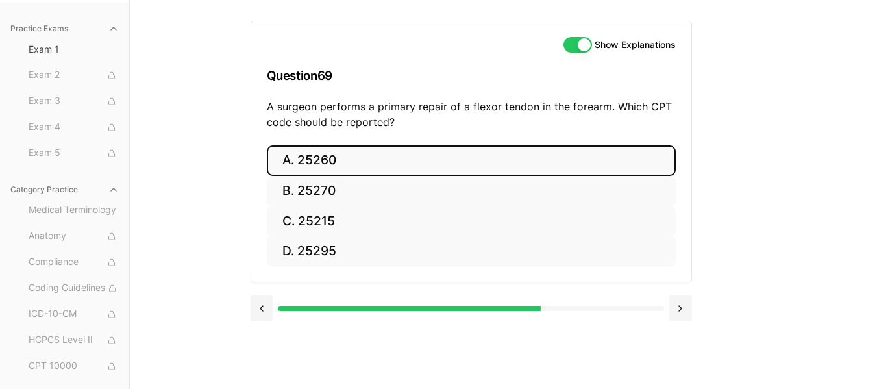
click at [358, 164] on button "A. 25260" at bounding box center [471, 160] width 409 height 31
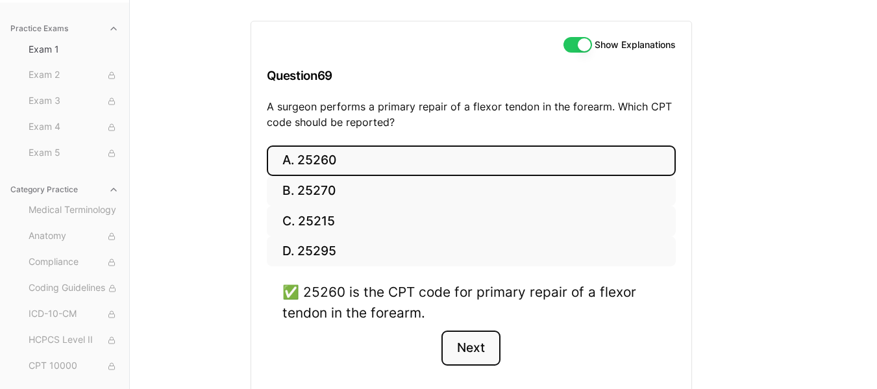
click at [462, 354] on button "Next" at bounding box center [470, 347] width 59 height 35
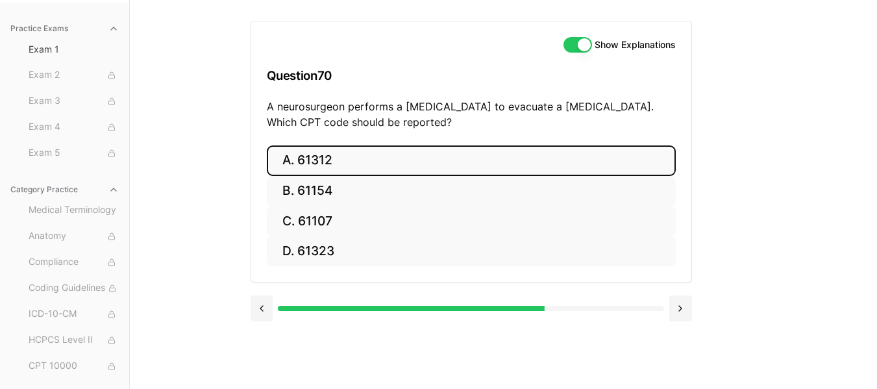
click at [303, 165] on button "A. 61312" at bounding box center [471, 160] width 409 height 31
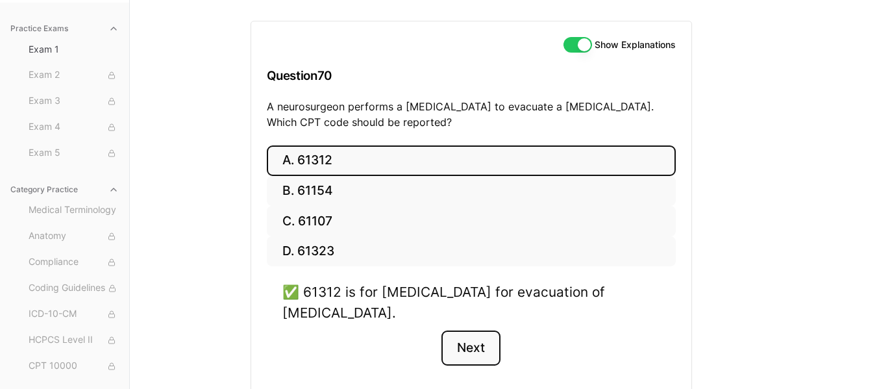
click at [473, 351] on button "Next" at bounding box center [470, 347] width 59 height 35
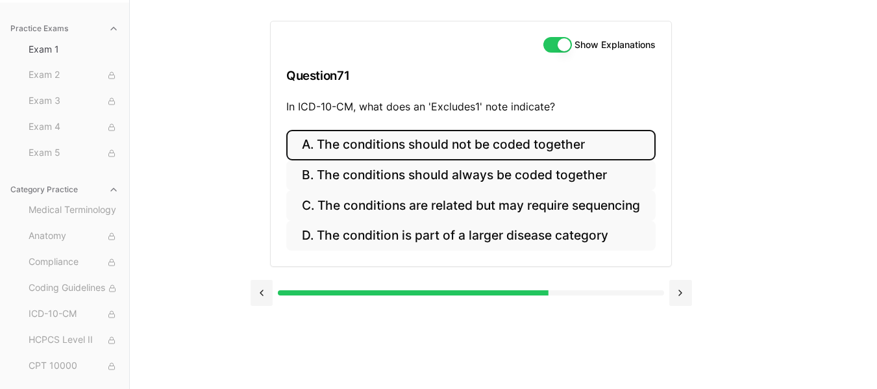
click at [452, 151] on button "A. The conditions should not be coded together" at bounding box center [470, 145] width 369 height 31
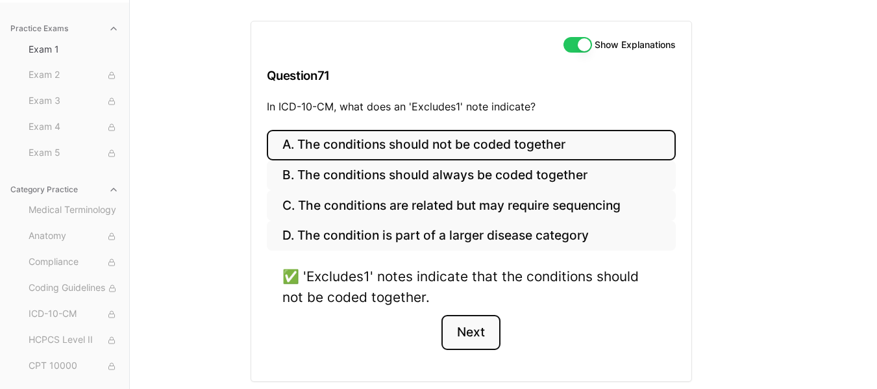
click at [486, 338] on button "Next" at bounding box center [470, 332] width 59 height 35
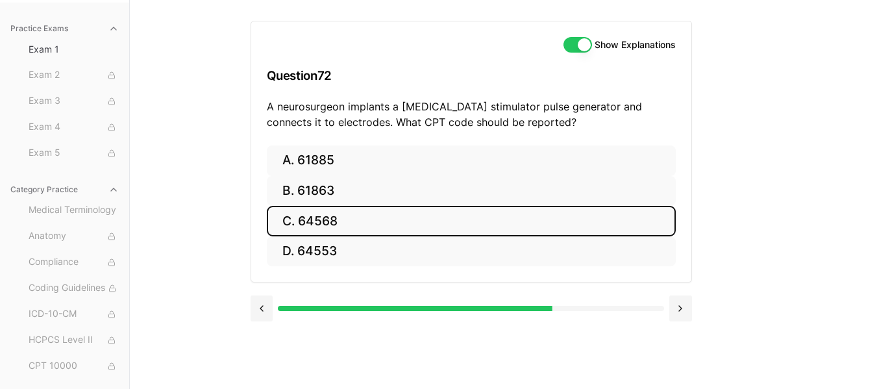
click at [389, 222] on button "C. 64568" at bounding box center [471, 221] width 409 height 31
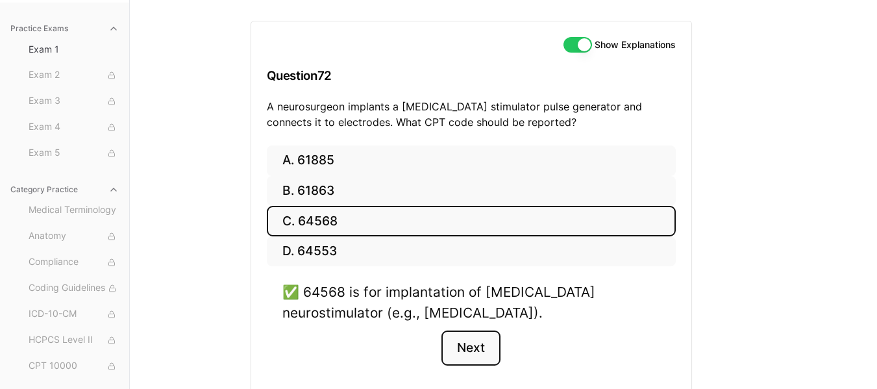
click at [473, 346] on button "Next" at bounding box center [470, 347] width 59 height 35
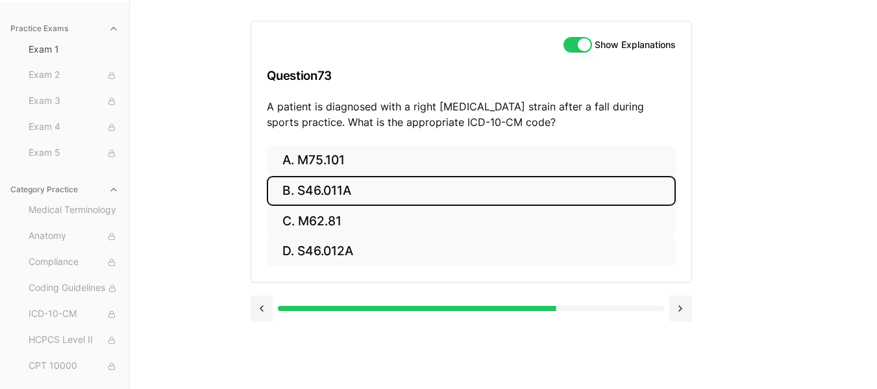
click at [328, 199] on button "B. S46.011A" at bounding box center [471, 191] width 409 height 31
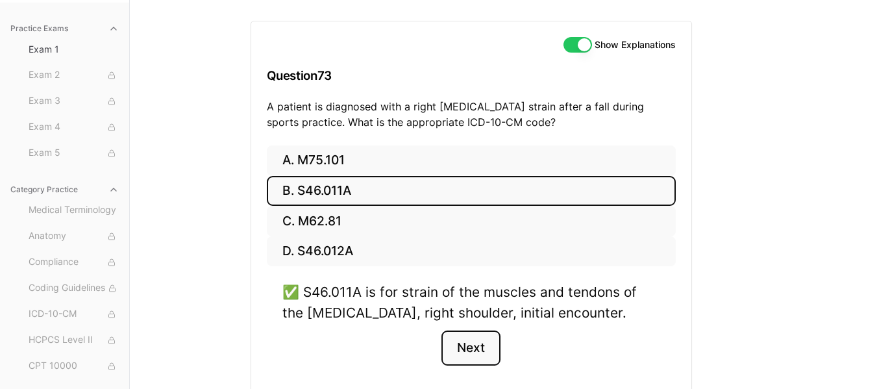
click at [464, 351] on button "Next" at bounding box center [470, 347] width 59 height 35
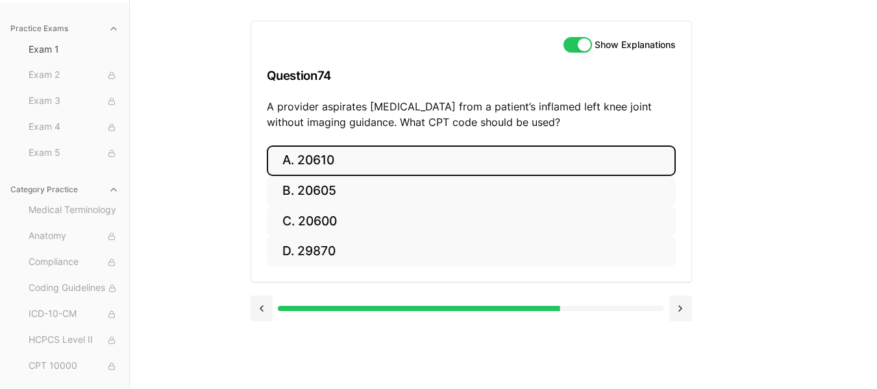
click at [356, 165] on button "A. 20610" at bounding box center [471, 160] width 409 height 31
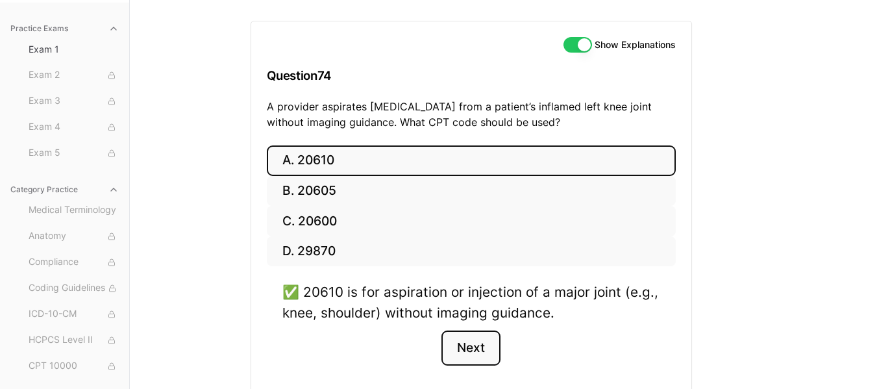
click at [475, 348] on button "Next" at bounding box center [470, 347] width 59 height 35
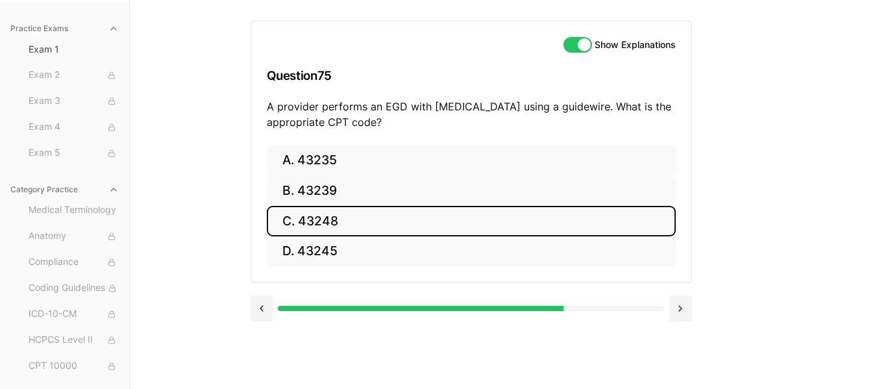
click at [341, 222] on button "C. 43248" at bounding box center [471, 221] width 409 height 31
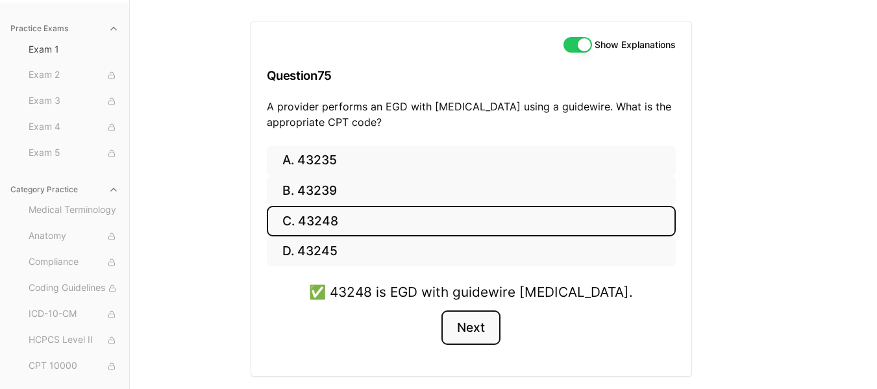
click at [480, 330] on button "Next" at bounding box center [470, 327] width 59 height 35
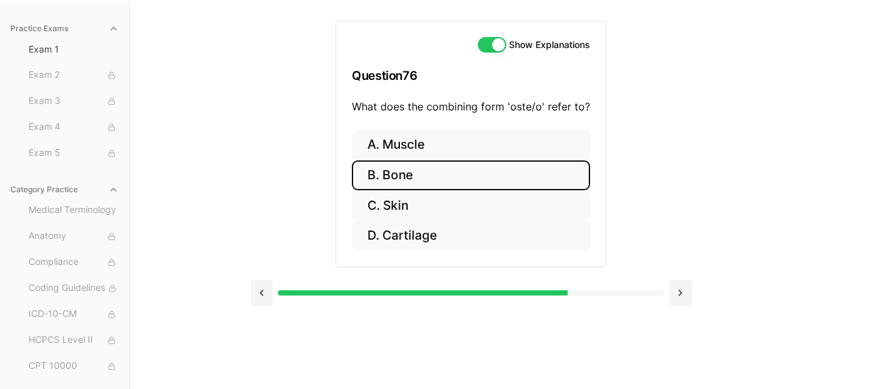
click at [436, 180] on button "B. Bone" at bounding box center [471, 175] width 238 height 31
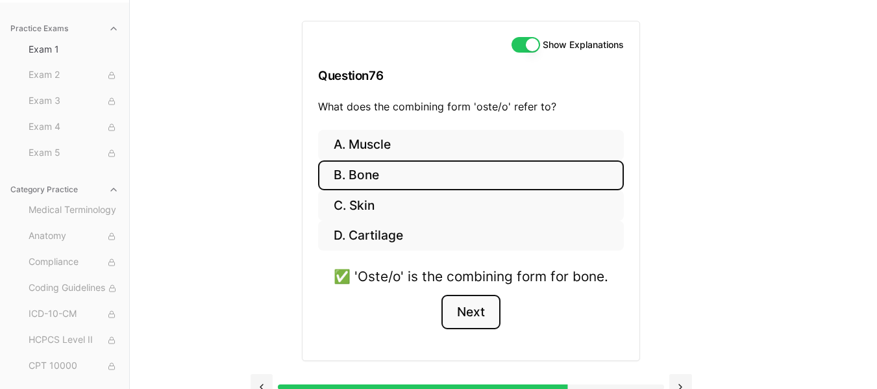
click at [484, 314] on button "Next" at bounding box center [470, 312] width 59 height 35
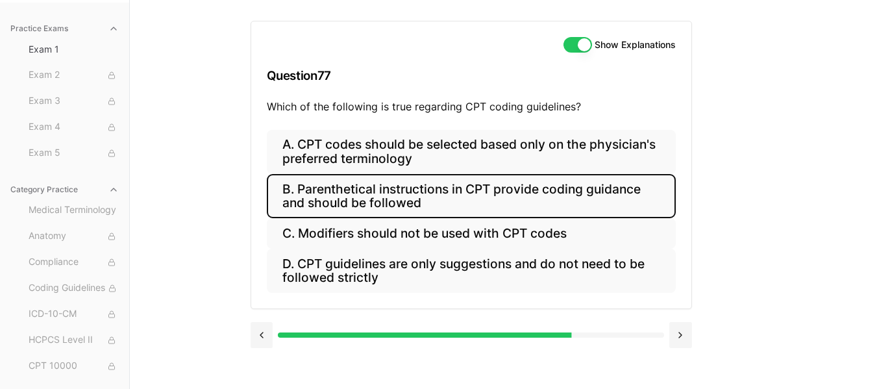
click at [481, 182] on button "B. Parenthetical instructions in CPT provide coding guidance and should be foll…" at bounding box center [471, 196] width 409 height 44
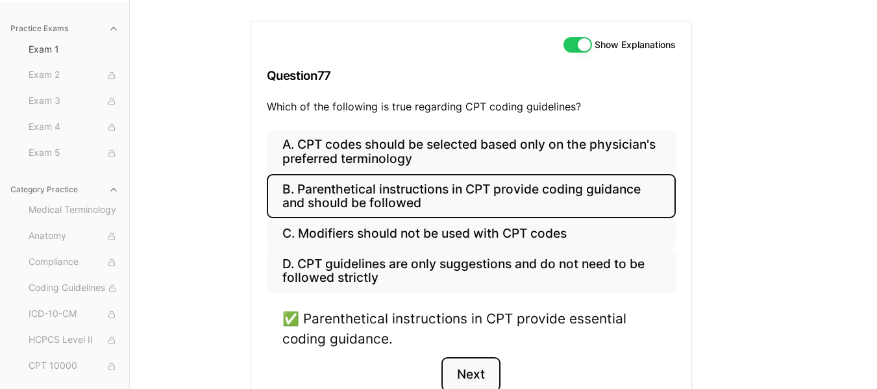
click at [473, 368] on button "Next" at bounding box center [470, 374] width 59 height 35
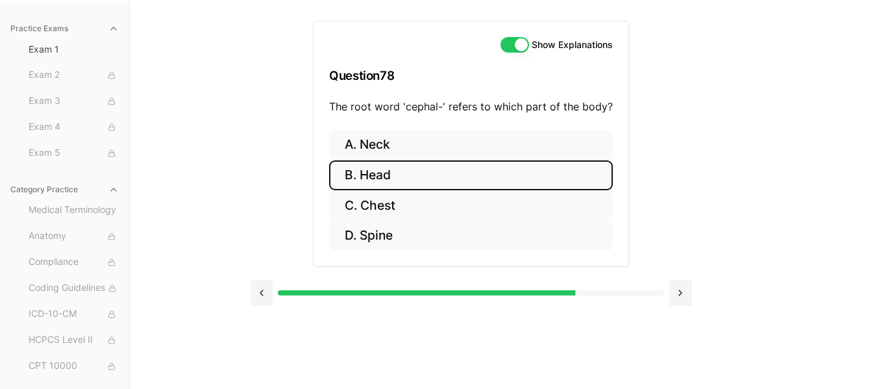
click at [423, 183] on button "B. Head" at bounding box center [471, 175] width 284 height 31
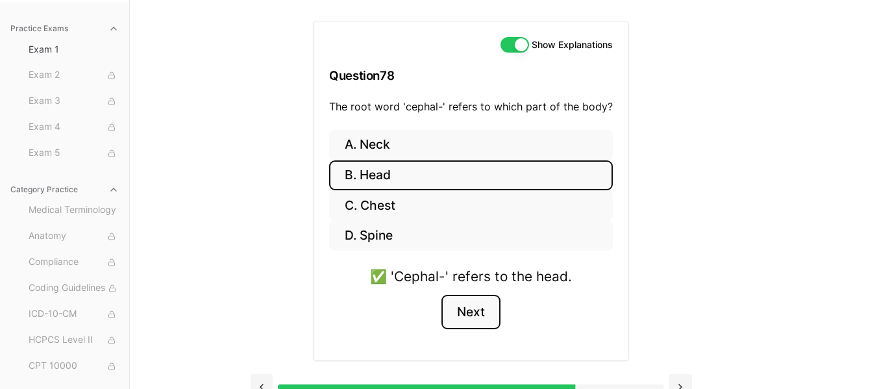
click at [463, 316] on button "Next" at bounding box center [470, 312] width 59 height 35
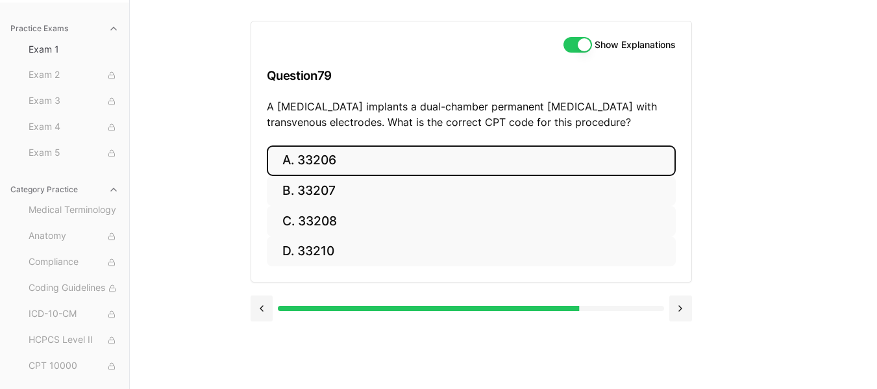
click at [427, 167] on button "A. 33206" at bounding box center [471, 160] width 409 height 31
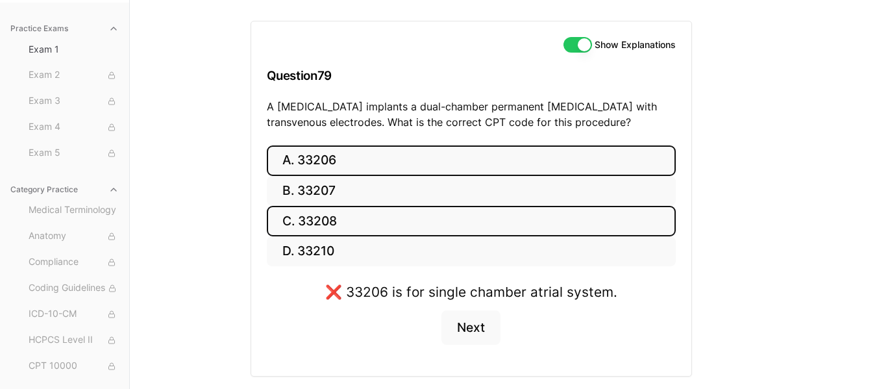
click at [576, 210] on button "C. 33208" at bounding box center [471, 221] width 409 height 31
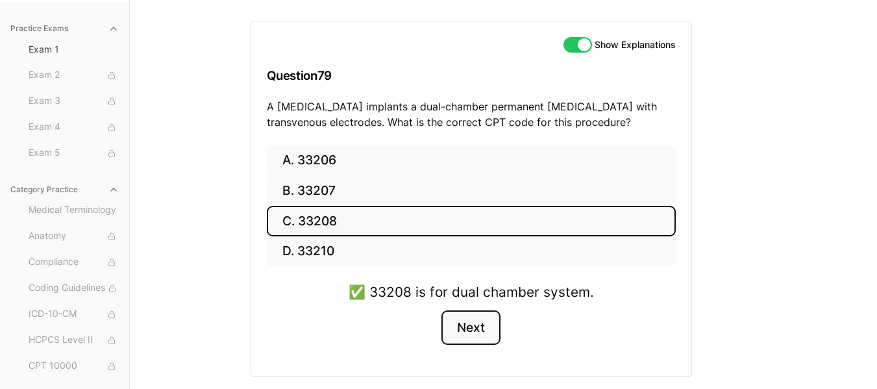
click at [482, 322] on button "Next" at bounding box center [470, 327] width 59 height 35
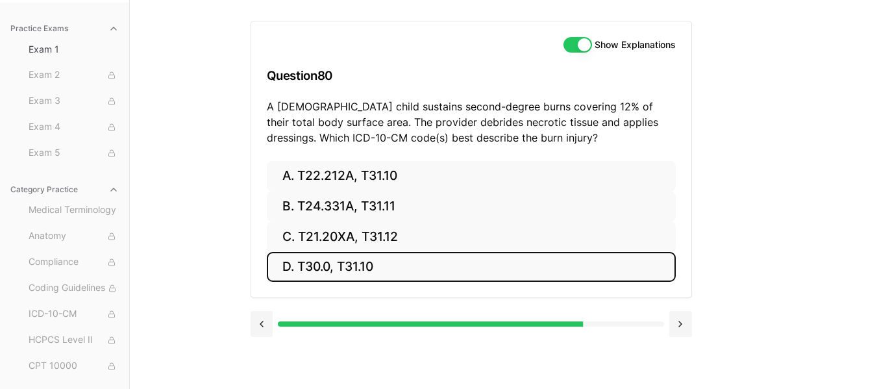
click at [377, 264] on button "D. T30.0, T31.10" at bounding box center [471, 267] width 409 height 31
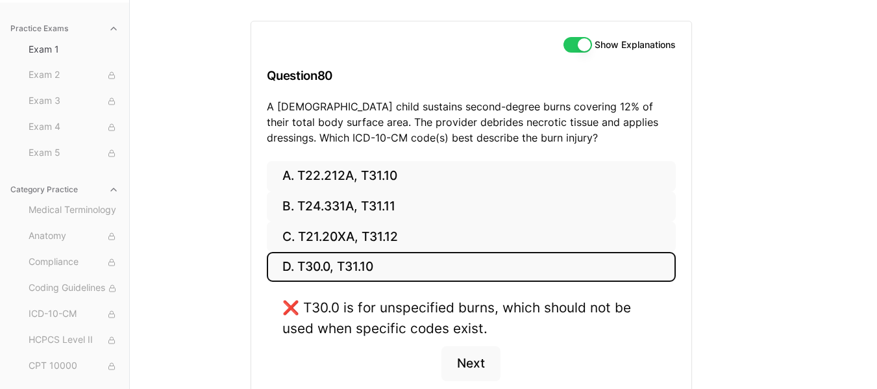
drag, startPoint x: 377, startPoint y: 264, endPoint x: 448, endPoint y: 256, distance: 71.2
click at [448, 256] on button "D. T30.0, T31.10" at bounding box center [471, 267] width 409 height 31
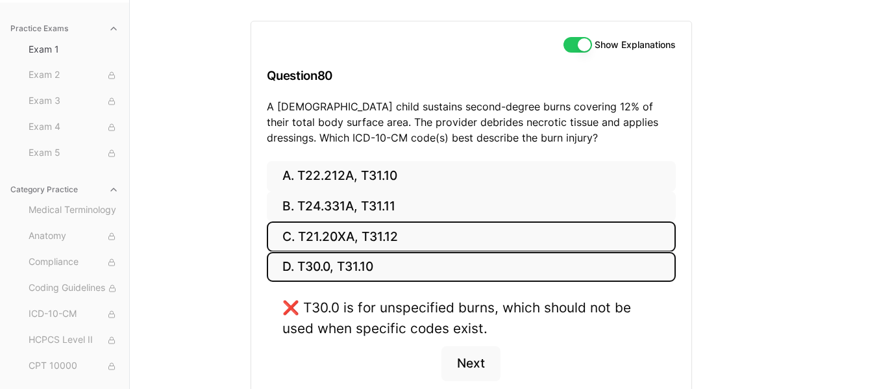
click at [424, 232] on button "C. T21.20XA, T31.12" at bounding box center [471, 236] width 409 height 31
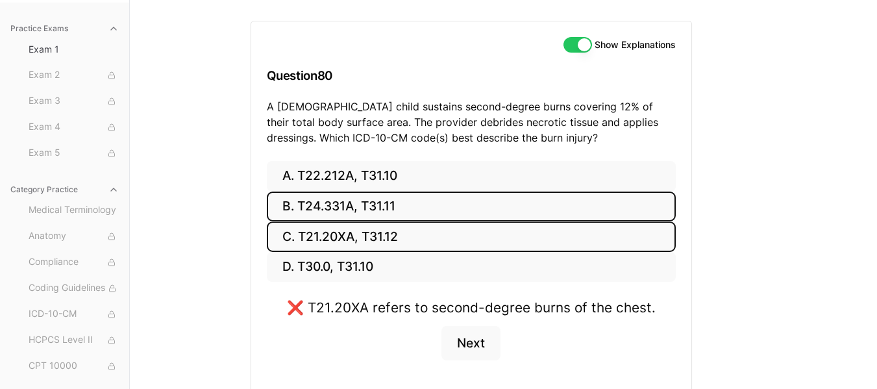
click at [428, 211] on button "B. T24.331A, T31.11" at bounding box center [471, 207] width 409 height 31
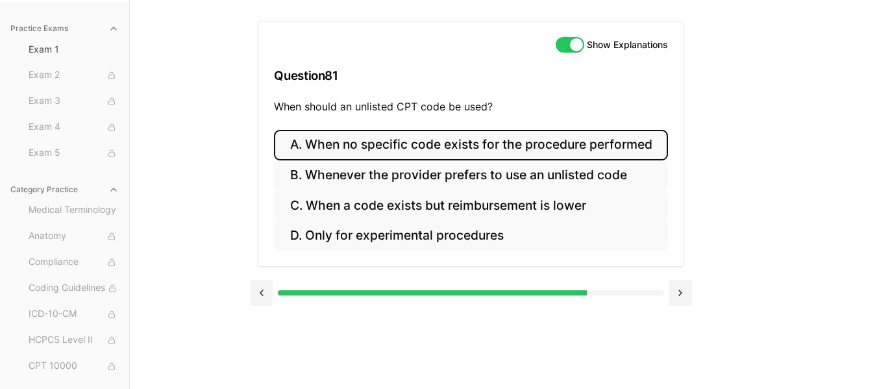
click at [489, 154] on button "A. When no specific code exists for the procedure performed" at bounding box center [470, 145] width 393 height 31
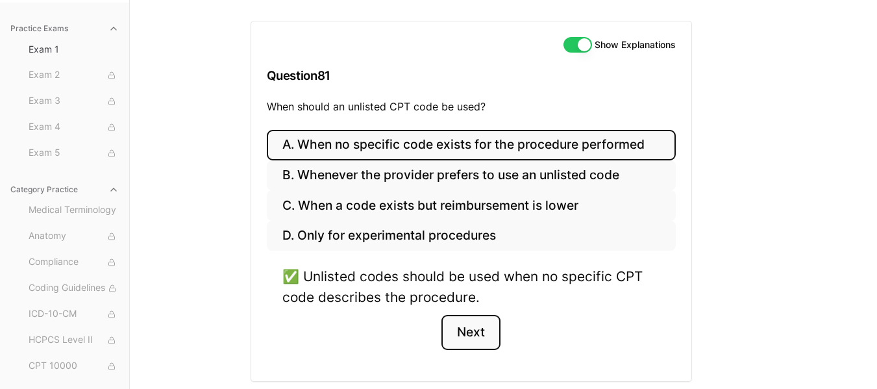
click at [465, 323] on button "Next" at bounding box center [470, 332] width 59 height 35
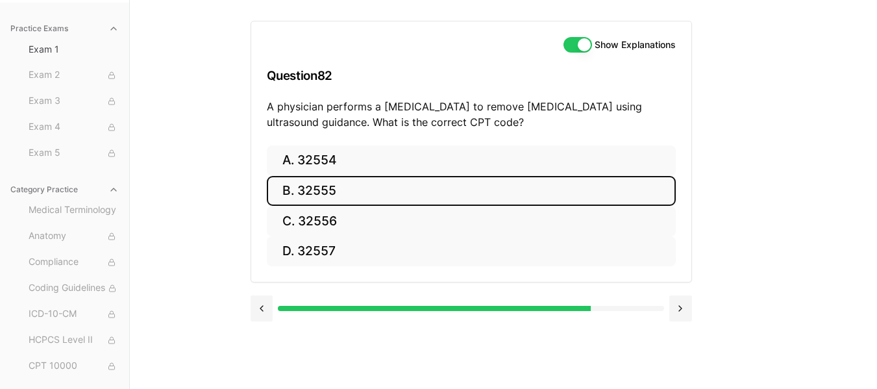
click at [355, 188] on button "B. 32555" at bounding box center [471, 191] width 409 height 31
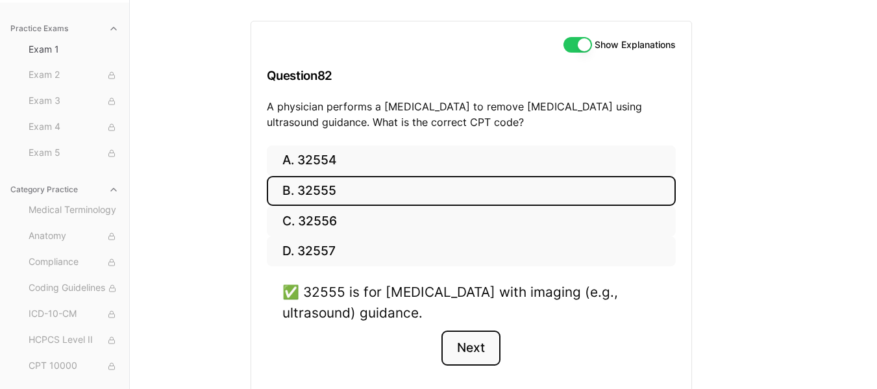
click at [475, 348] on button "Next" at bounding box center [470, 347] width 59 height 35
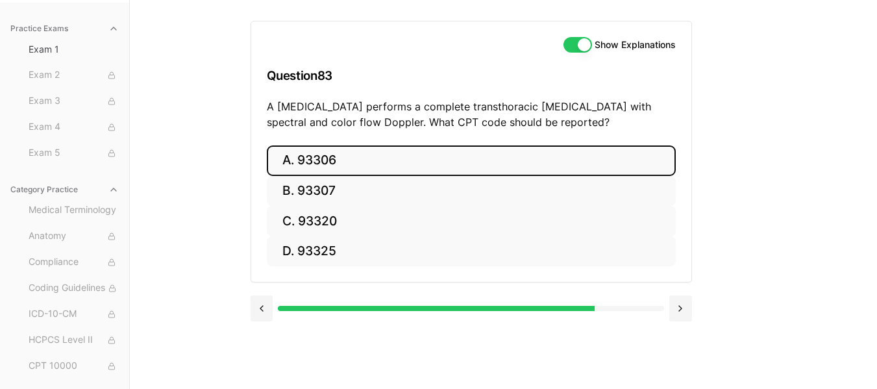
click at [353, 167] on button "A. 93306" at bounding box center [471, 160] width 409 height 31
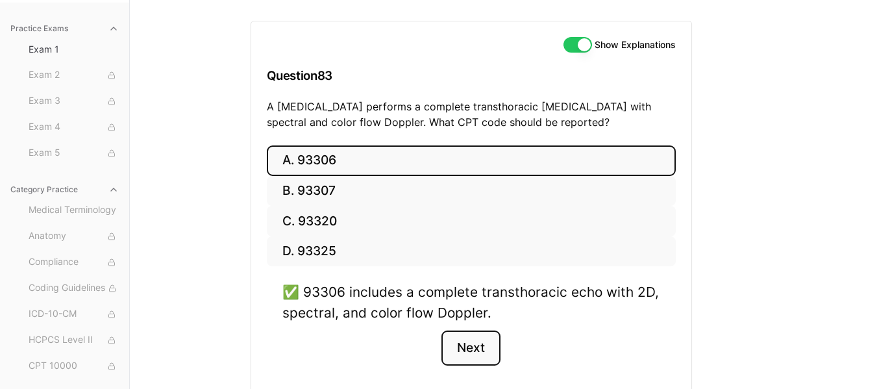
click at [481, 347] on button "Next" at bounding box center [470, 347] width 59 height 35
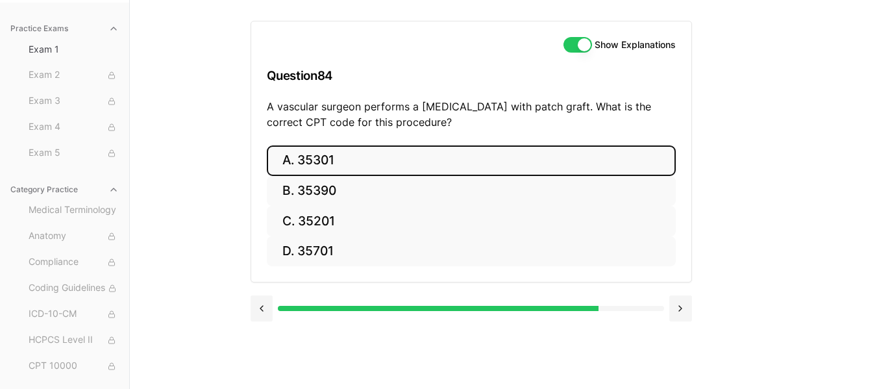
click at [378, 161] on button "A. 35301" at bounding box center [471, 160] width 409 height 31
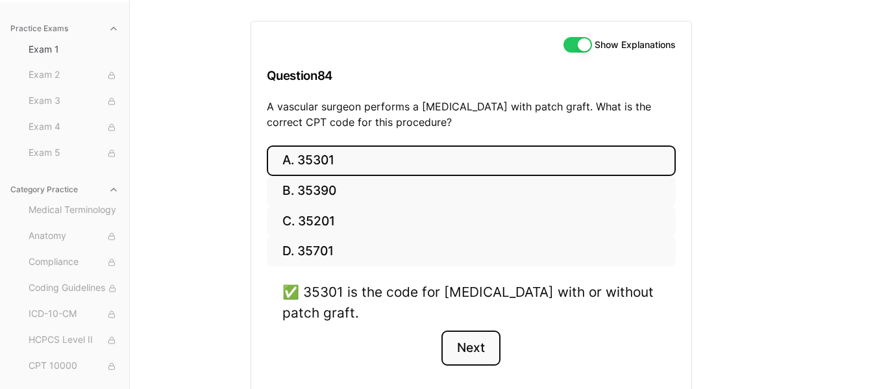
click at [469, 351] on button "Next" at bounding box center [470, 347] width 59 height 35
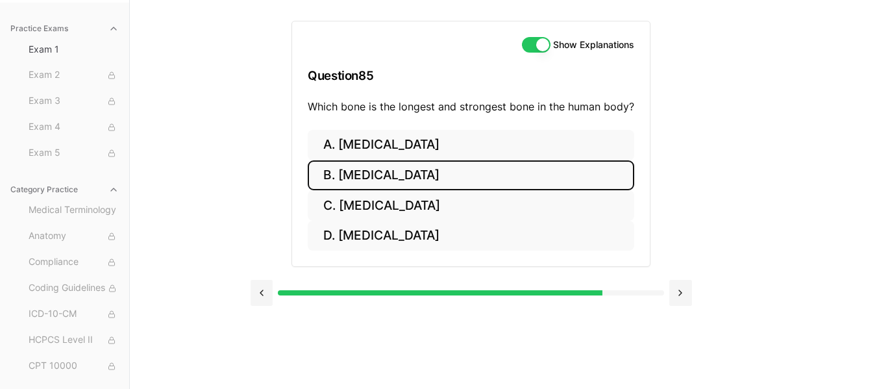
click at [373, 179] on button "B. Femur" at bounding box center [471, 175] width 327 height 31
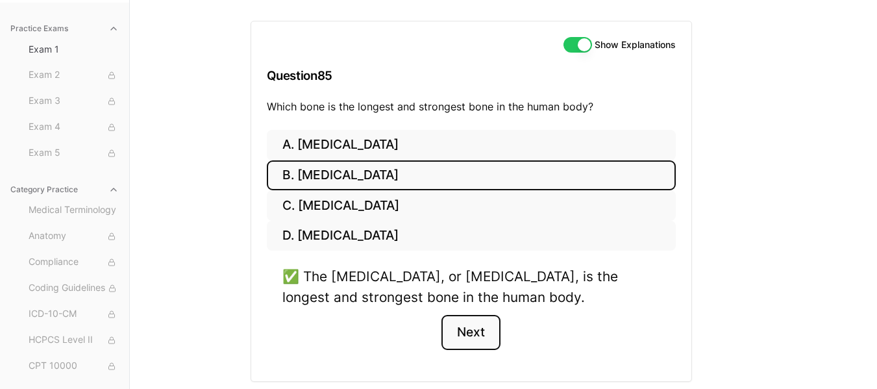
click at [469, 341] on button "Next" at bounding box center [470, 332] width 59 height 35
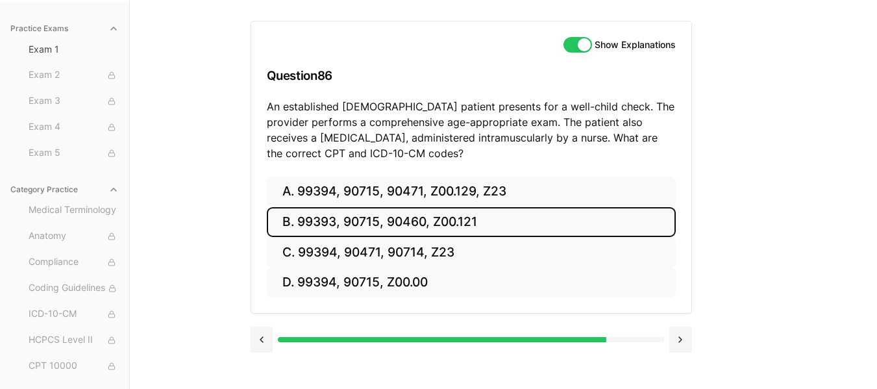
click at [460, 217] on button "B. 99393, 90715, 90460, Z00.121" at bounding box center [471, 222] width 409 height 31
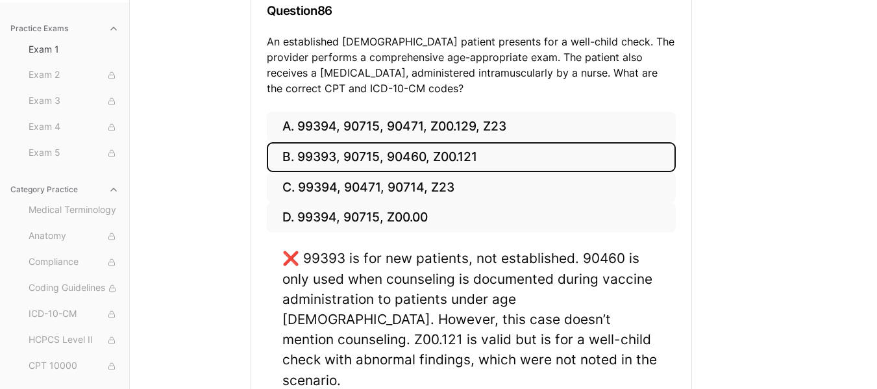
scroll to position [197, 0]
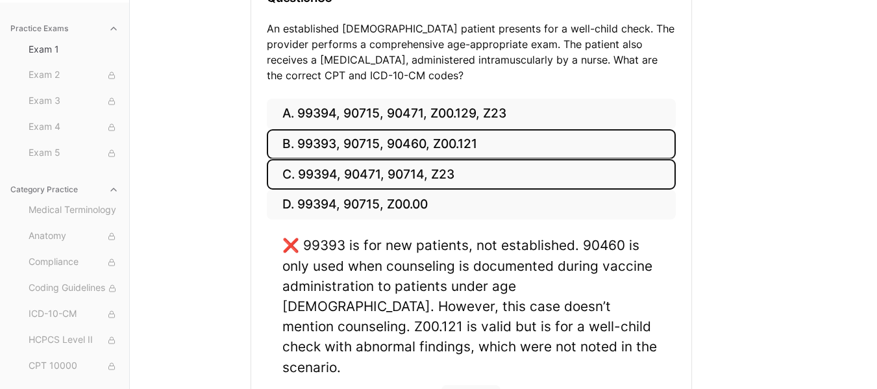
click at [529, 173] on button "C. 99394, 90471, 90714, Z23" at bounding box center [471, 174] width 409 height 31
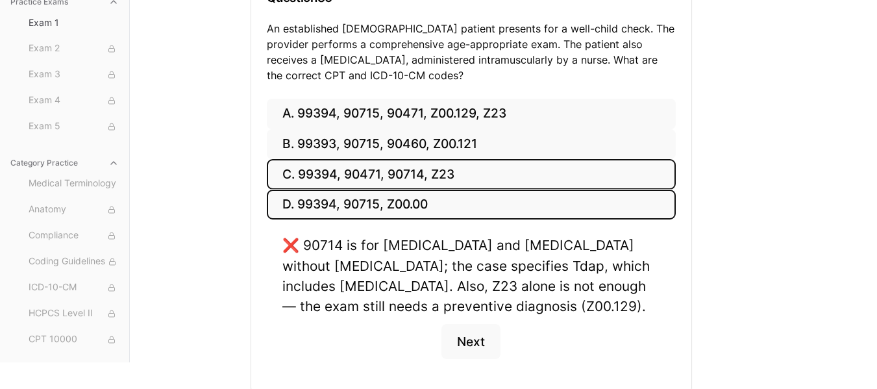
click at [516, 196] on button "D. 99394, 90715, Z00.00" at bounding box center [471, 205] width 409 height 31
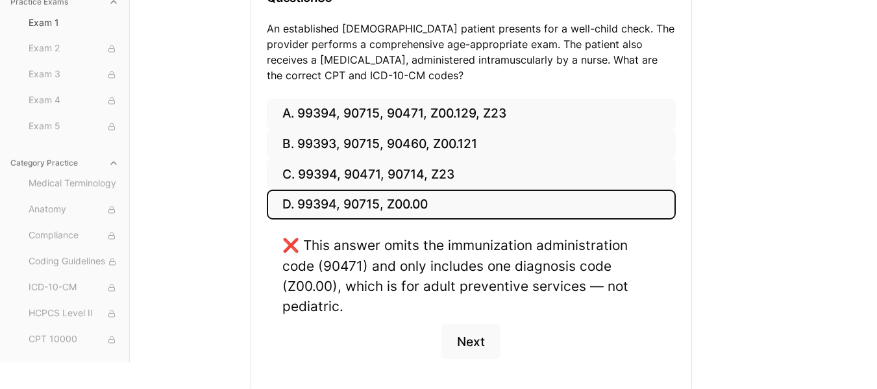
click at [514, 202] on button "D. 99394, 90715, Z00.00" at bounding box center [471, 205] width 409 height 31
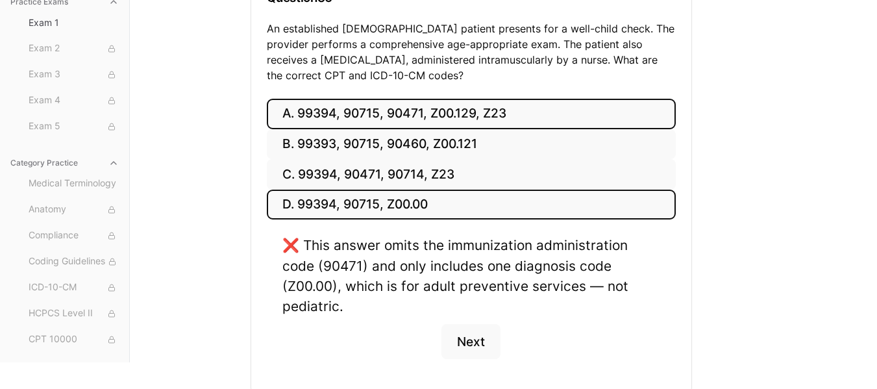
click at [542, 120] on button "A. 99394, 90715, 90471, Z00.129, Z23" at bounding box center [471, 114] width 409 height 31
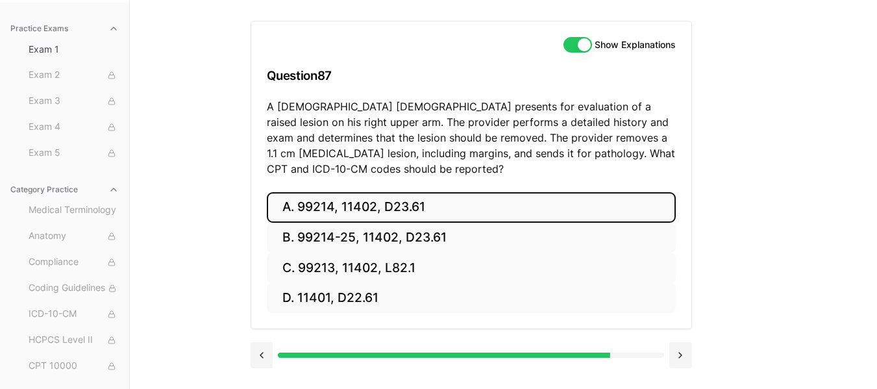
click at [427, 208] on button "A. 99214, 11402, D23.61" at bounding box center [471, 207] width 409 height 31
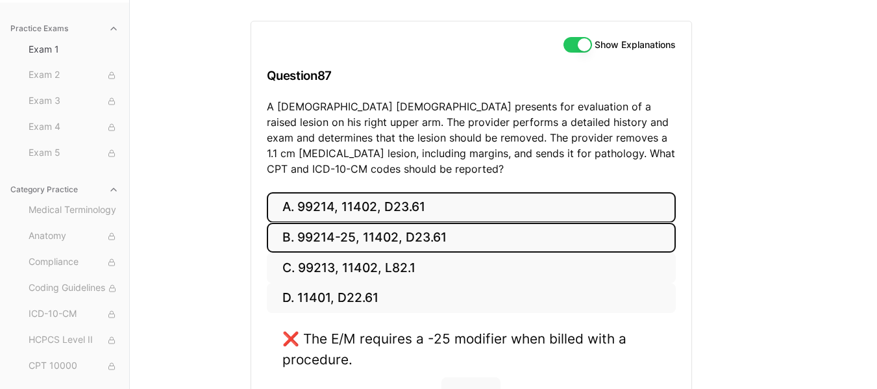
click at [421, 234] on button "B. 99214-25, 11402, D23.61" at bounding box center [471, 238] width 409 height 31
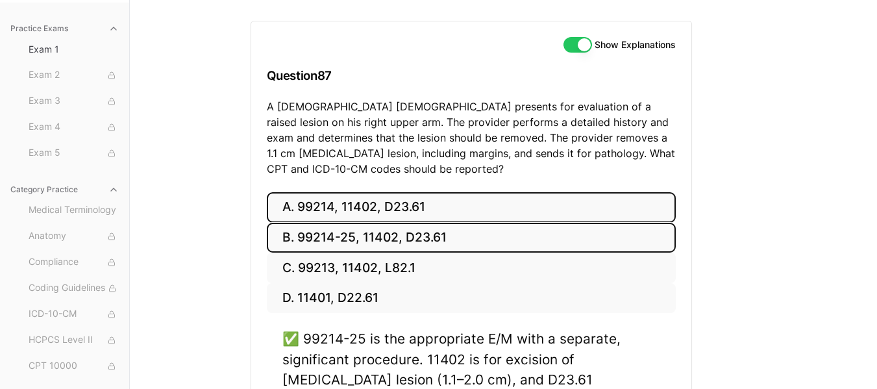
click at [455, 204] on button "A. 99214, 11402, D23.61" at bounding box center [471, 207] width 409 height 31
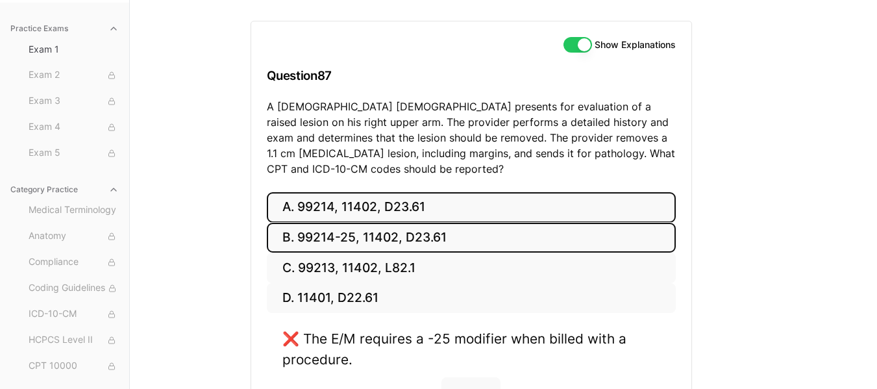
click at [455, 240] on button "B. 99214-25, 11402, D23.61" at bounding box center [471, 238] width 409 height 31
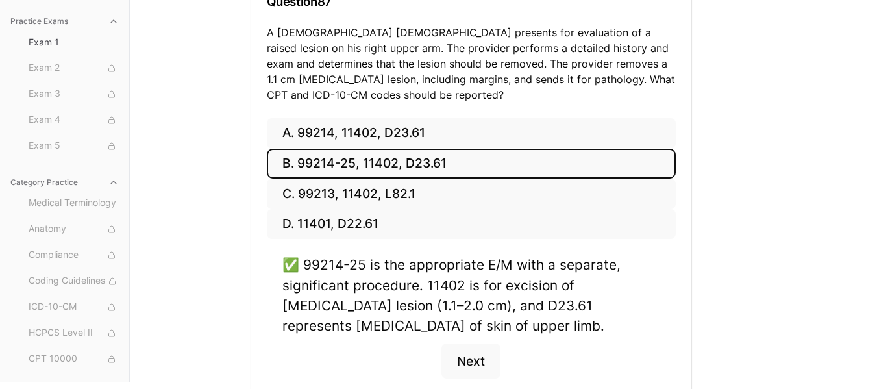
scroll to position [197, 0]
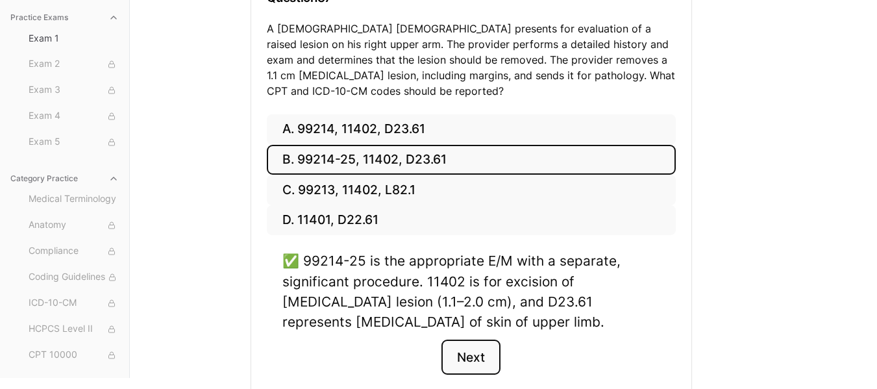
click at [491, 354] on button "Next" at bounding box center [470, 357] width 59 height 35
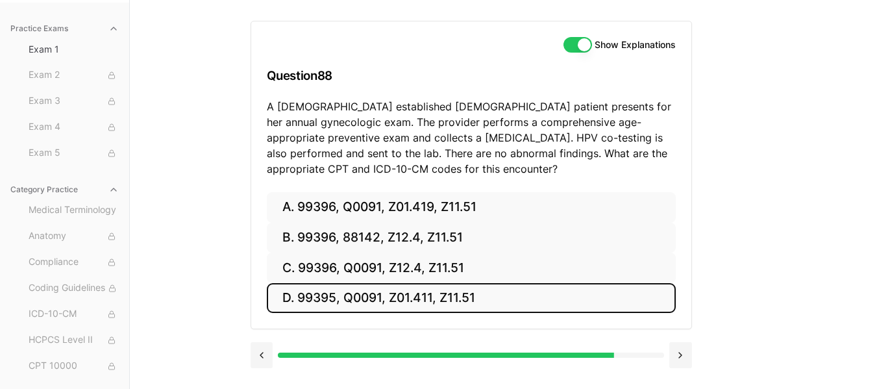
click at [452, 301] on button "D. 99395, Q0091, Z01.411, Z11.51" at bounding box center [471, 298] width 409 height 31
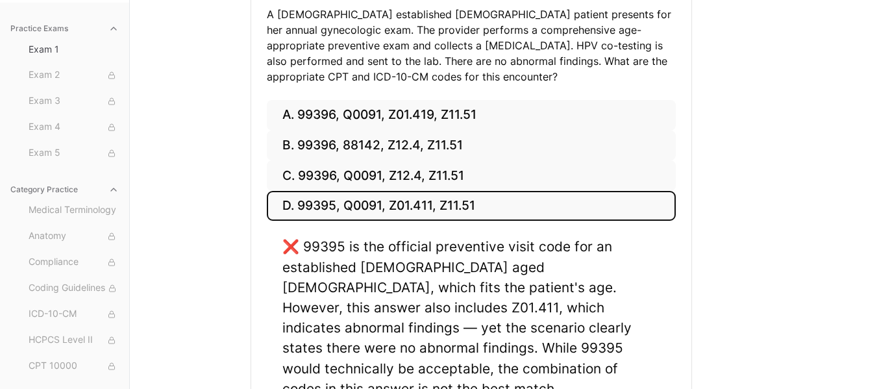
scroll to position [223, 0]
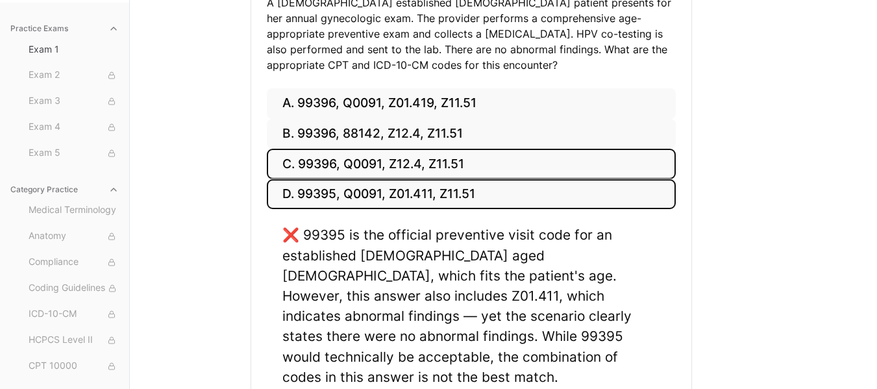
click at [465, 160] on button "C. 99396, Q0091, Z12.4, Z11.51" at bounding box center [471, 164] width 409 height 31
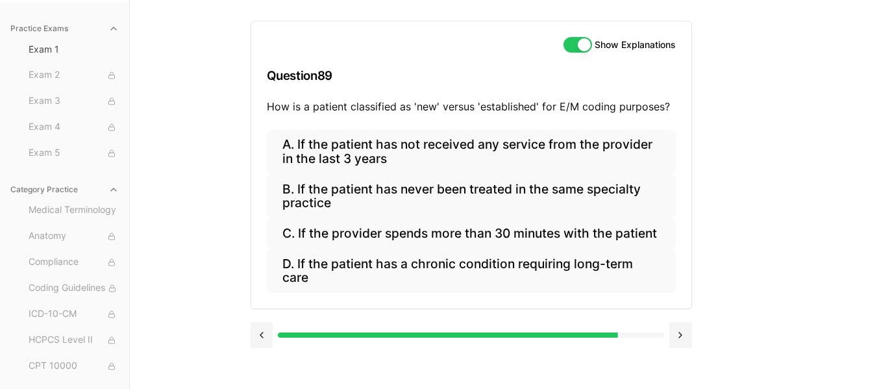
scroll to position [119, 0]
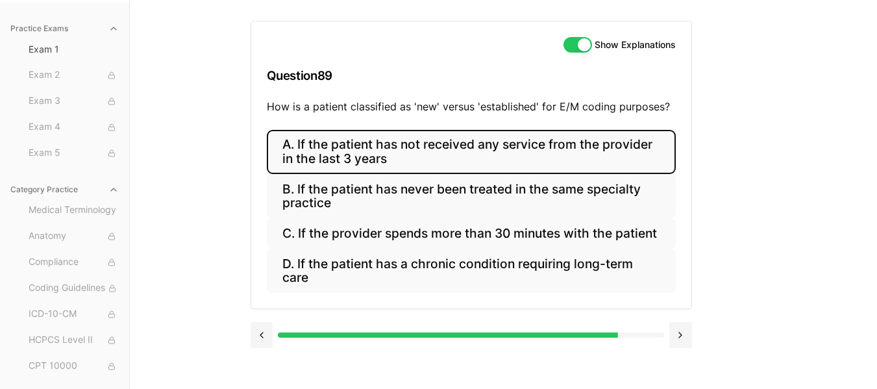
click at [460, 158] on button "A. If the patient has not received any service from the provider in the last 3 …" at bounding box center [471, 152] width 409 height 44
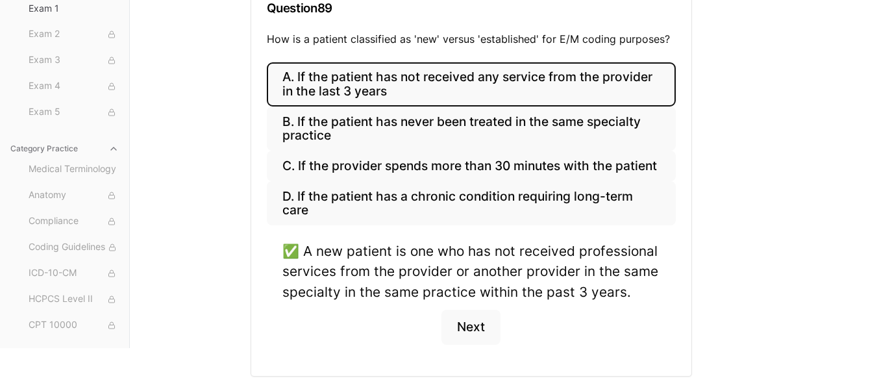
scroll to position [197, 0]
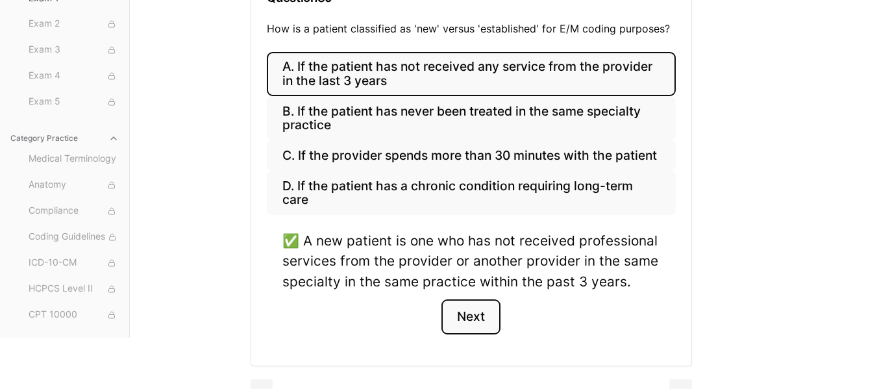
click at [493, 328] on button "Next" at bounding box center [470, 316] width 59 height 35
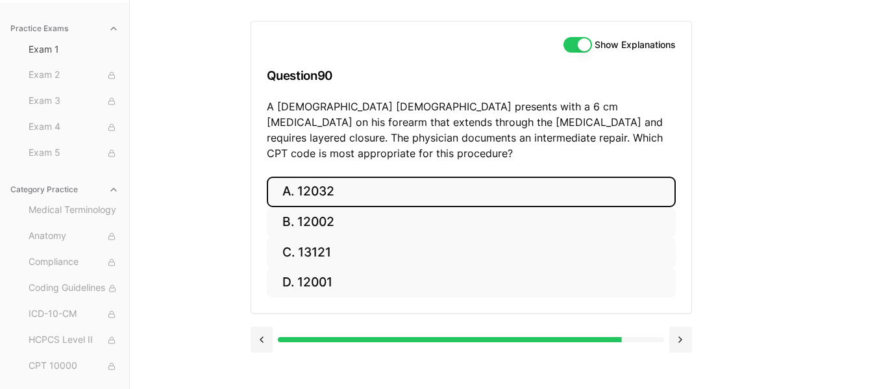
click at [368, 177] on button "A. 12032" at bounding box center [471, 192] width 409 height 31
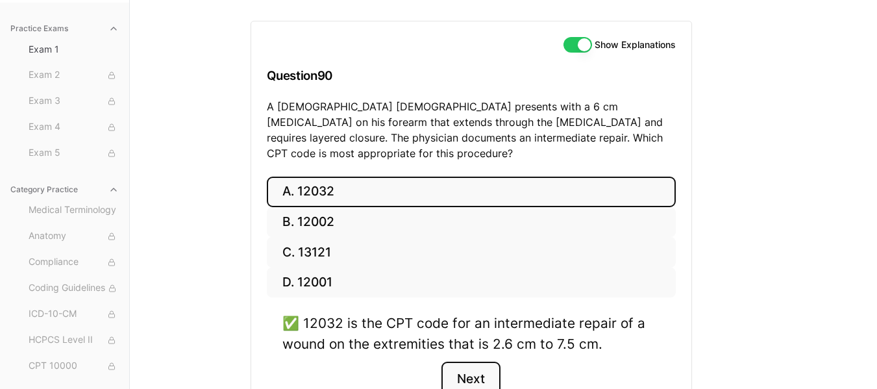
click at [469, 362] on button "Next" at bounding box center [470, 379] width 59 height 35
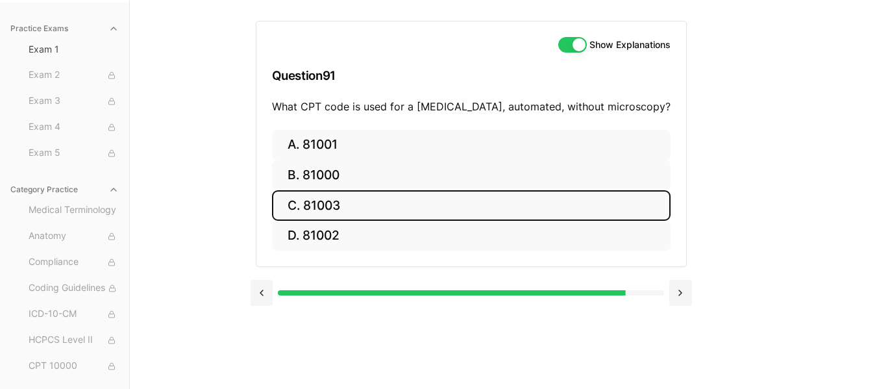
click at [343, 198] on button "C. 81003" at bounding box center [471, 205] width 399 height 31
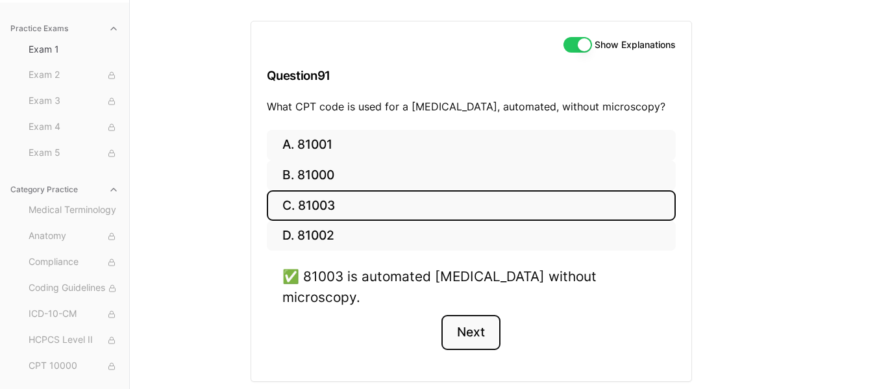
click at [491, 315] on button "Next" at bounding box center [470, 332] width 59 height 35
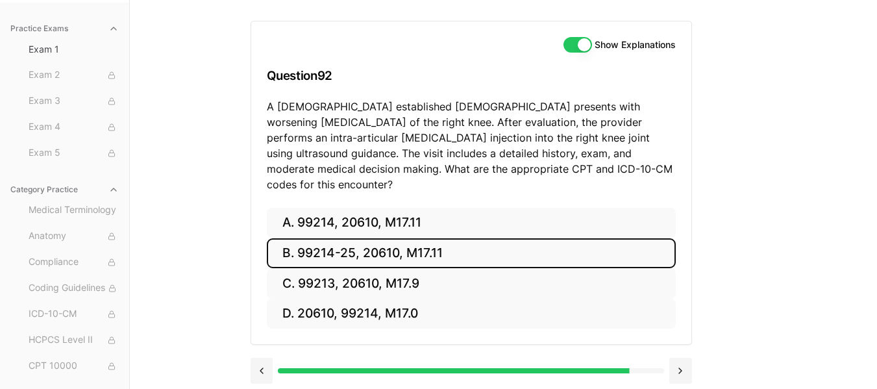
click at [452, 239] on button "B. 99214-25, 20610, M17.11" at bounding box center [471, 253] width 409 height 31
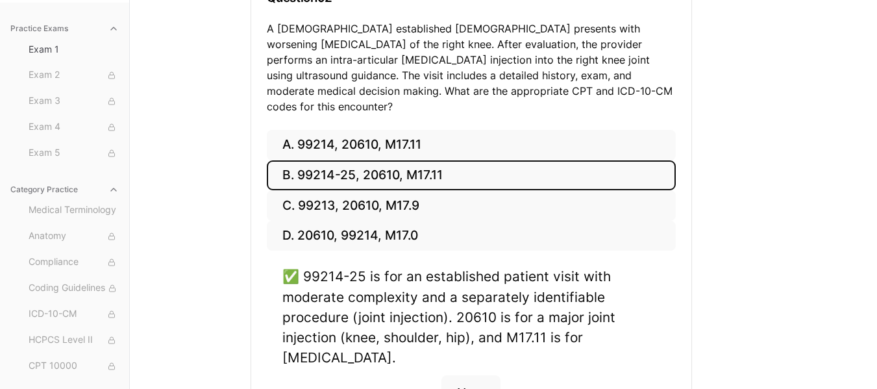
scroll to position [223, 0]
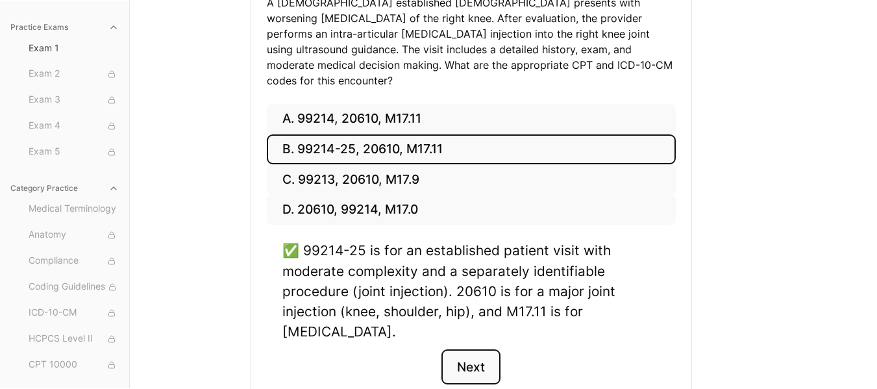
click at [460, 352] on button "Next" at bounding box center [470, 366] width 59 height 35
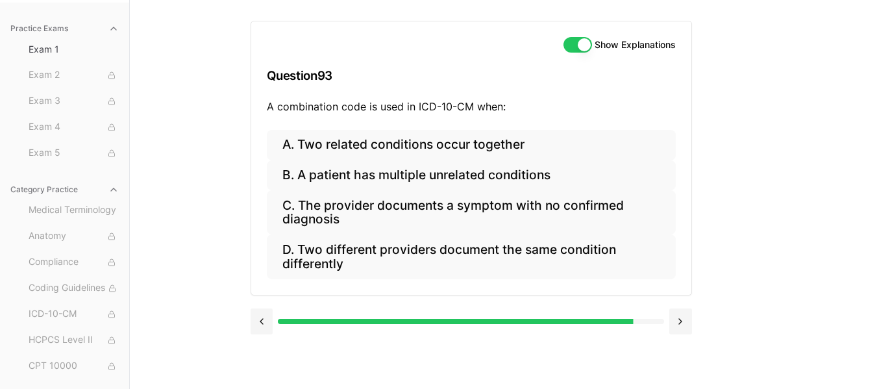
scroll to position [119, 0]
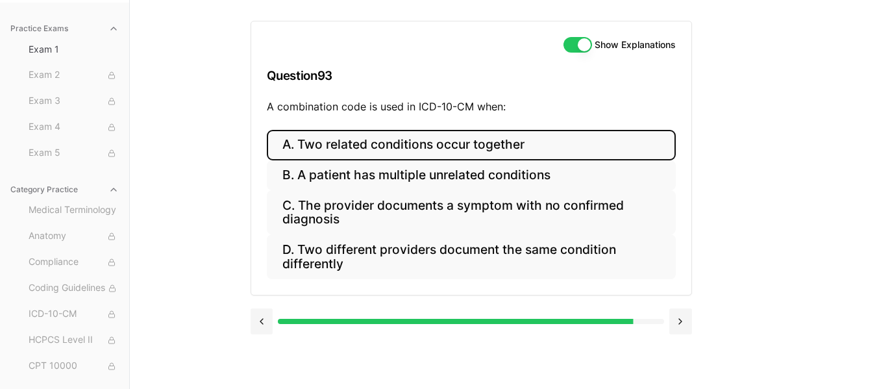
click at [469, 143] on button "A. Two related conditions occur together" at bounding box center [471, 145] width 409 height 31
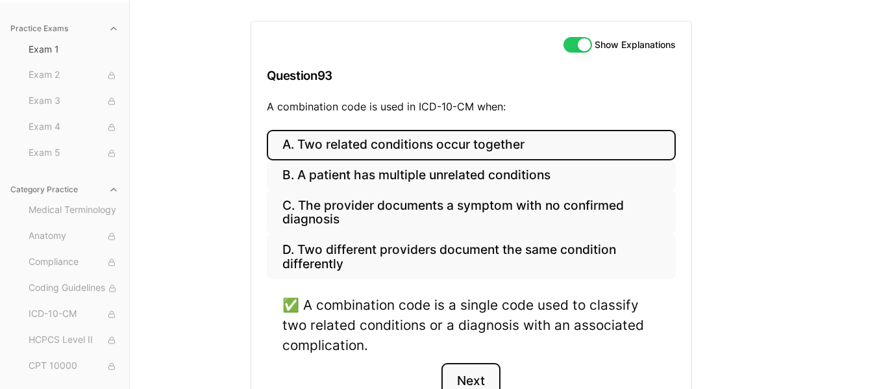
click at [464, 374] on button "Next" at bounding box center [470, 380] width 59 height 35
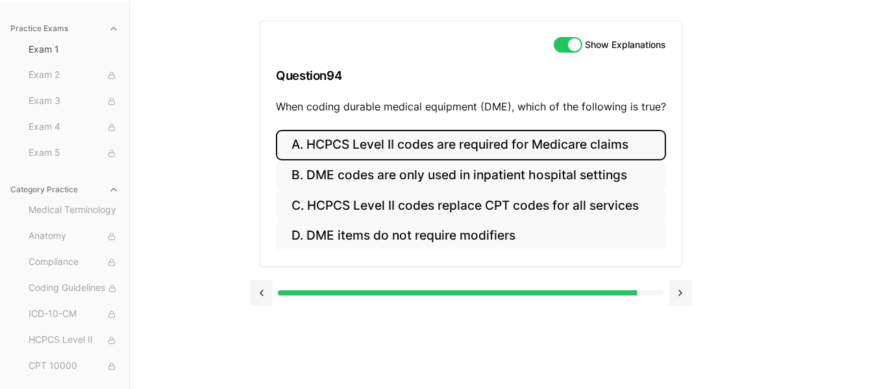
click at [493, 146] on button "A. HCPCS Level II codes are required for Medicare claims" at bounding box center [471, 145] width 390 height 31
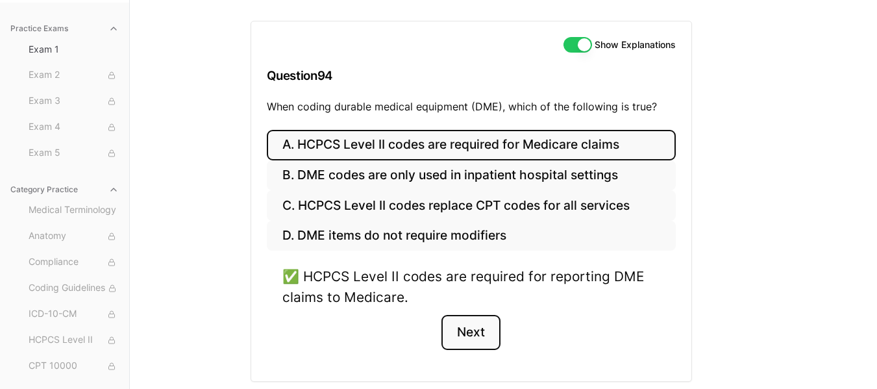
click at [476, 325] on button "Next" at bounding box center [470, 332] width 59 height 35
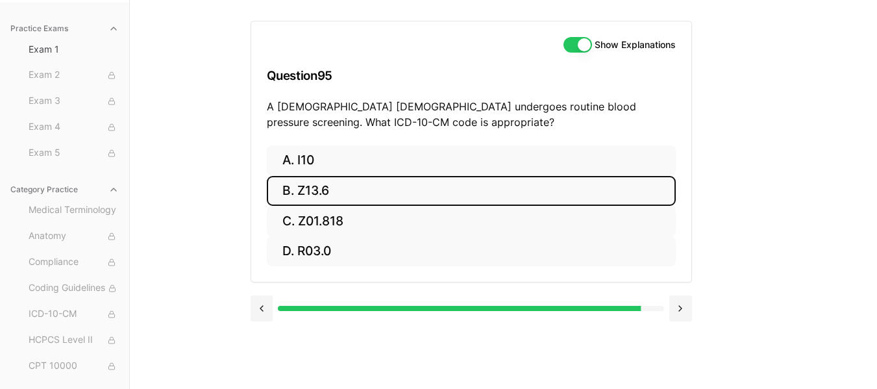
click at [327, 193] on button "B. Z13.6" at bounding box center [471, 191] width 409 height 31
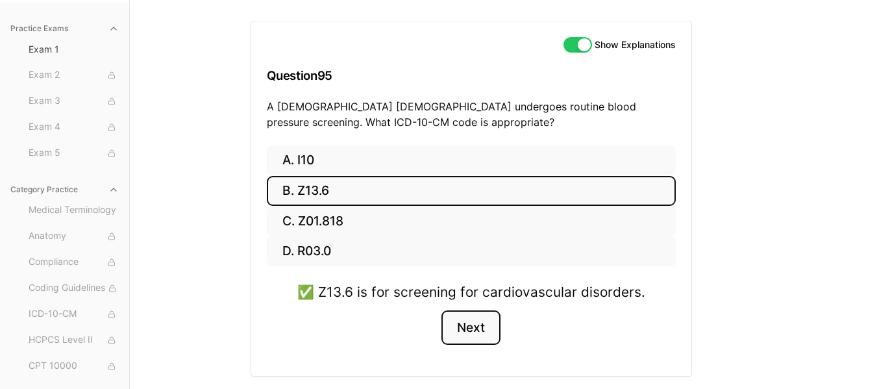
click at [475, 324] on button "Next" at bounding box center [470, 327] width 59 height 35
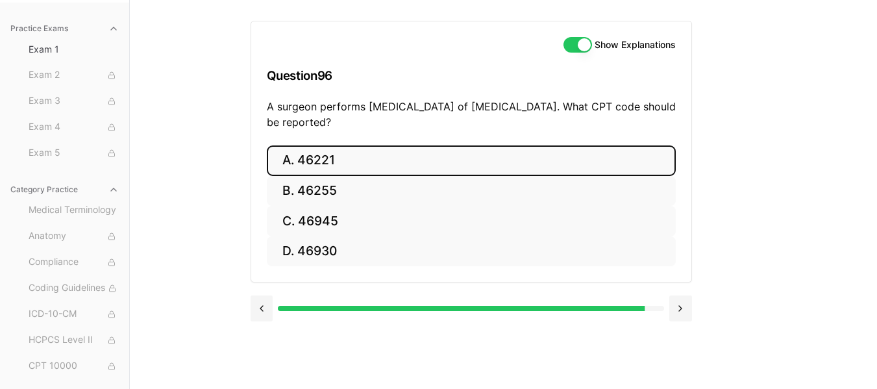
click at [361, 158] on button "A. 46221" at bounding box center [471, 160] width 409 height 31
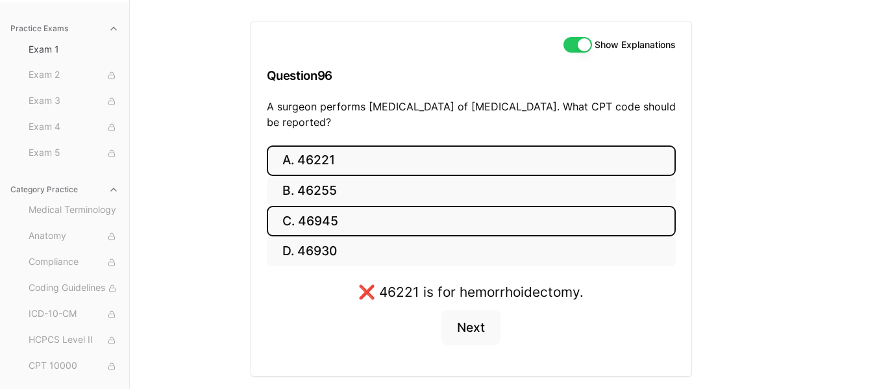
click at [318, 221] on button "C. 46945" at bounding box center [471, 221] width 409 height 31
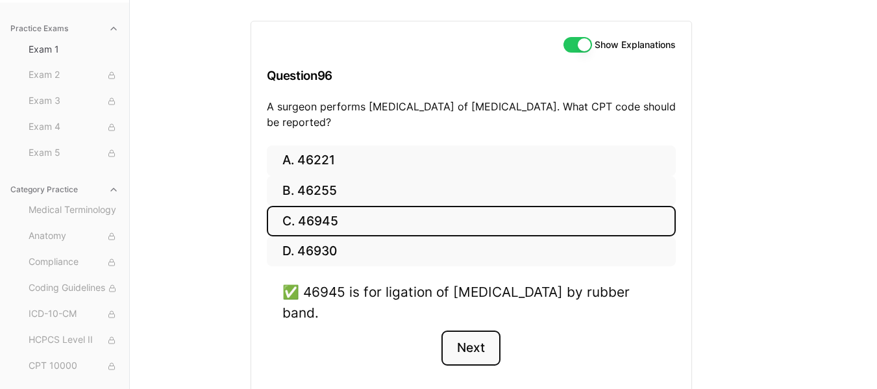
click at [472, 341] on button "Next" at bounding box center [470, 347] width 59 height 35
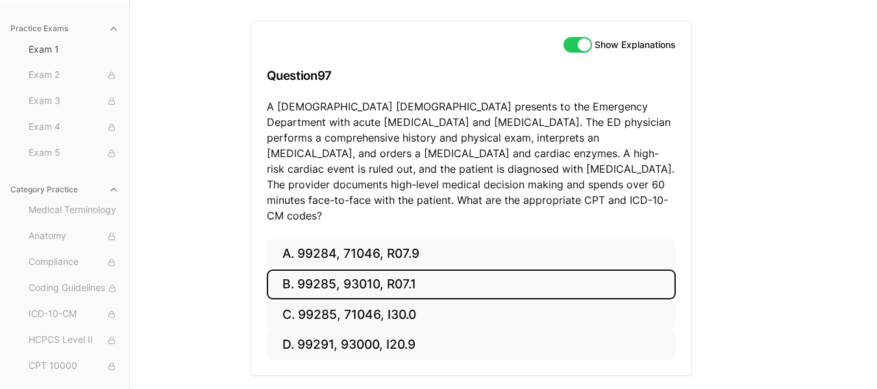
click at [399, 270] on button "B. 99285, 93010, R07.1" at bounding box center [471, 284] width 409 height 31
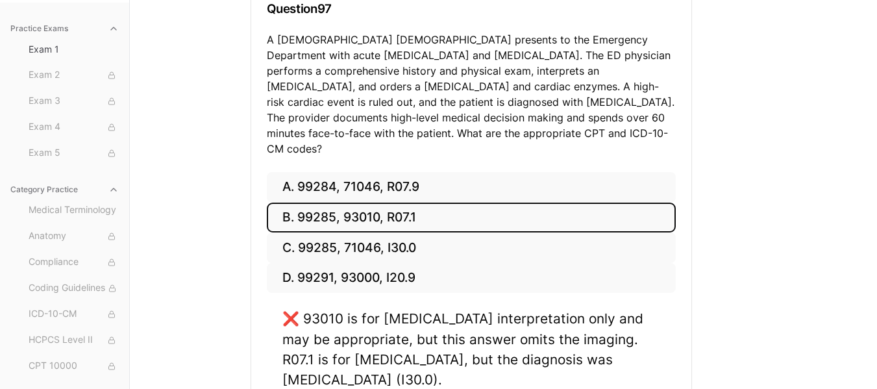
scroll to position [192, 0]
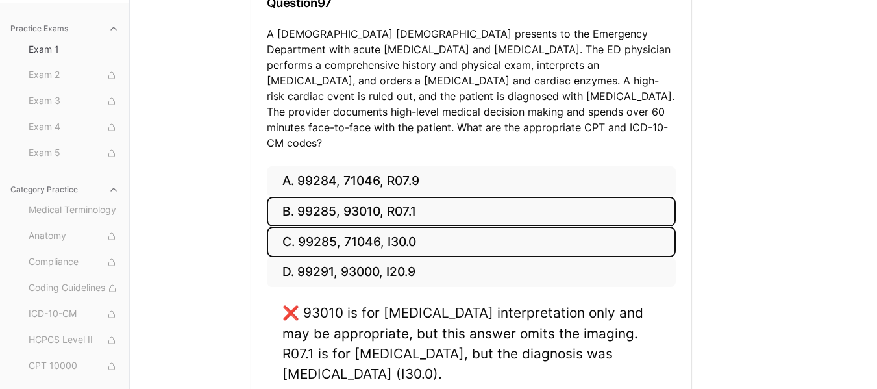
click at [369, 228] on button "C. 99285, 71046, I30.0" at bounding box center [471, 242] width 409 height 31
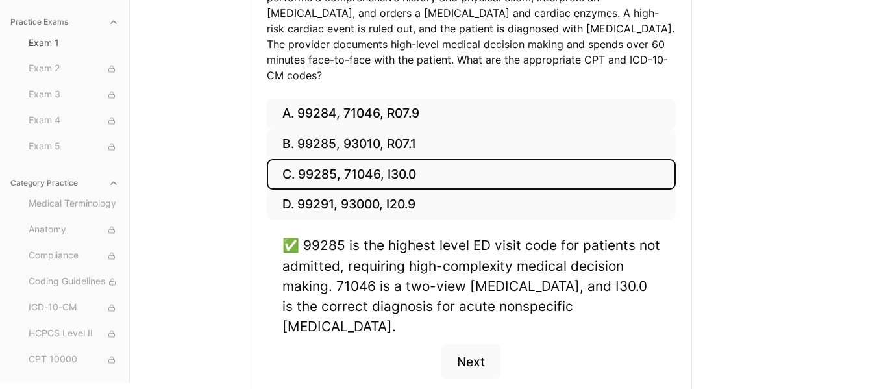
scroll to position [270, 0]
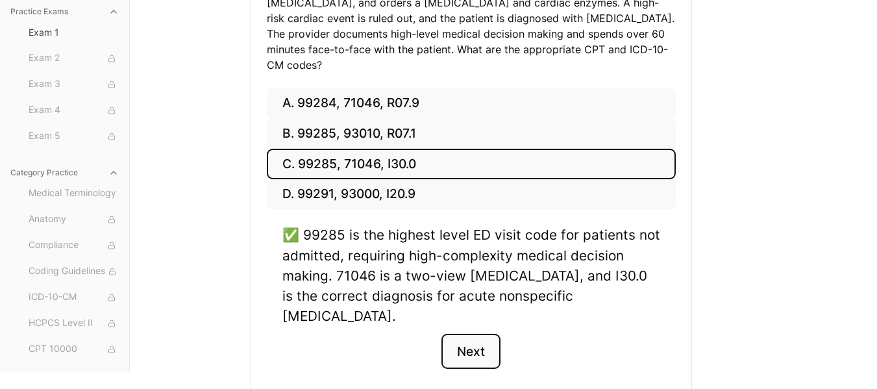
click at [474, 334] on button "Next" at bounding box center [470, 351] width 59 height 35
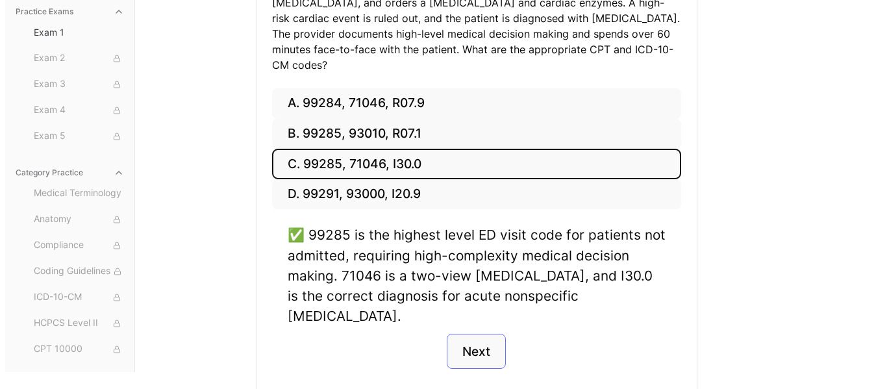
scroll to position [119, 0]
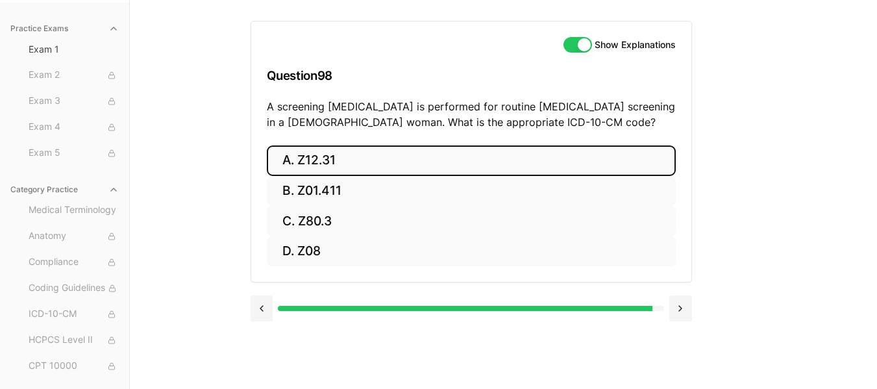
click at [358, 162] on button "A. Z12.31" at bounding box center [471, 160] width 409 height 31
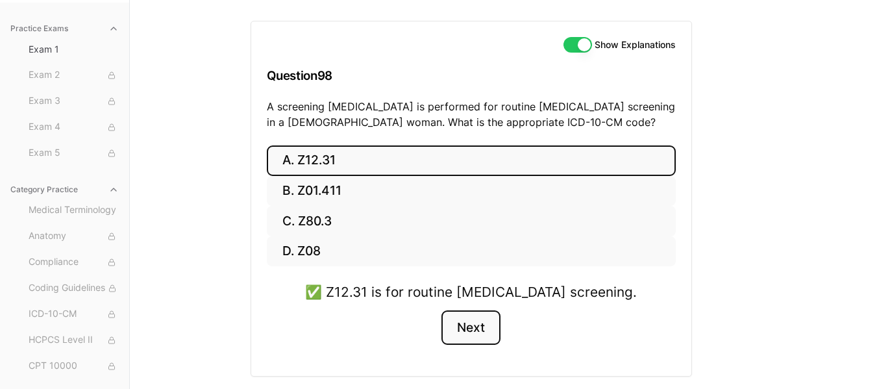
click at [470, 332] on button "Next" at bounding box center [470, 327] width 59 height 35
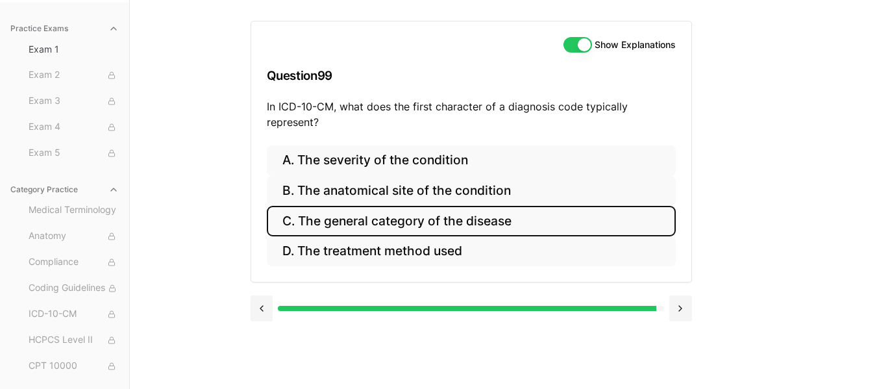
click at [465, 225] on button "C. The general category of the disease" at bounding box center [471, 221] width 409 height 31
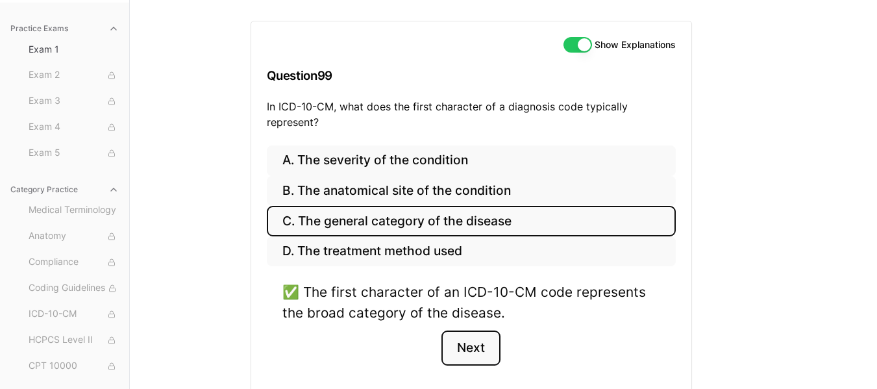
click at [472, 354] on button "Next" at bounding box center [470, 347] width 59 height 35
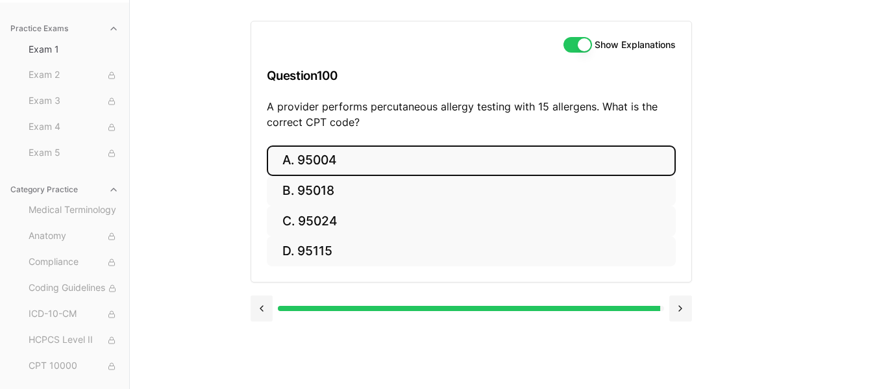
click at [354, 161] on button "A. 95004" at bounding box center [471, 160] width 409 height 31
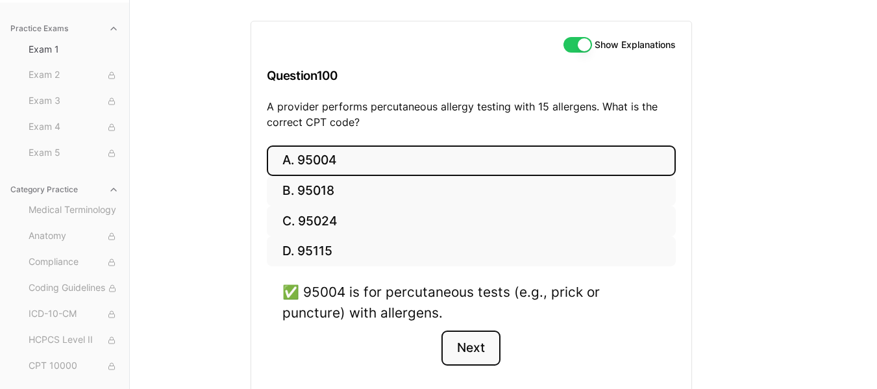
click at [475, 354] on button "Next" at bounding box center [470, 347] width 59 height 35
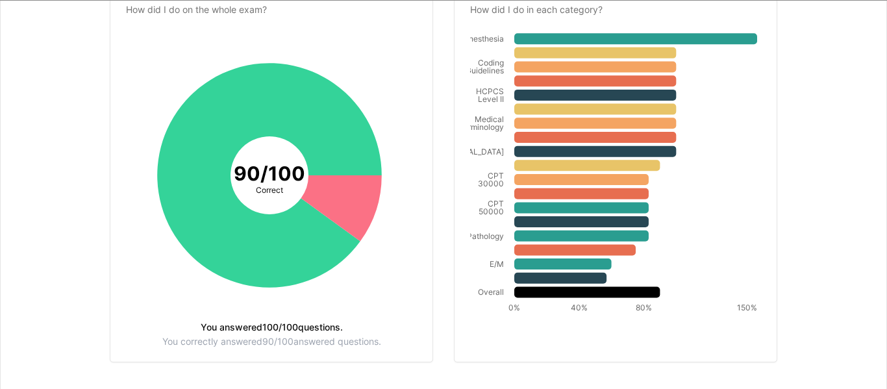
scroll to position [242, 0]
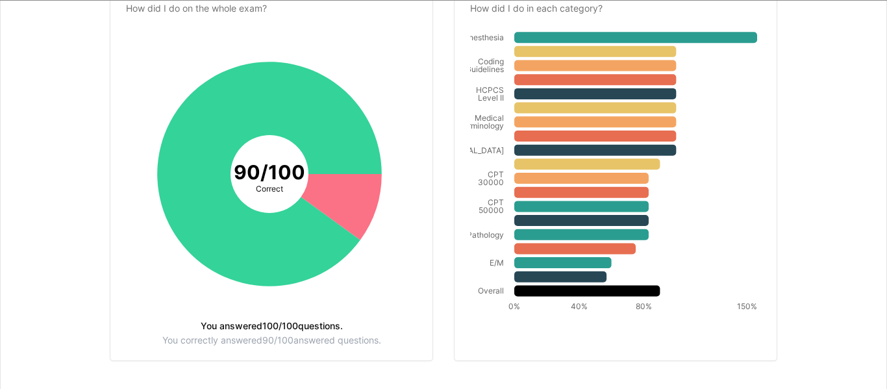
click at [18, 119] on div "Your results CPC Practice Exam 1 (2025) Your score 90 % 90/100 Best category An…" at bounding box center [443, 83] width 854 height 618
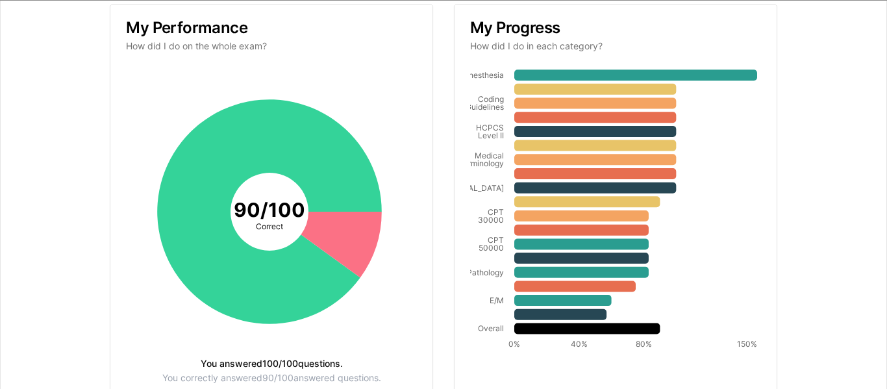
scroll to position [198, 0]
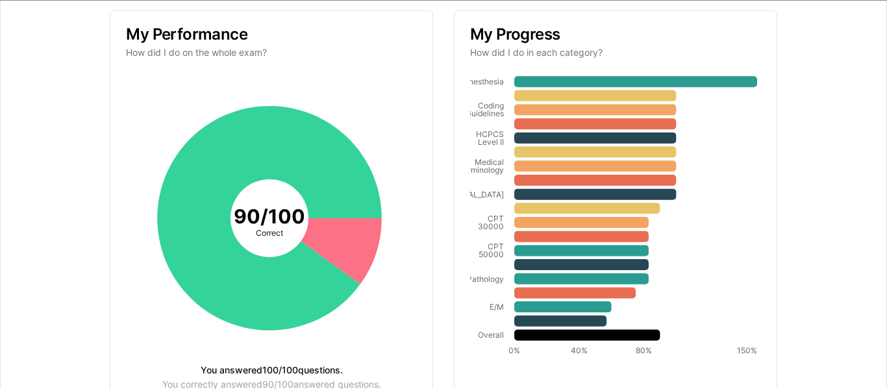
click at [848, 380] on div "Your results CPC Practice Exam 1 (2025) Your score 90 % 90/100 Best category An…" at bounding box center [443, 127] width 854 height 618
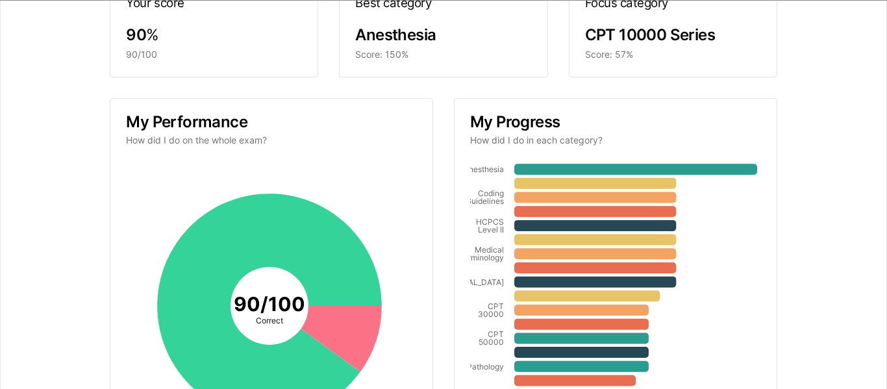
scroll to position [0, 0]
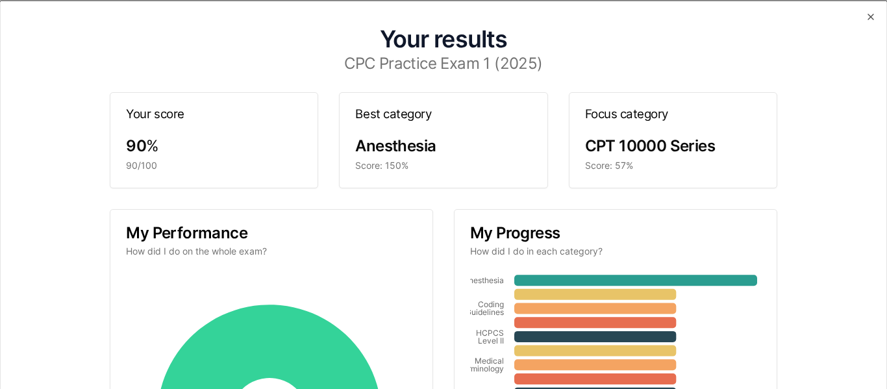
click at [367, 167] on div "Score: 150%" at bounding box center [443, 165] width 176 height 13
